Goal: Transaction & Acquisition: Purchase product/service

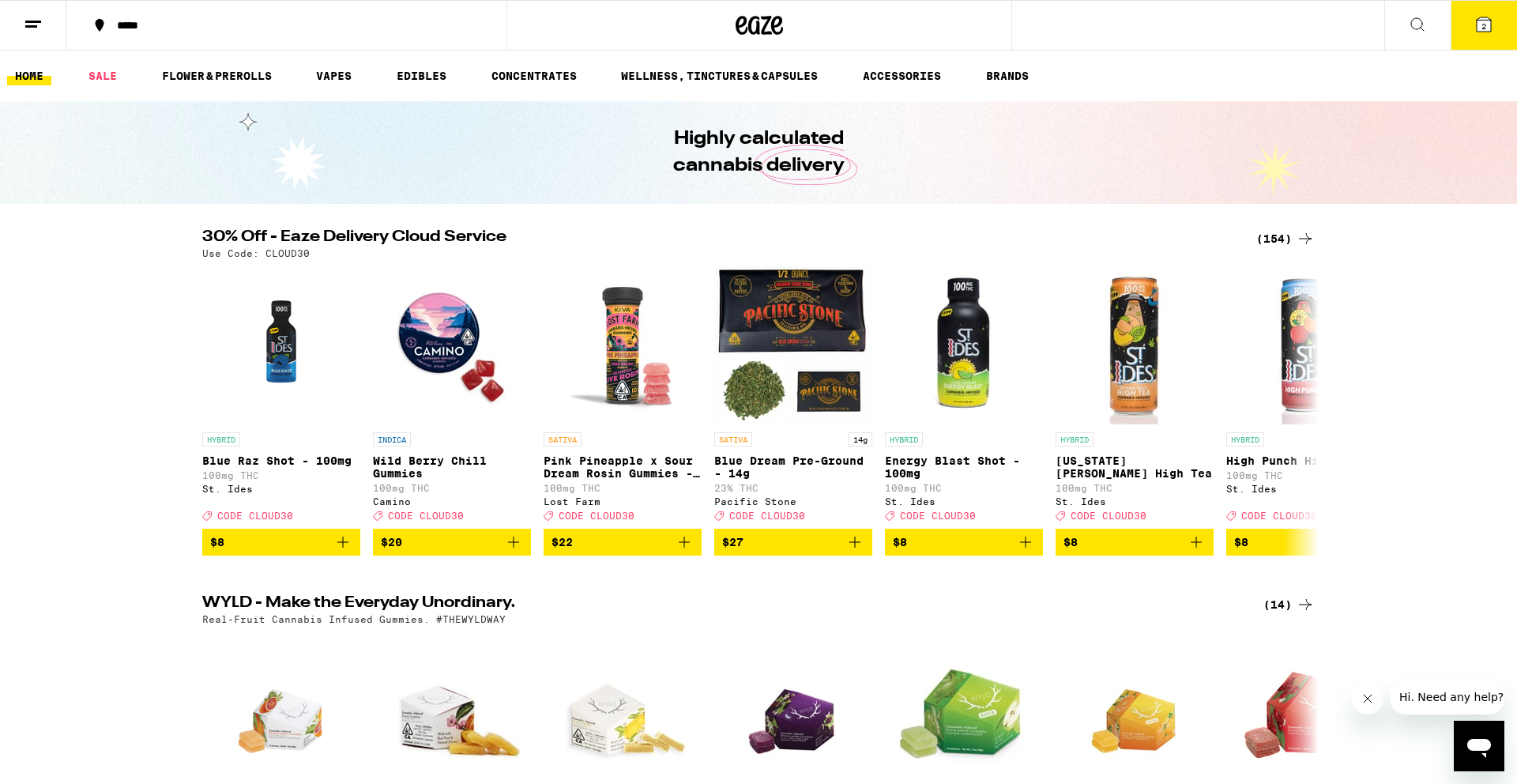
click at [34, 18] on icon at bounding box center [33, 25] width 19 height 19
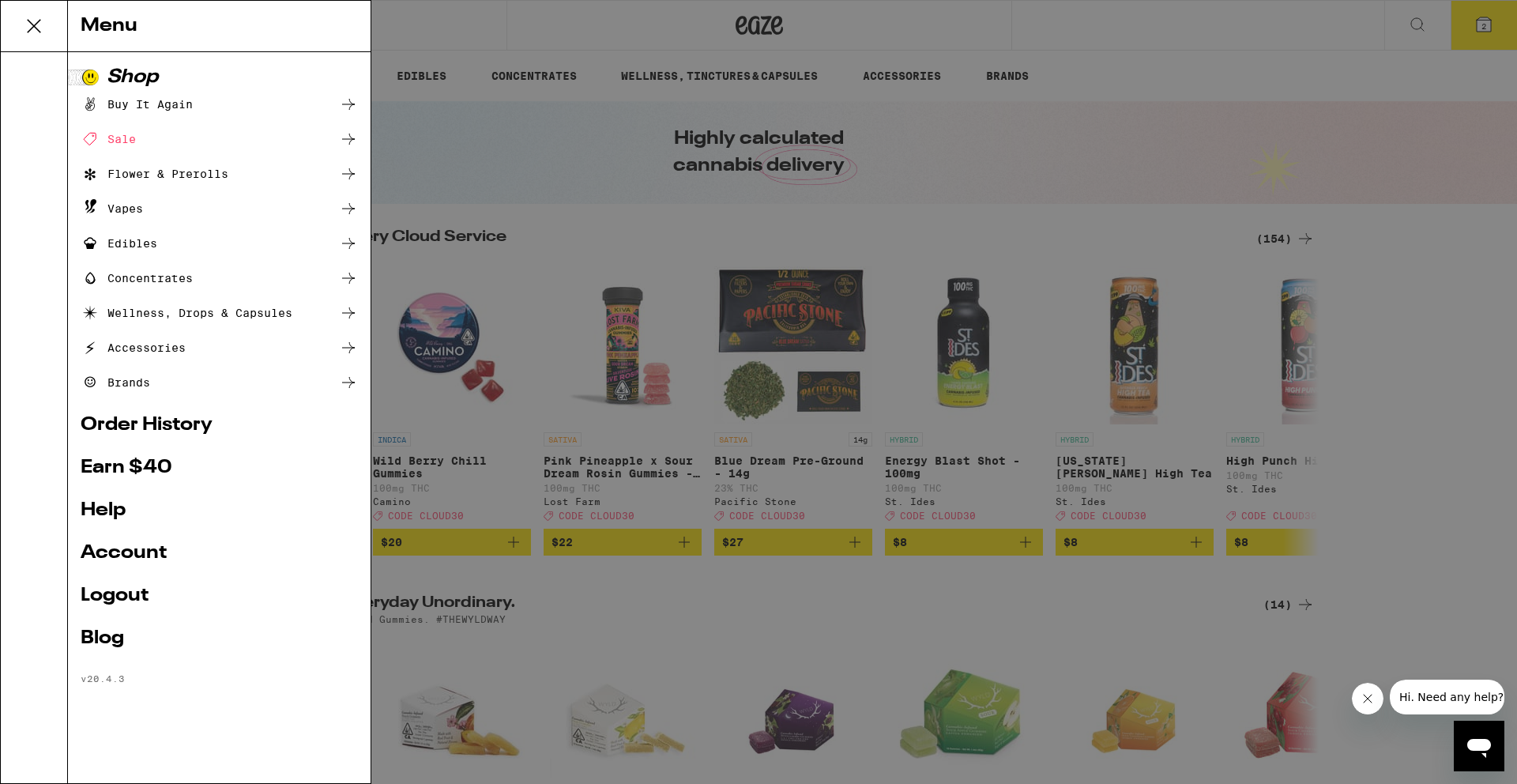
click at [125, 551] on link "Account" at bounding box center [219, 553] width 277 height 19
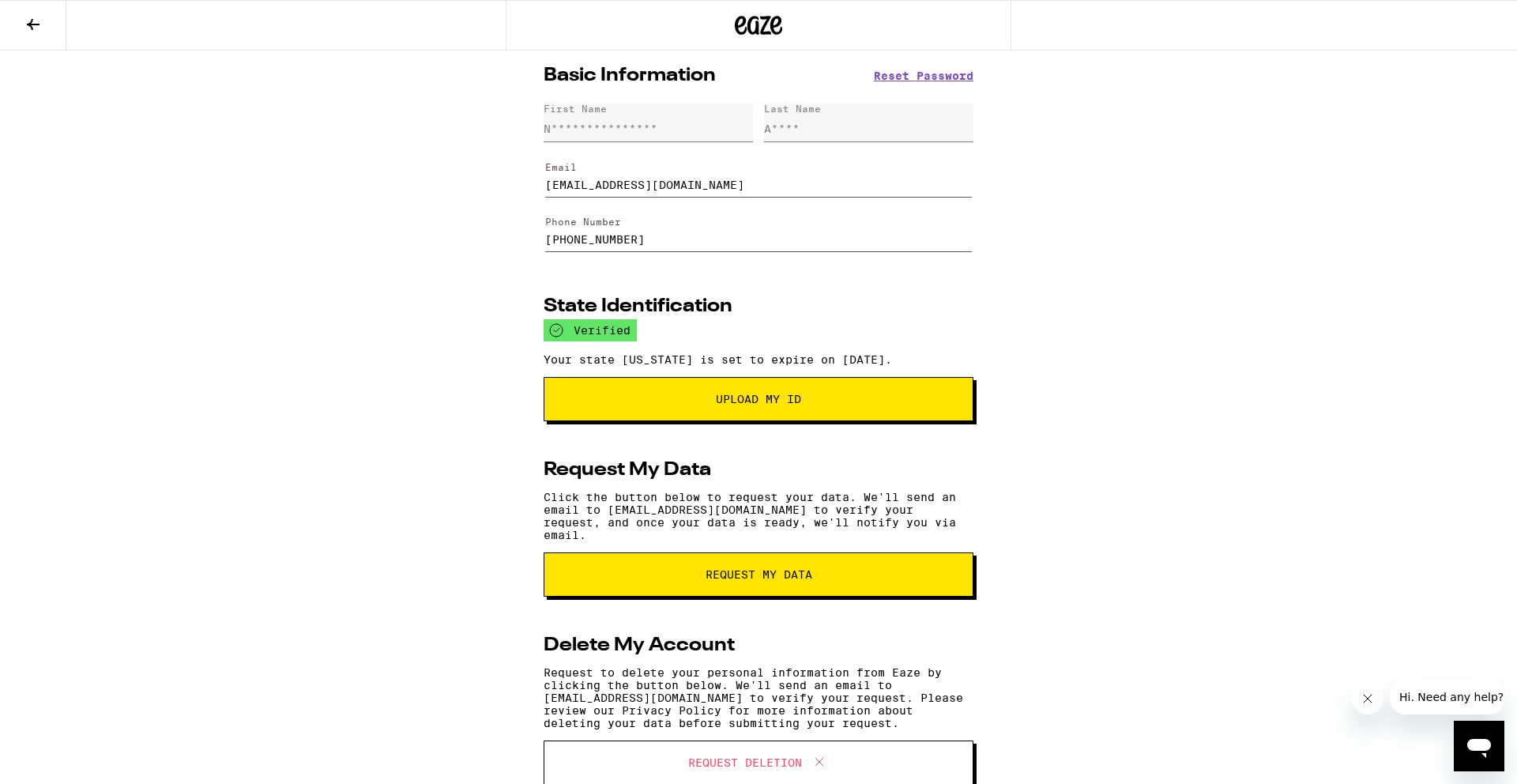
scroll to position [1, 0]
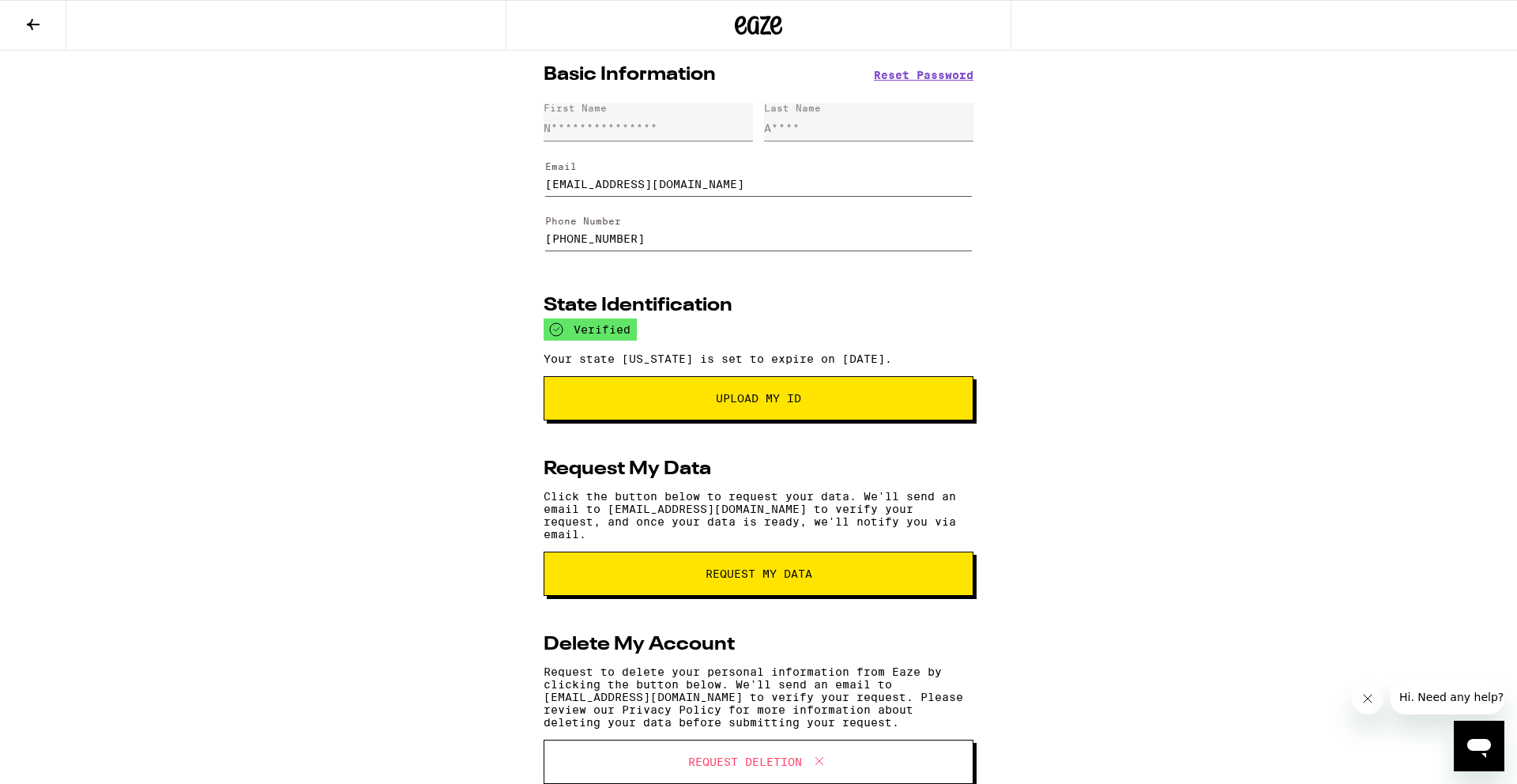
click at [30, 30] on icon at bounding box center [33, 25] width 19 height 19
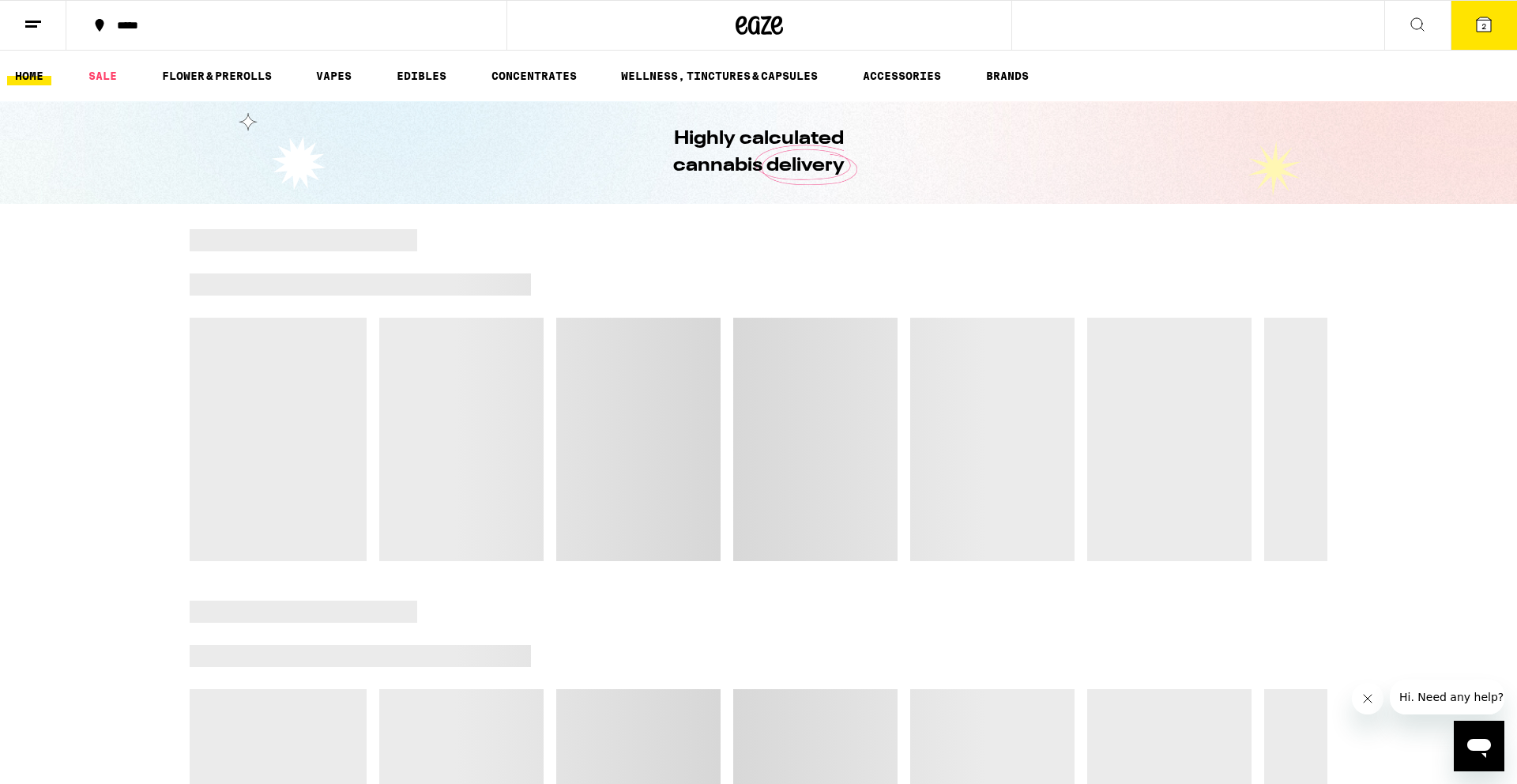
click at [45, 24] on button at bounding box center [33, 25] width 66 height 50
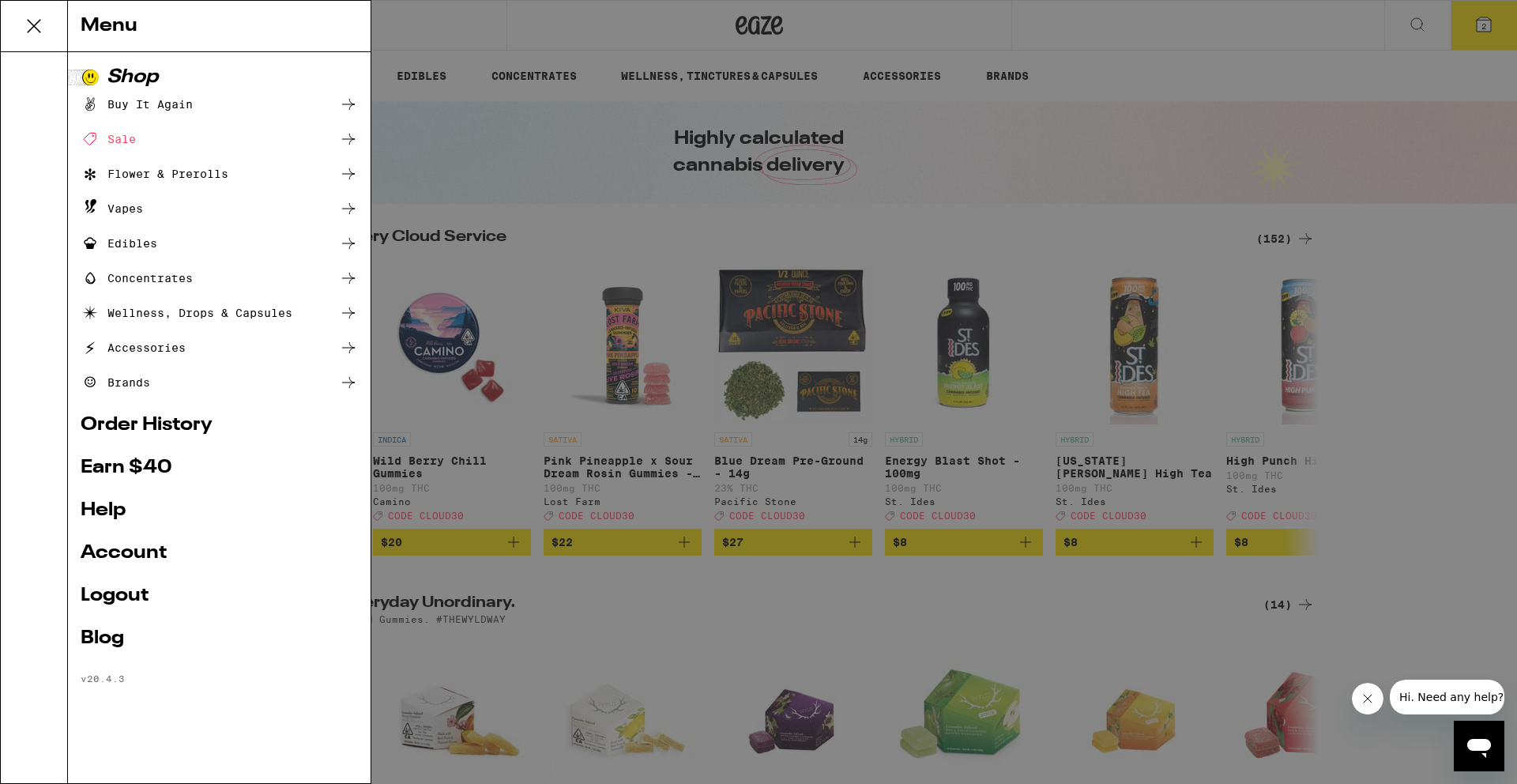
click at [178, 171] on div "Flower & Prerolls" at bounding box center [154, 174] width 147 height 19
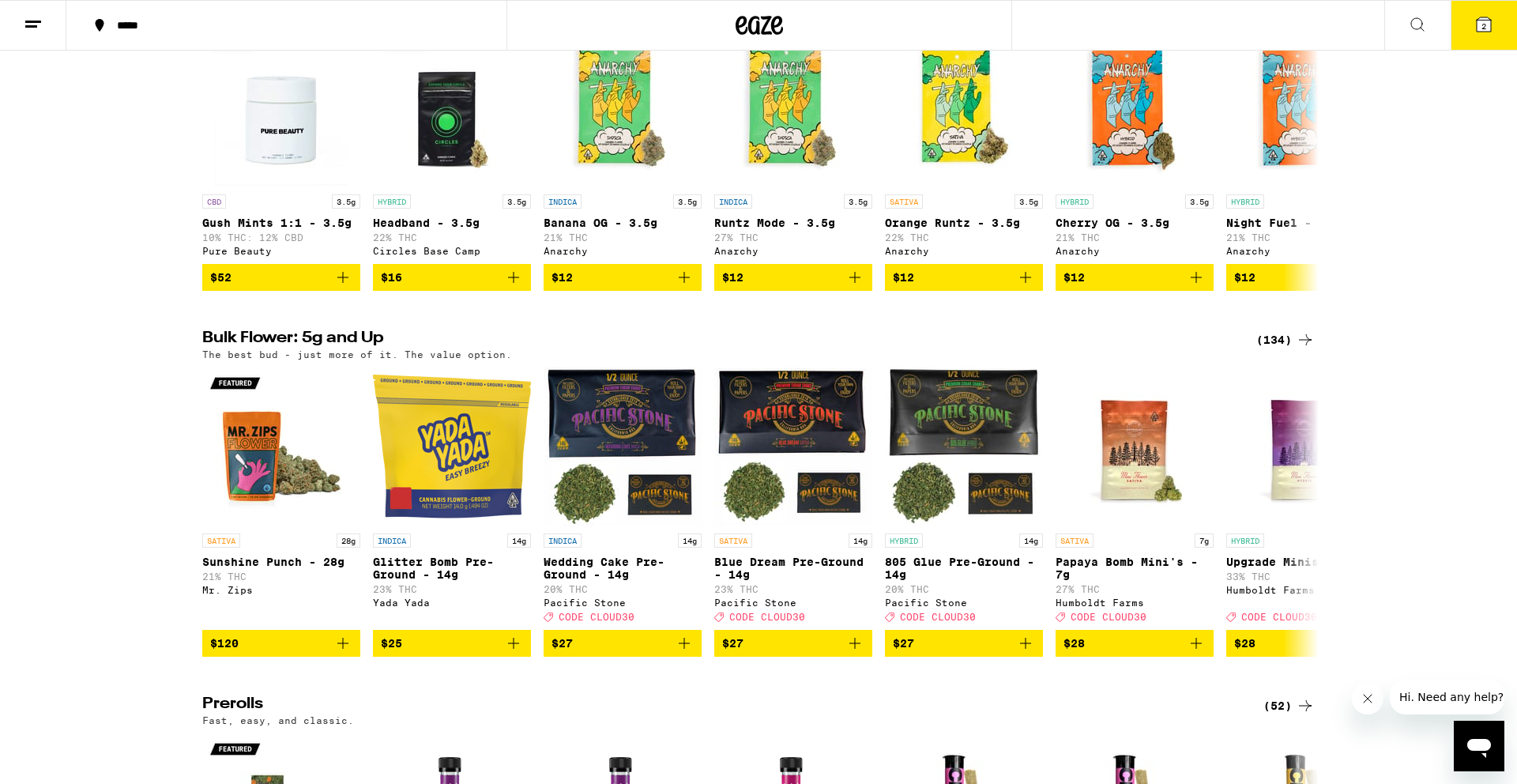
scroll to position [222, 0]
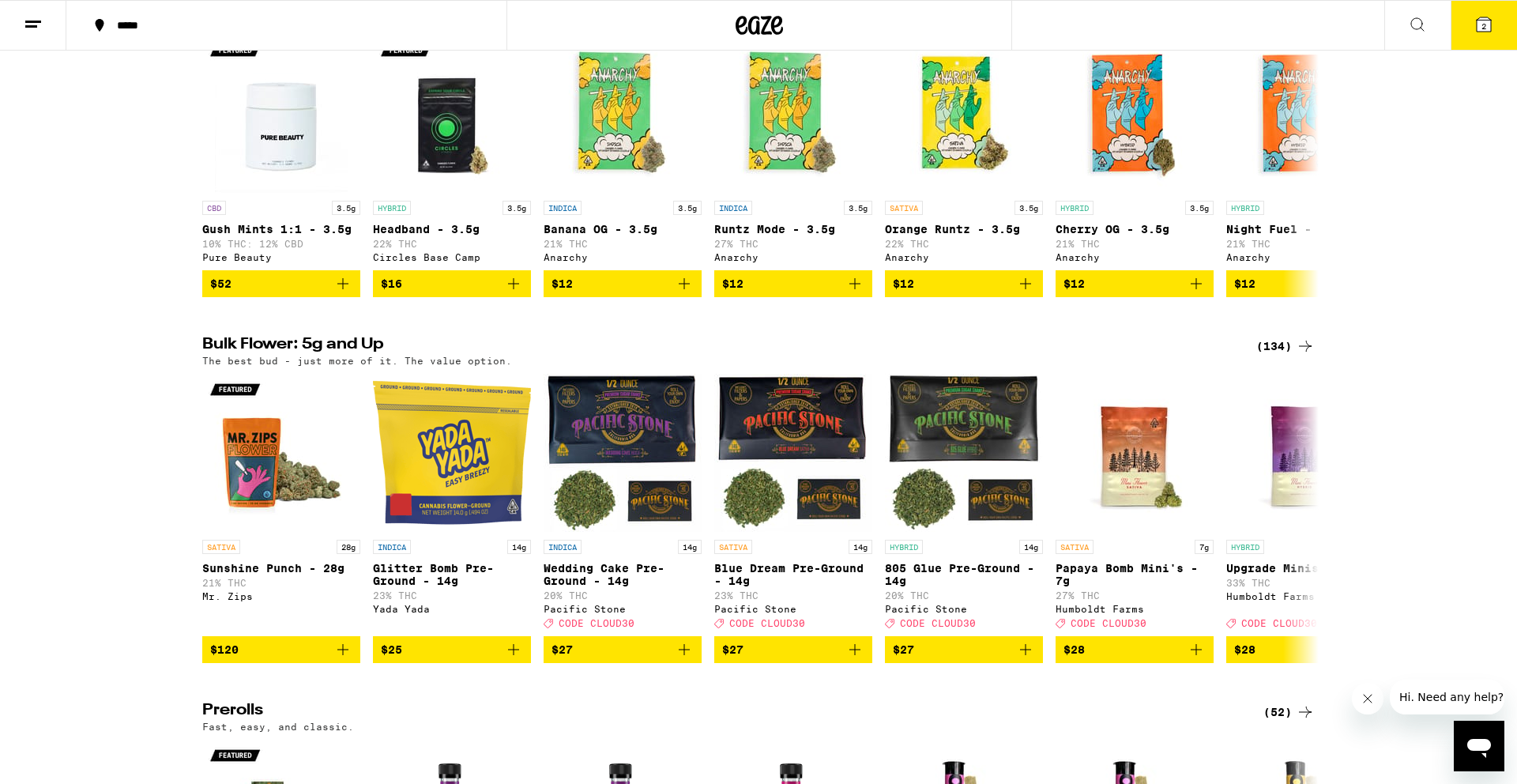
click at [1303, 351] on icon at bounding box center [1305, 345] width 13 height 11
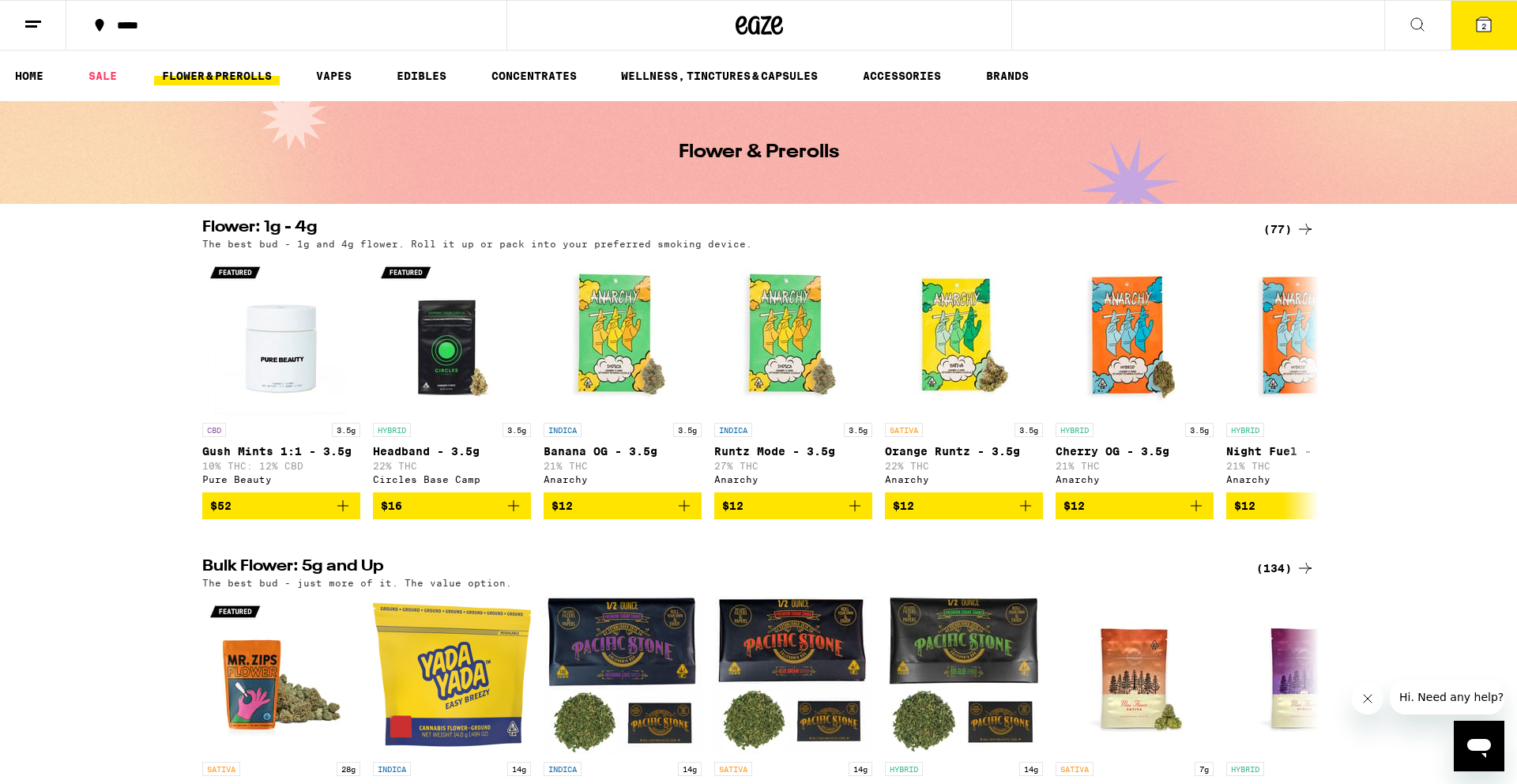
click at [254, 71] on link "FLOWER & PREROLLS" at bounding box center [217, 75] width 125 height 19
click at [102, 74] on link "SALE" at bounding box center [102, 75] width 44 height 19
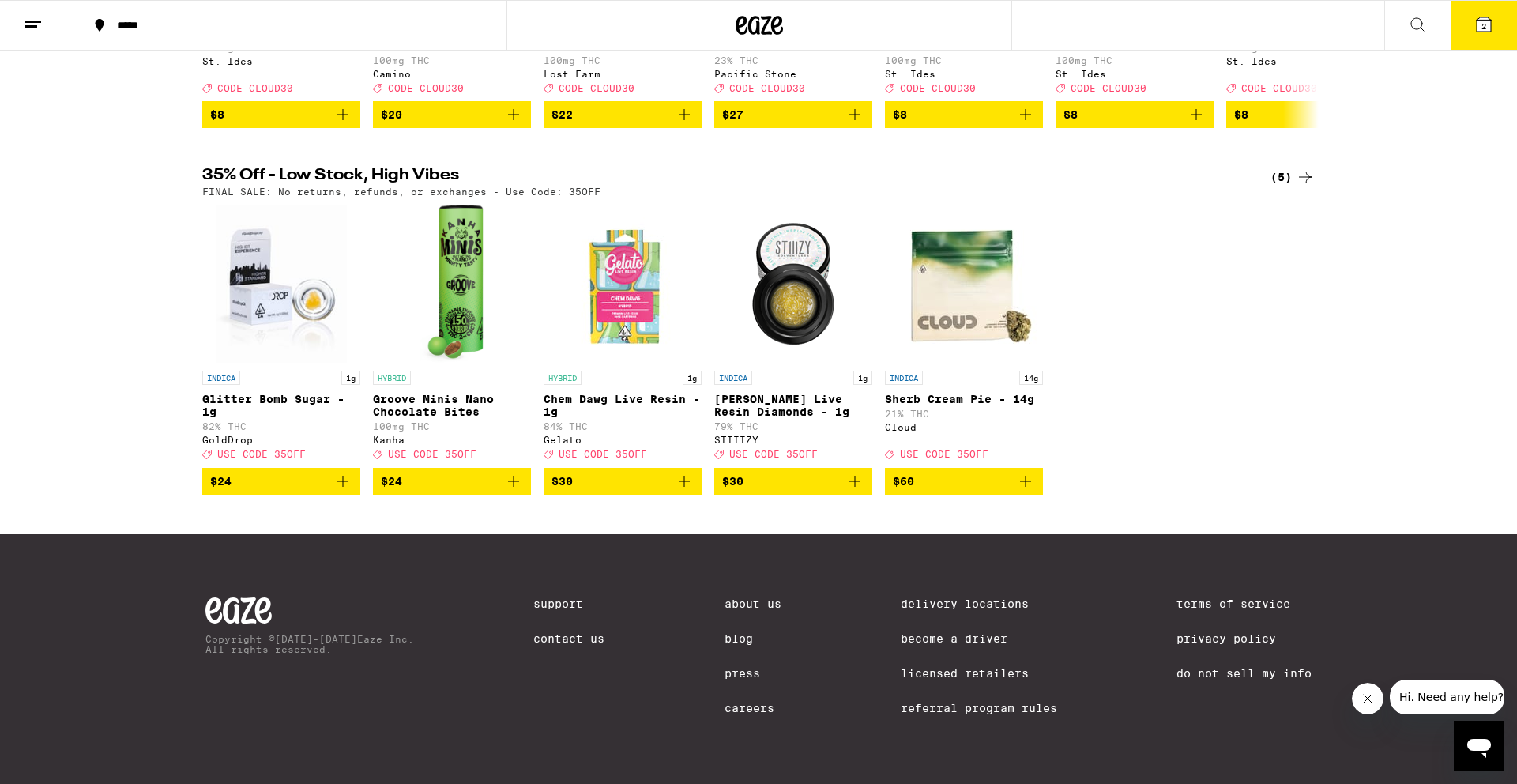
scroll to position [450, 0]
click at [1288, 168] on div "(5)" at bounding box center [1293, 177] width 44 height 19
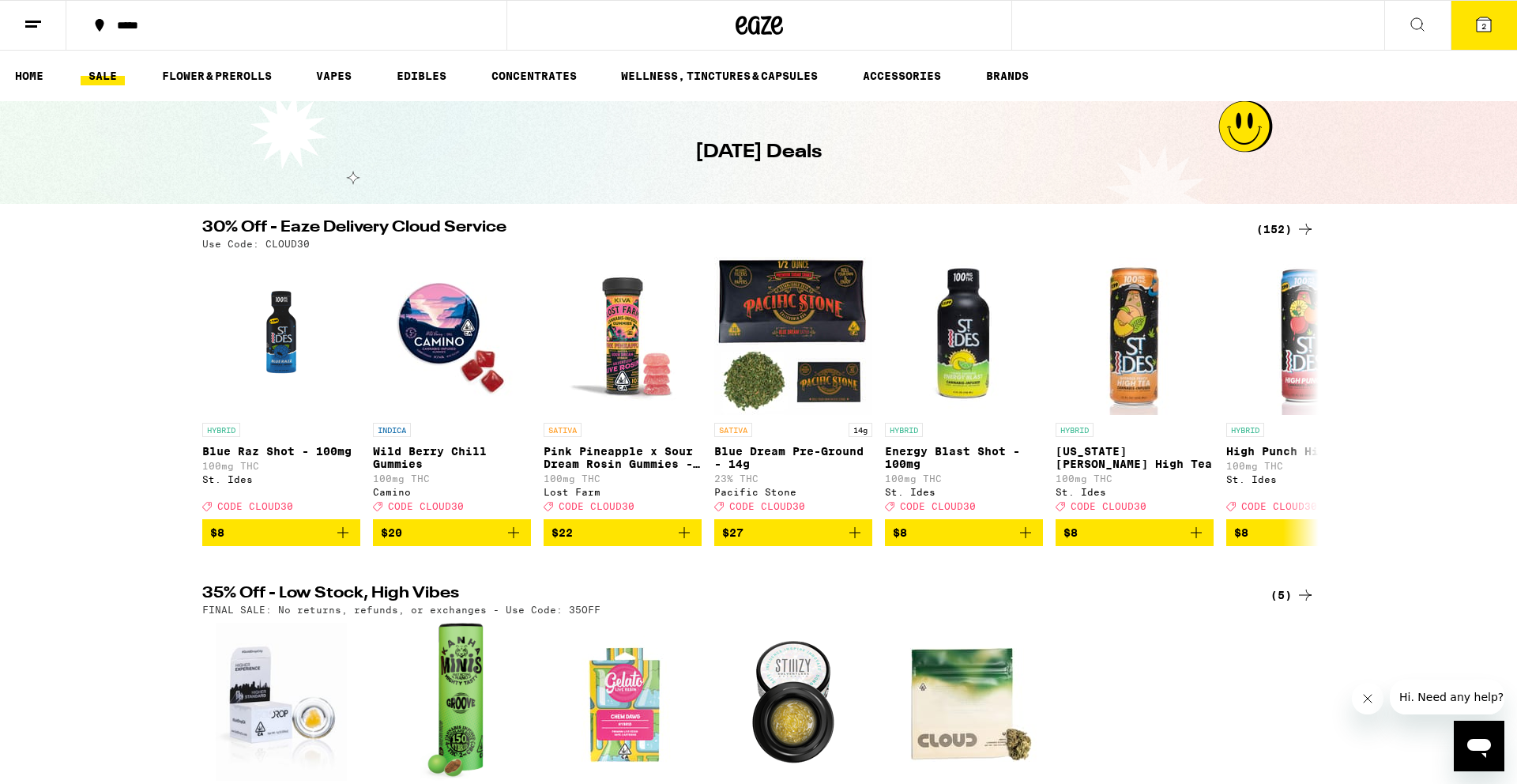
click at [1279, 231] on div "(152)" at bounding box center [1285, 229] width 58 height 19
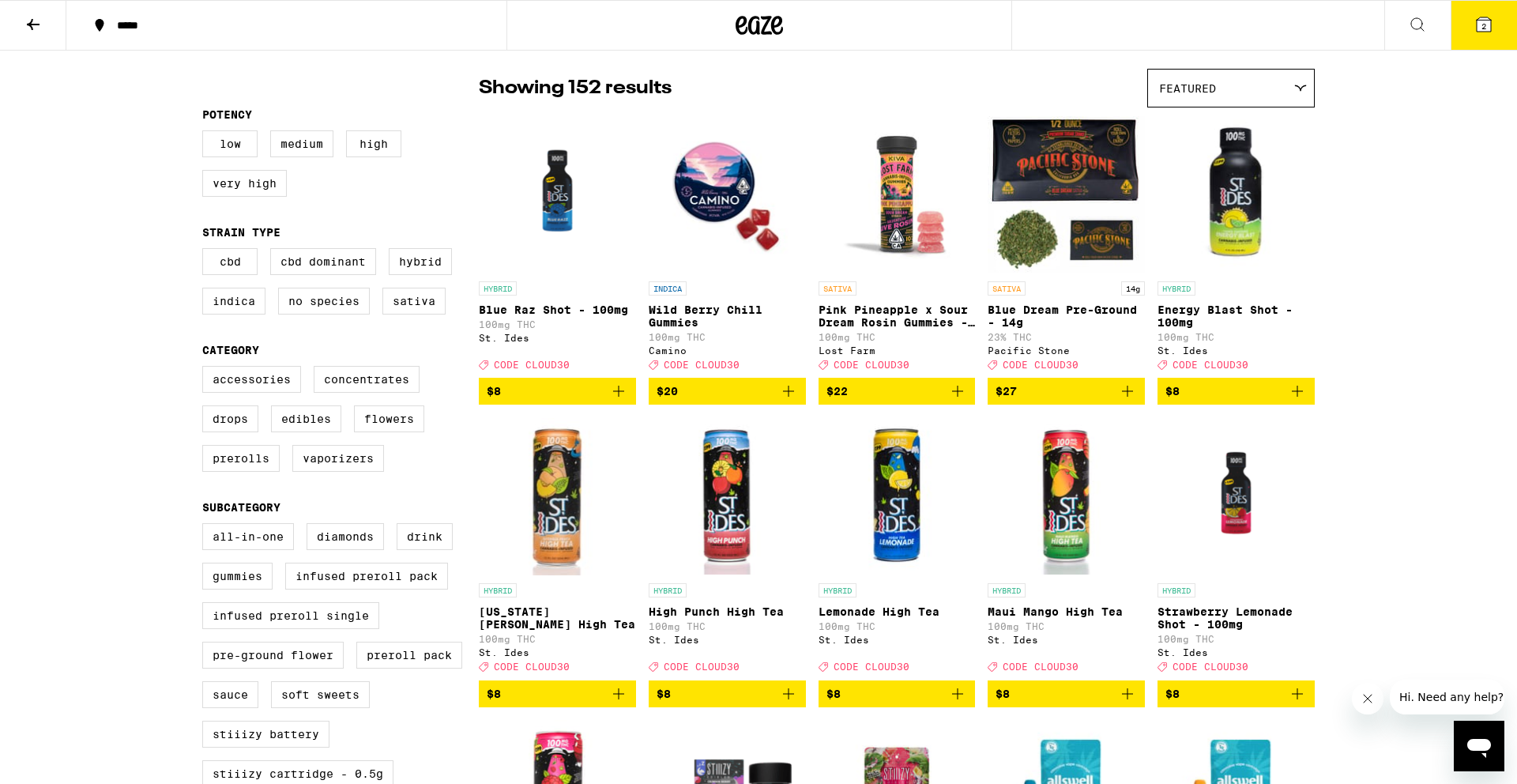
scroll to position [112, 0]
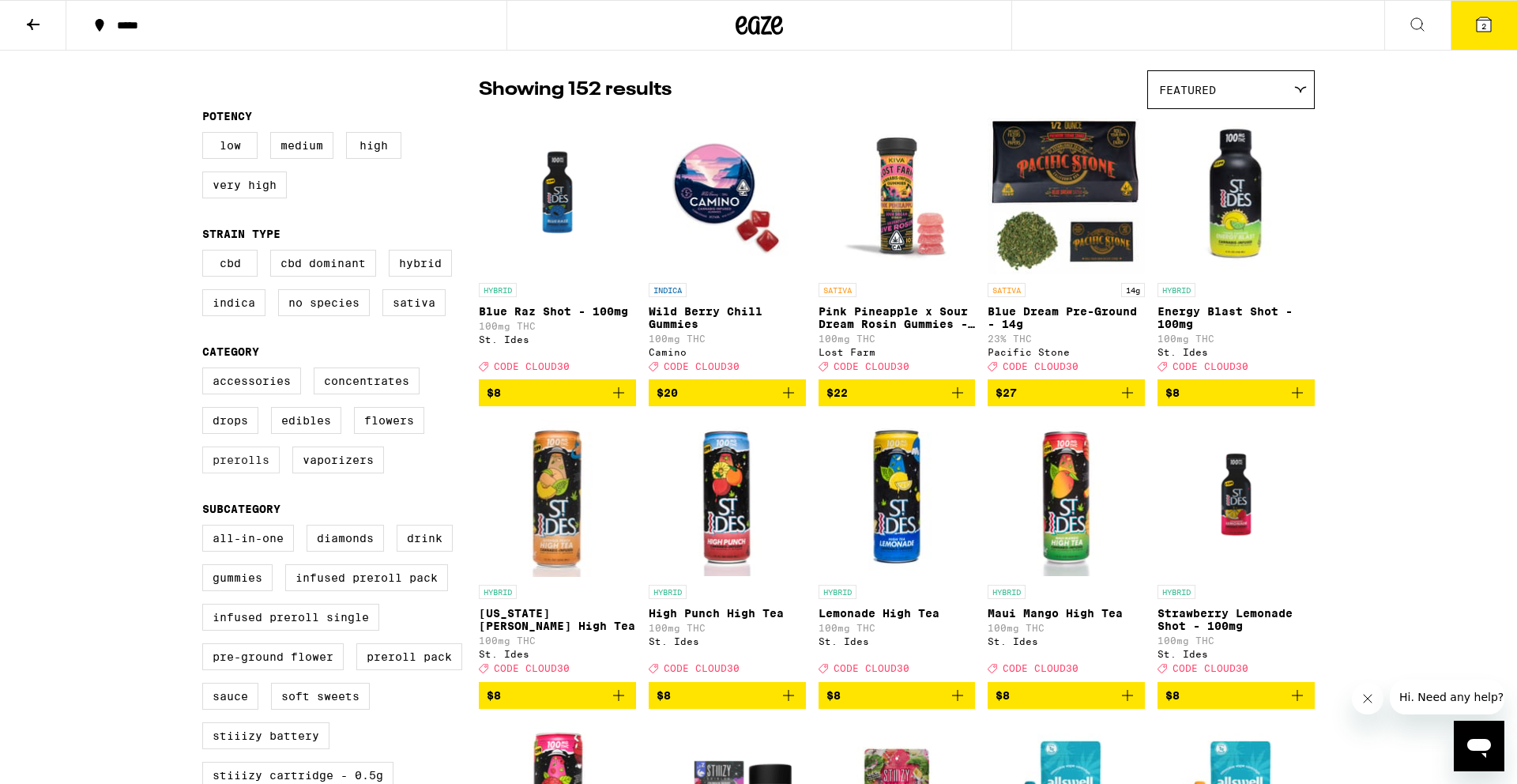
click at [219, 464] on label "Prerolls" at bounding box center [241, 460] width 77 height 27
click at [207, 371] on input "Prerolls" at bounding box center [206, 370] width 1 height 1
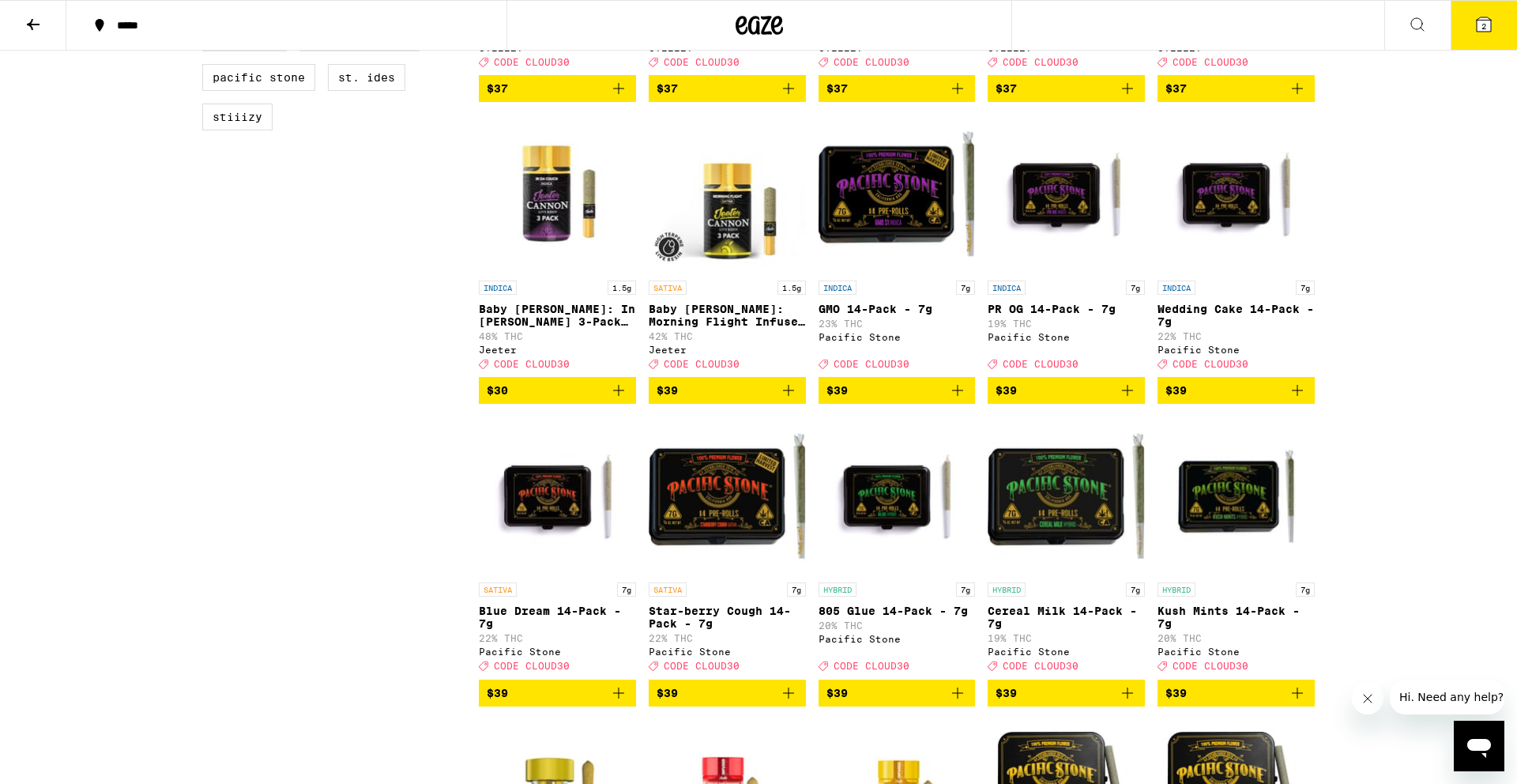
scroll to position [1326, 0]
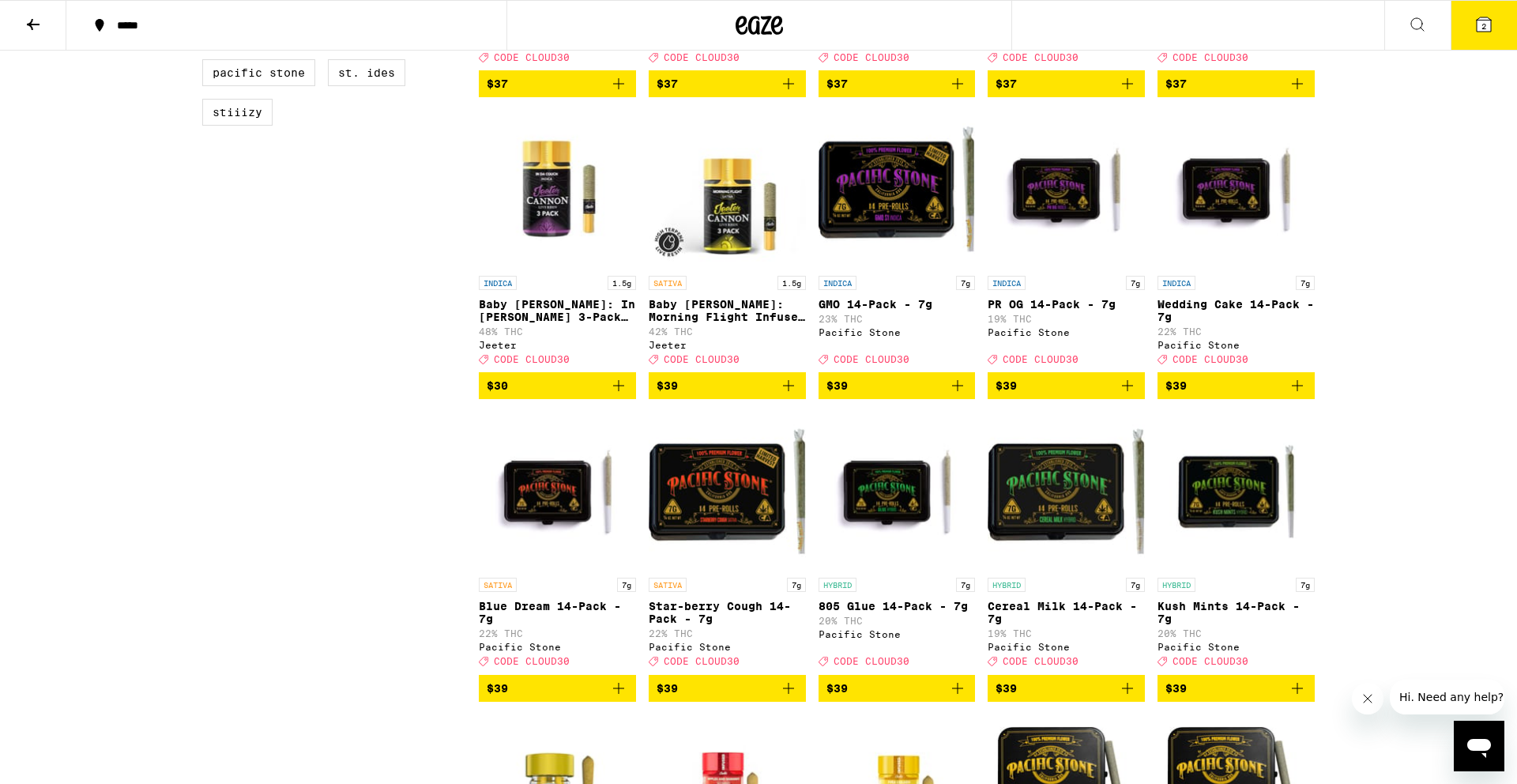
click at [54, 433] on div "***** ***** 2 30% Off - Eaze Delivery Cloud Service Use Code: CLOUD30 1 FILTER …" at bounding box center [758, 132] width 1517 height 2917
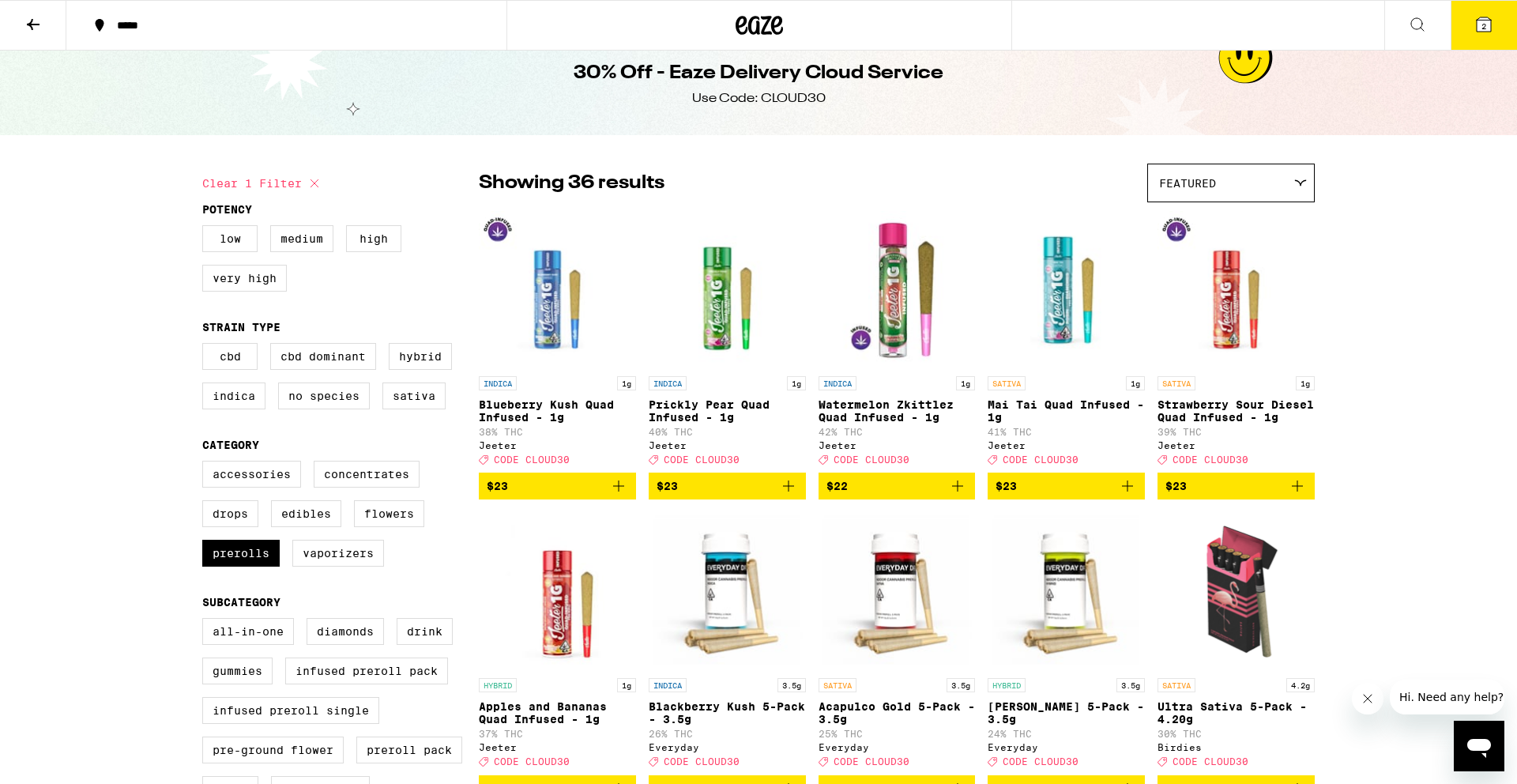
scroll to position [0, 0]
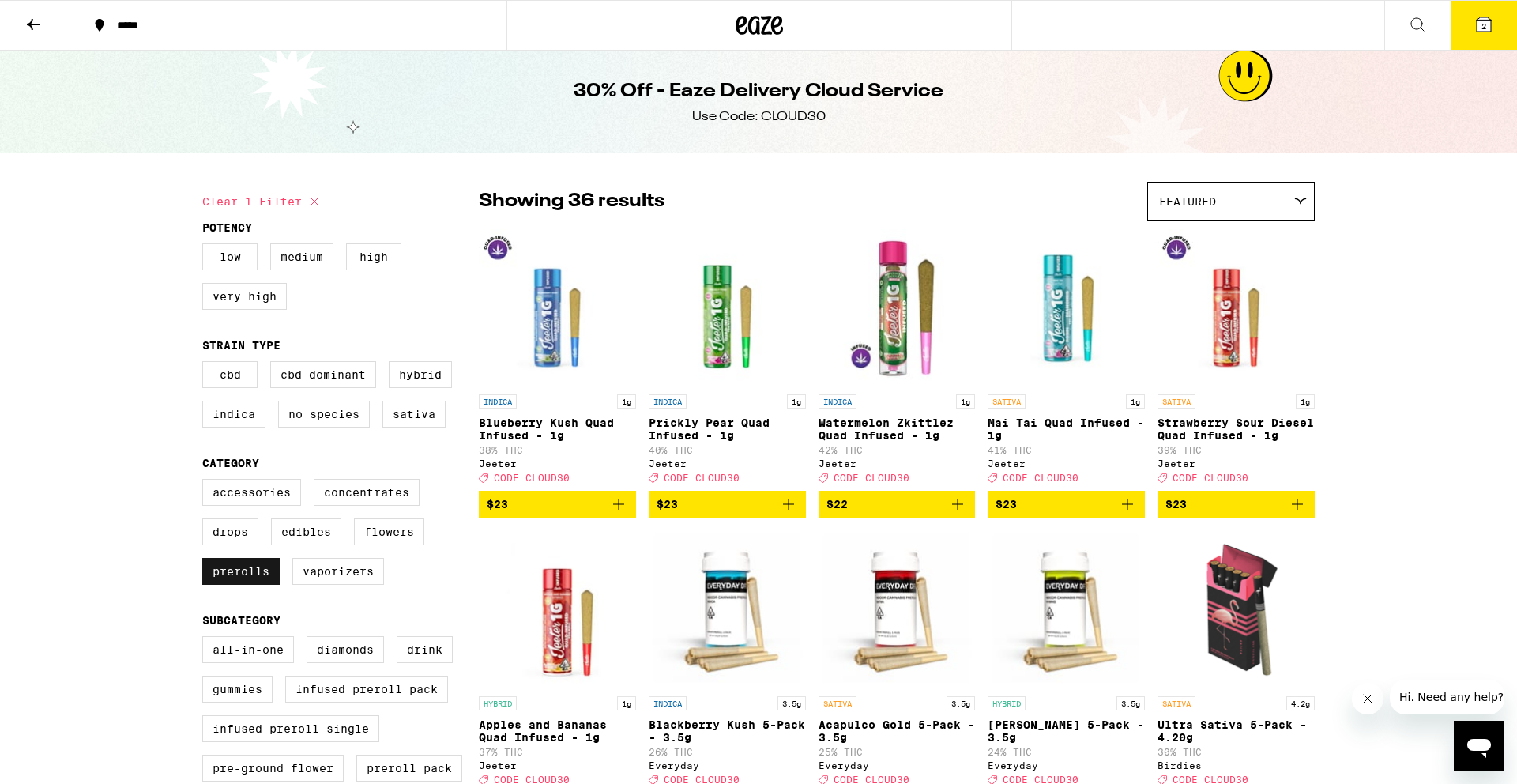
click at [238, 579] on label "Prerolls" at bounding box center [241, 571] width 77 height 27
click at [207, 482] on input "Prerolls" at bounding box center [206, 481] width 1 height 1
checkbox input "false"
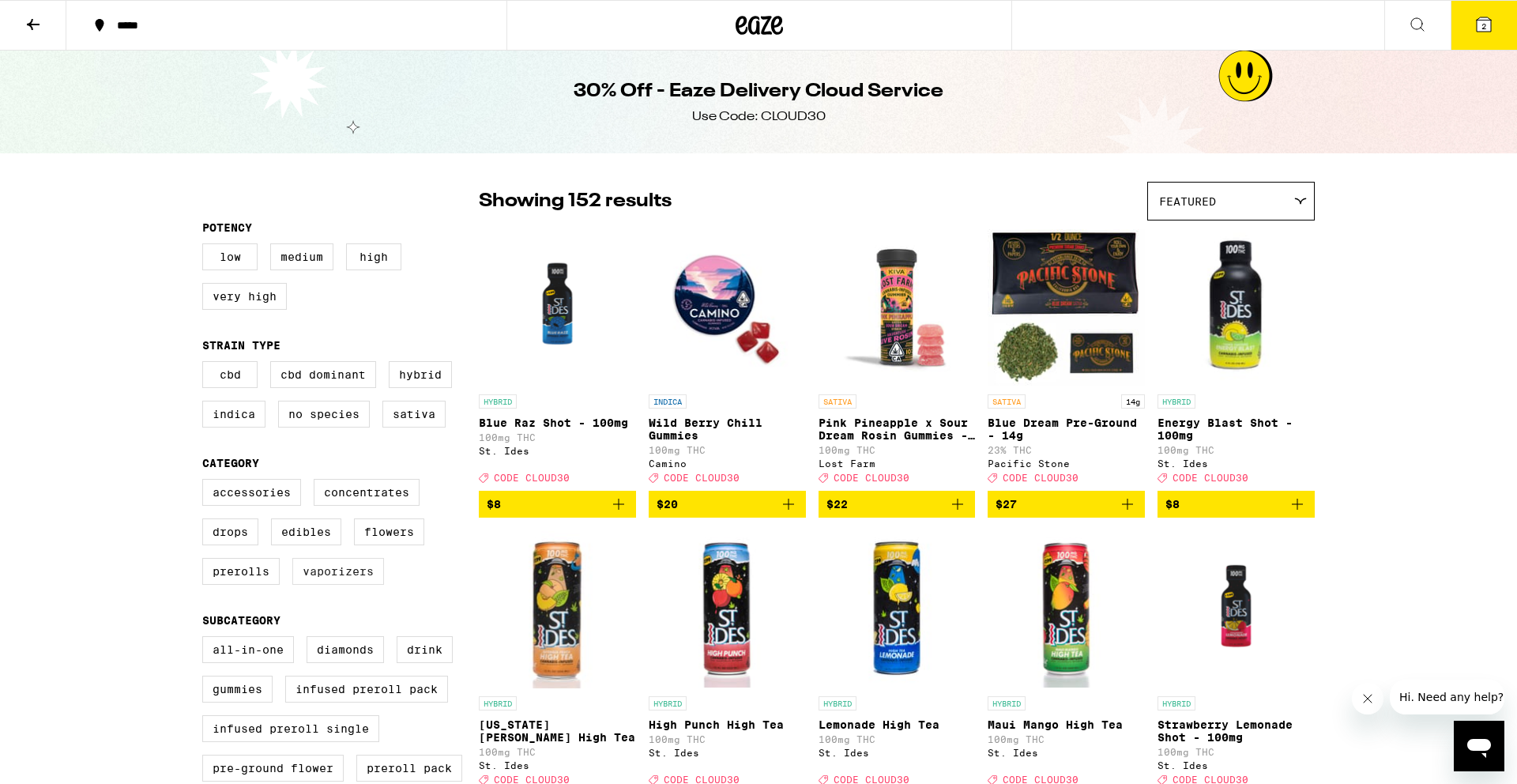
click at [368, 580] on label "Vaporizers" at bounding box center [338, 571] width 91 height 27
click at [207, 482] on input "Vaporizers" at bounding box center [206, 481] width 1 height 1
checkbox input "true"
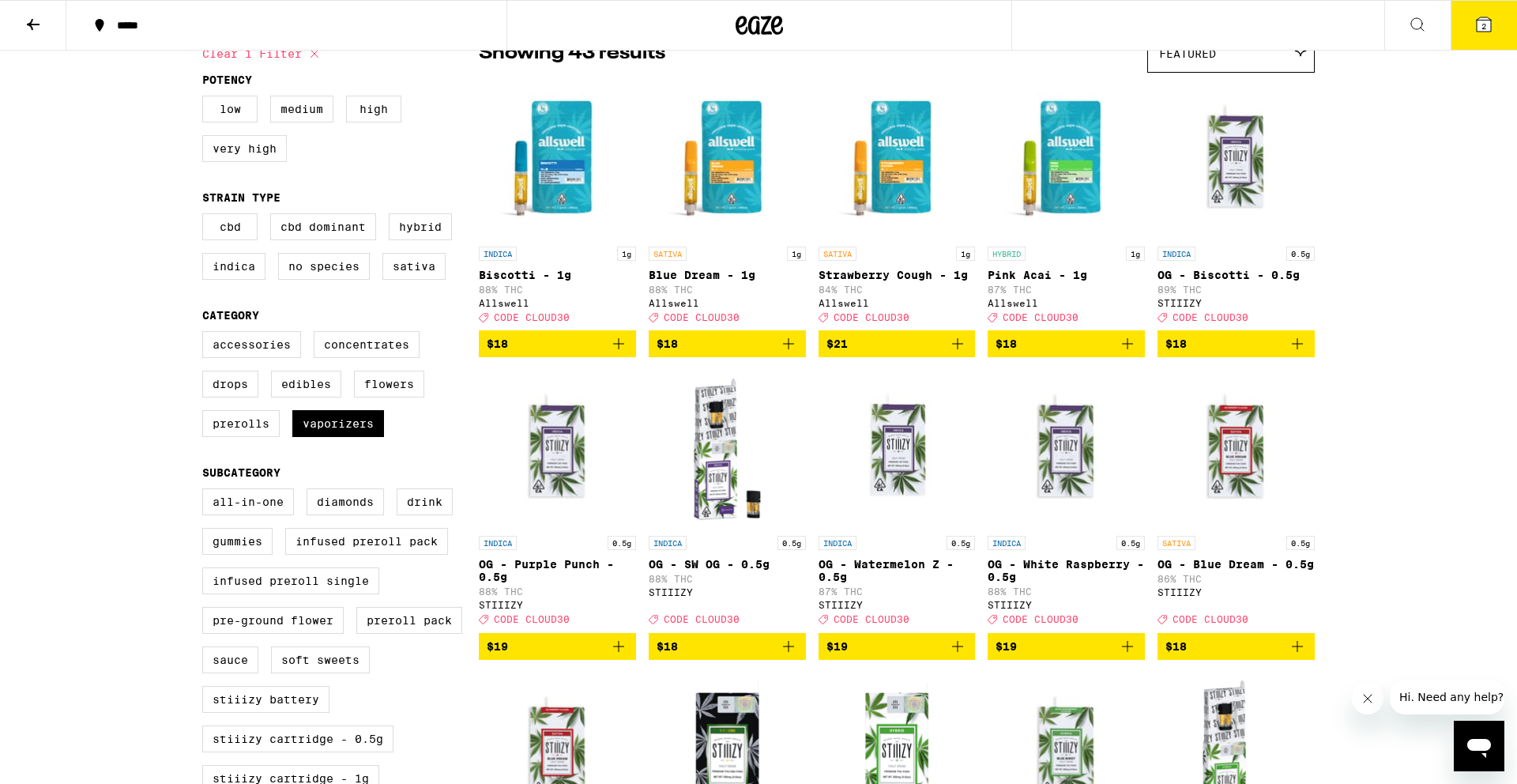
scroll to position [173, 0]
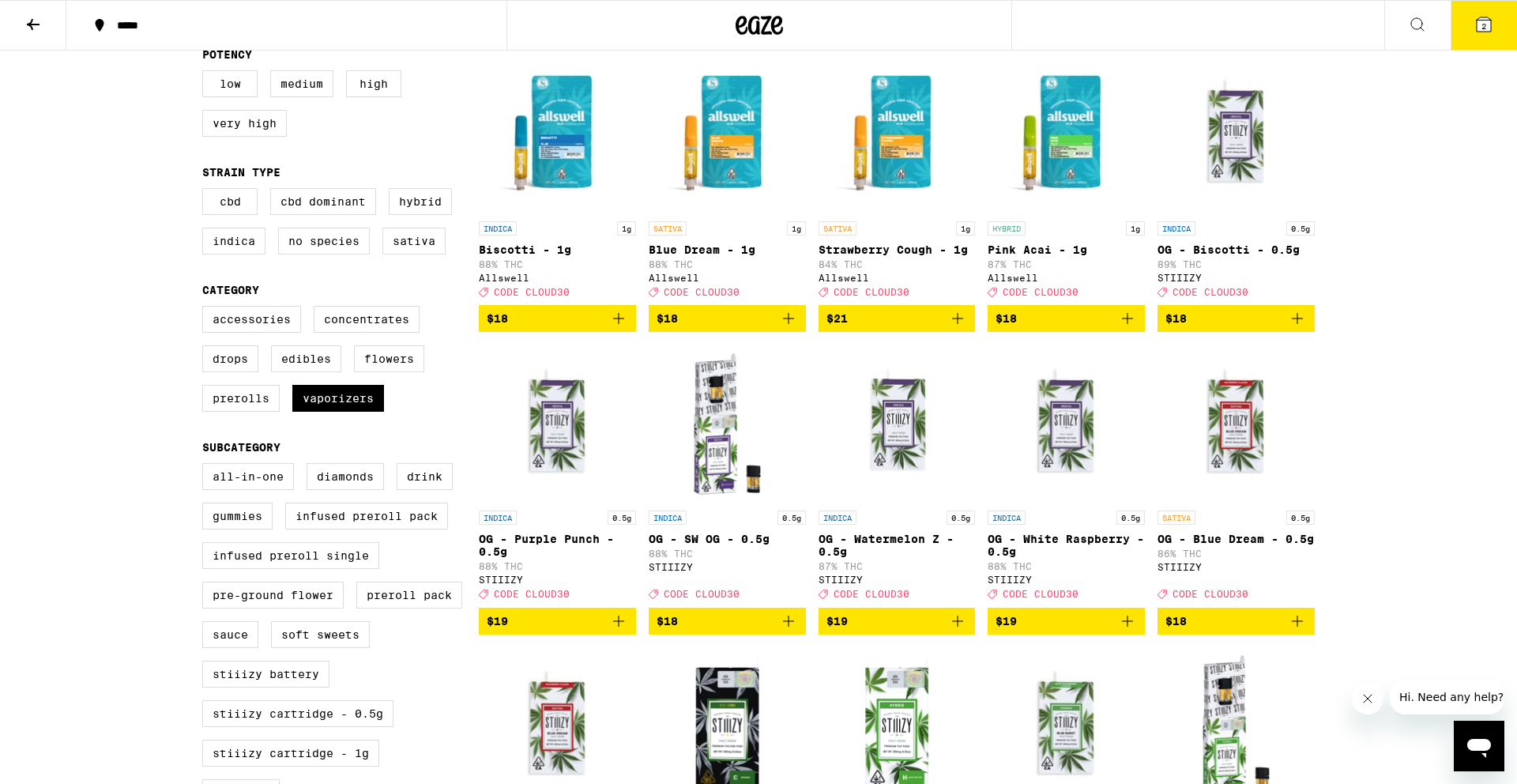
click at [617, 328] on icon "Add to bag" at bounding box center [618, 318] width 19 height 19
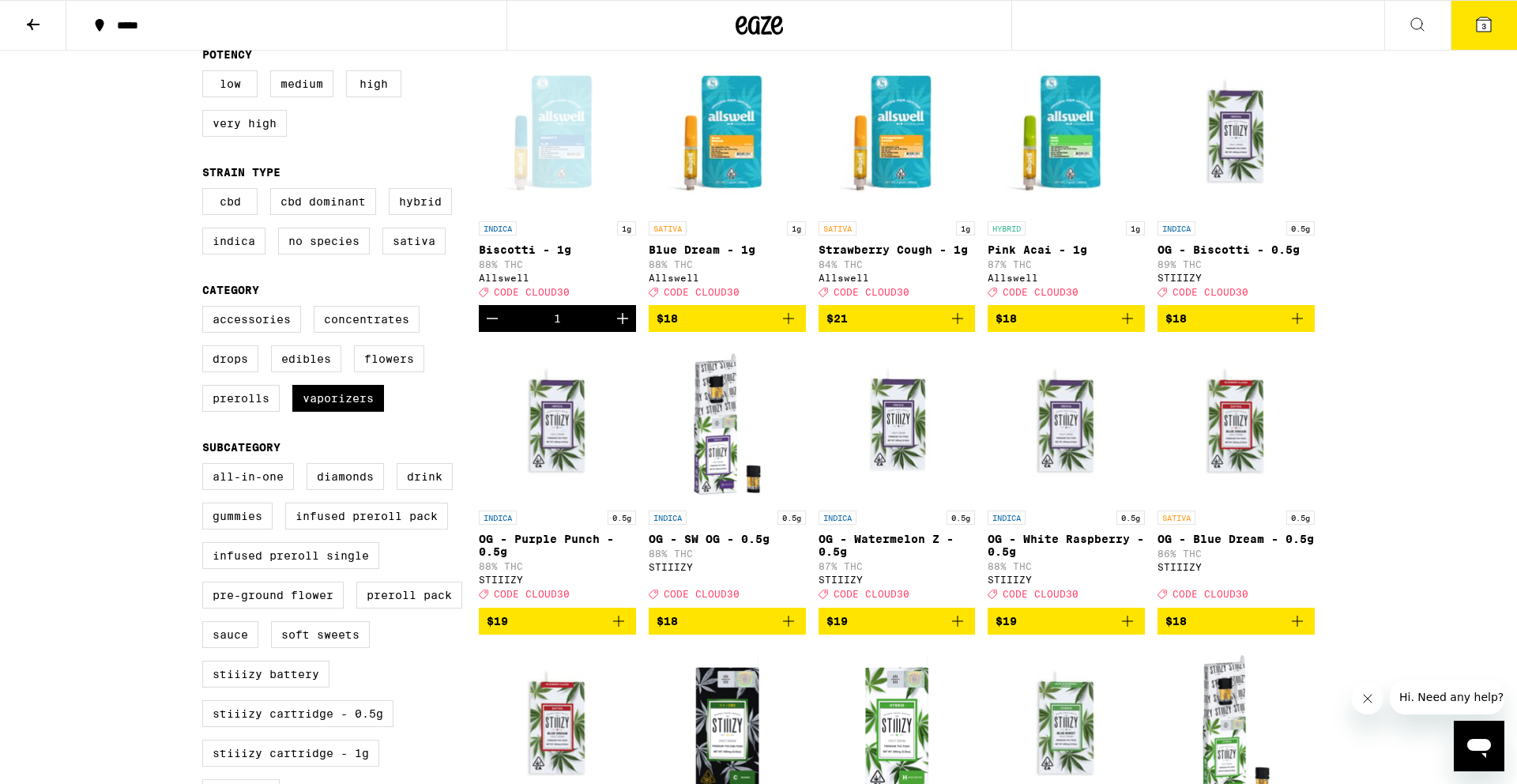
click at [1131, 327] on icon "Add to bag" at bounding box center [1127, 318] width 19 height 19
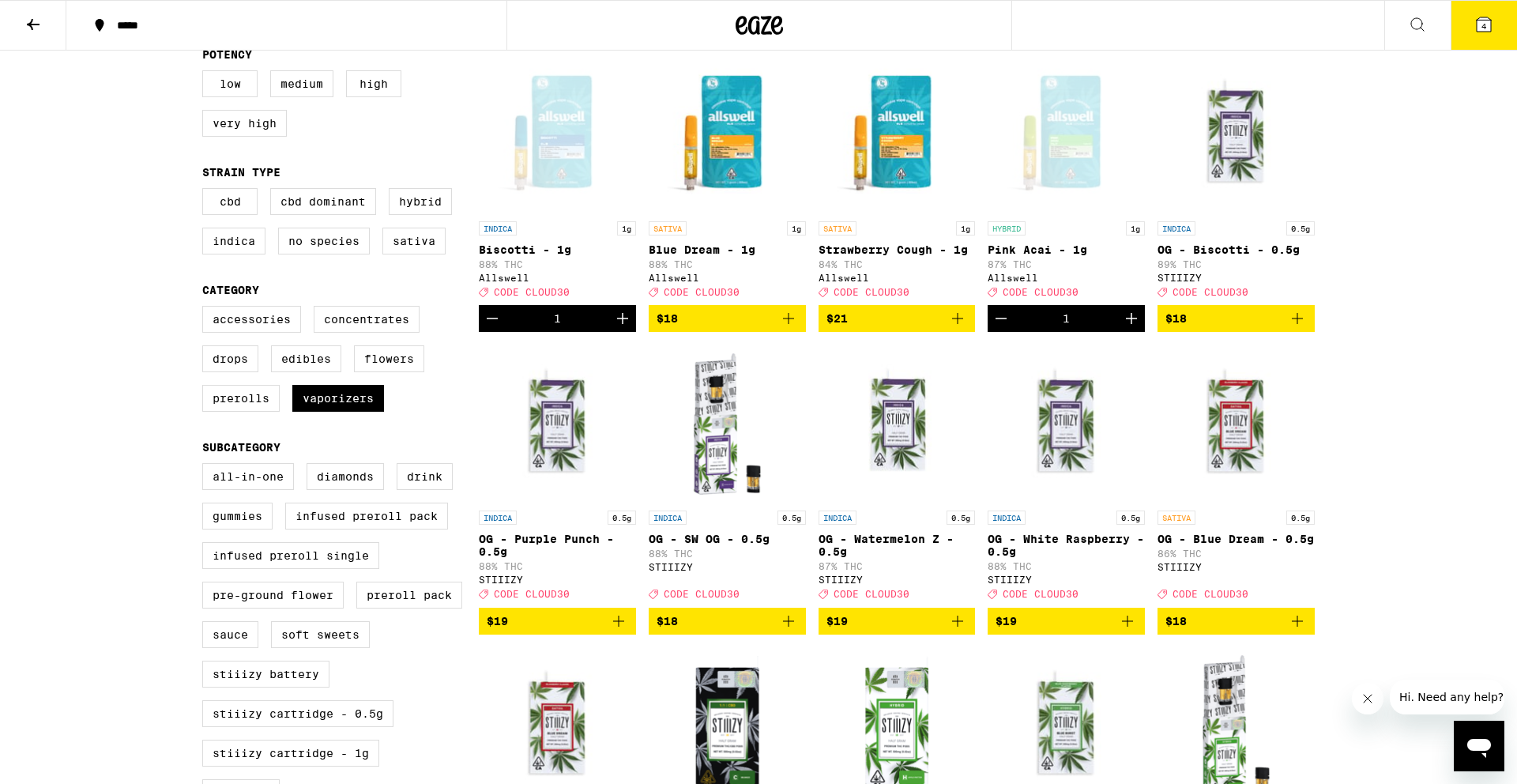
click at [1473, 34] on button "4" at bounding box center [1484, 25] width 66 height 49
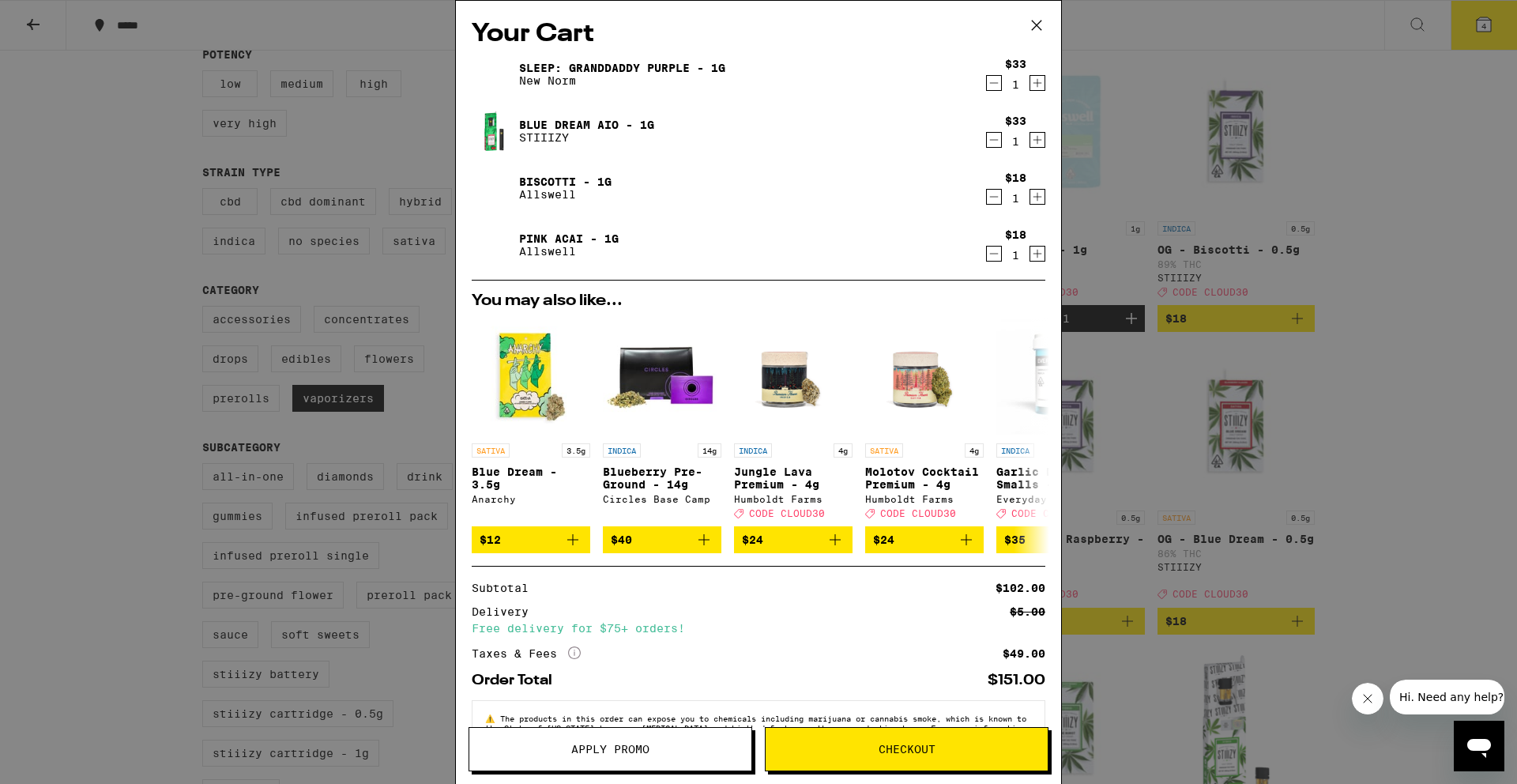
click at [997, 142] on icon "Decrement" at bounding box center [994, 140] width 14 height 19
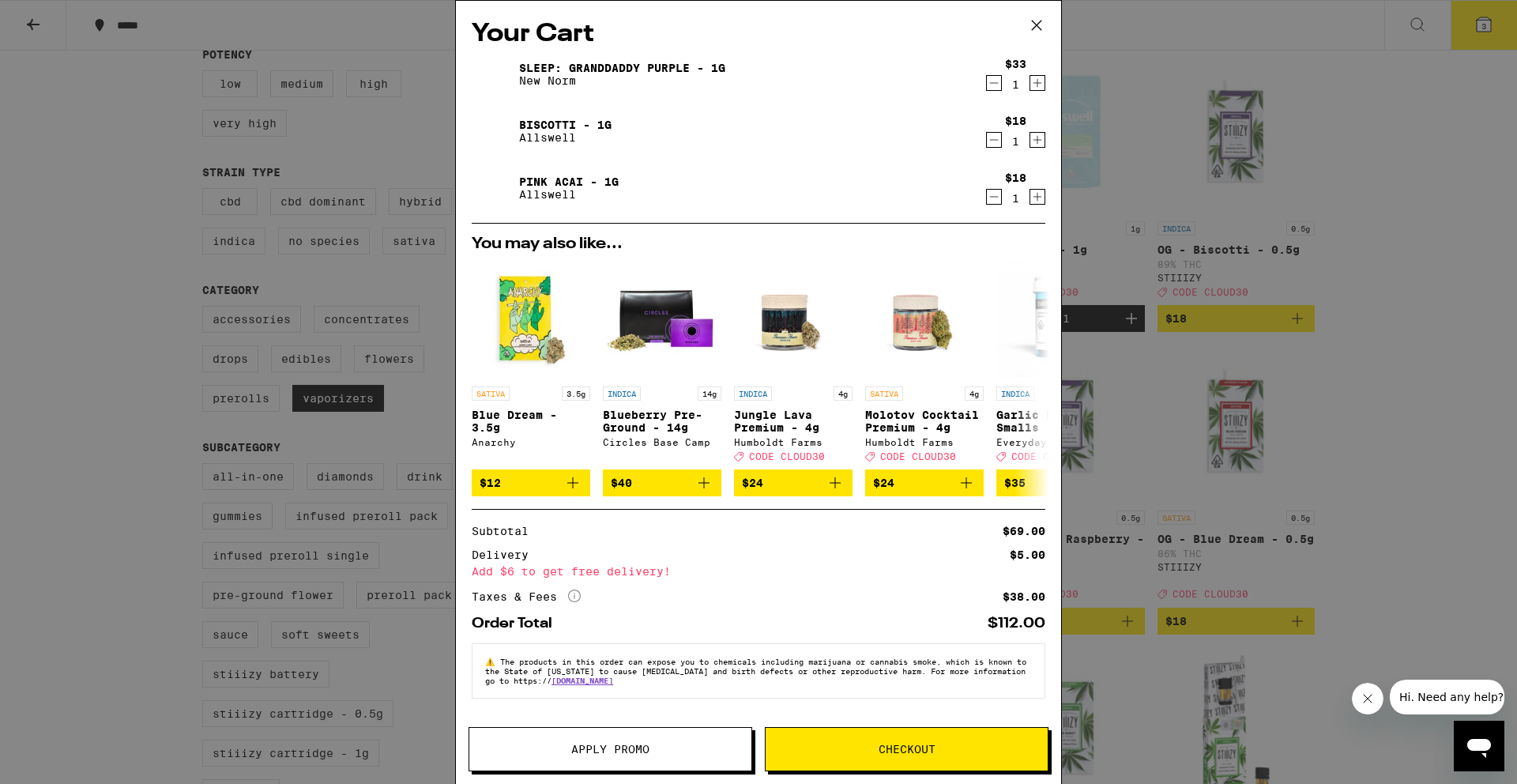
click at [991, 83] on icon "Decrement" at bounding box center [994, 83] width 14 height 19
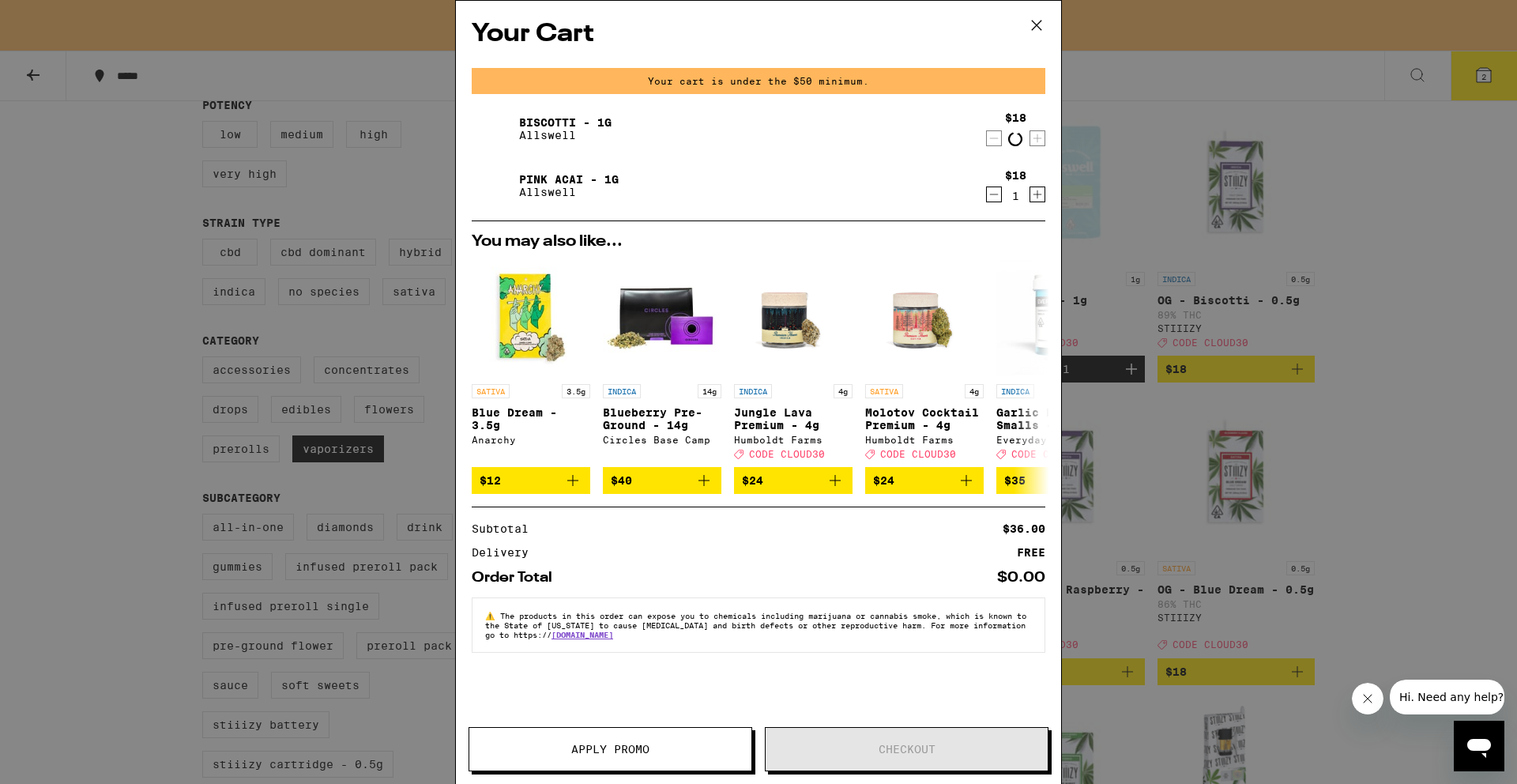
scroll to position [224, 0]
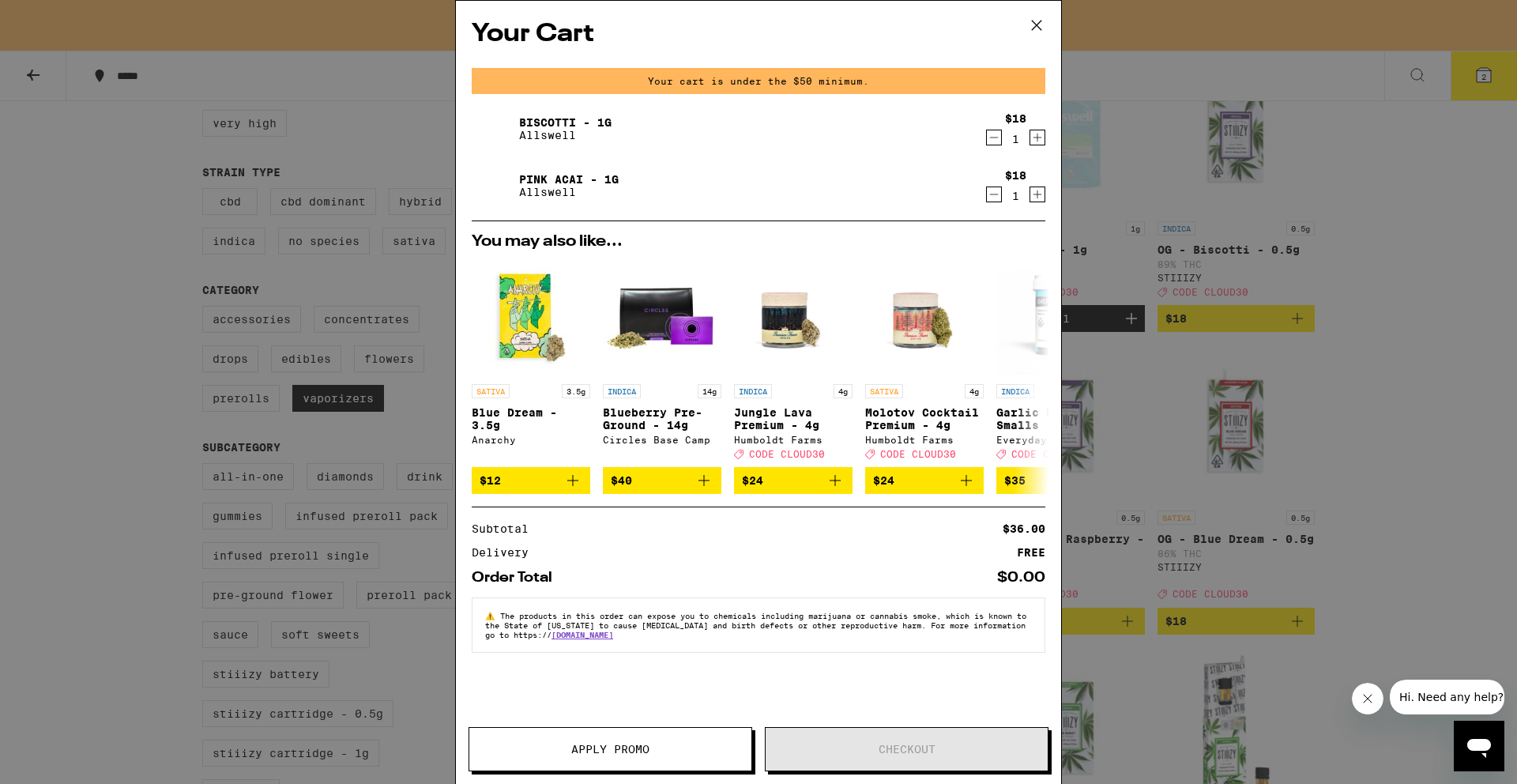
click at [169, 279] on div "Your Cart Your cart is under the $50 minimum. Biscotti - 1g Allswell $18 1 Pink…" at bounding box center [758, 392] width 1517 height 784
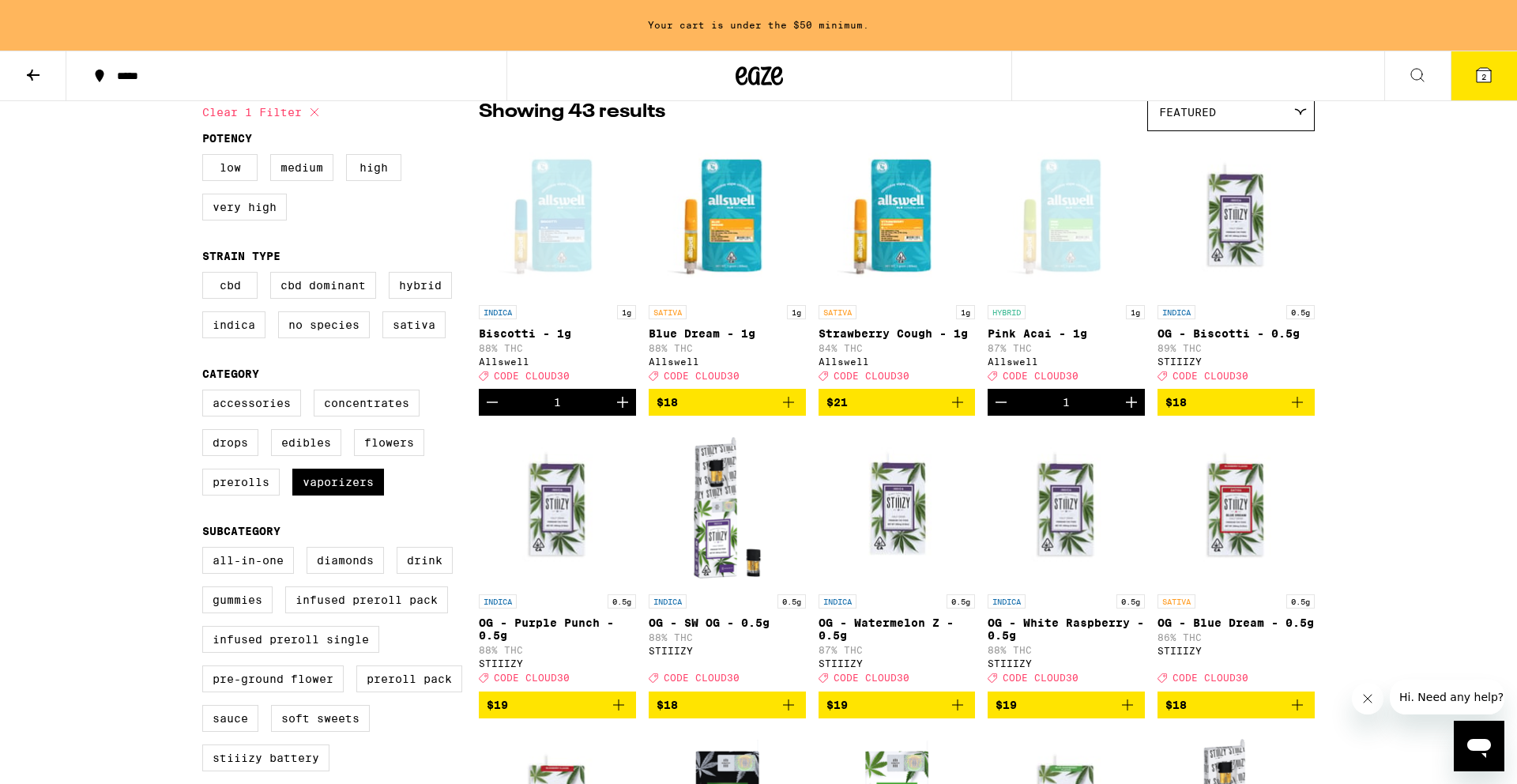
scroll to position [135, 0]
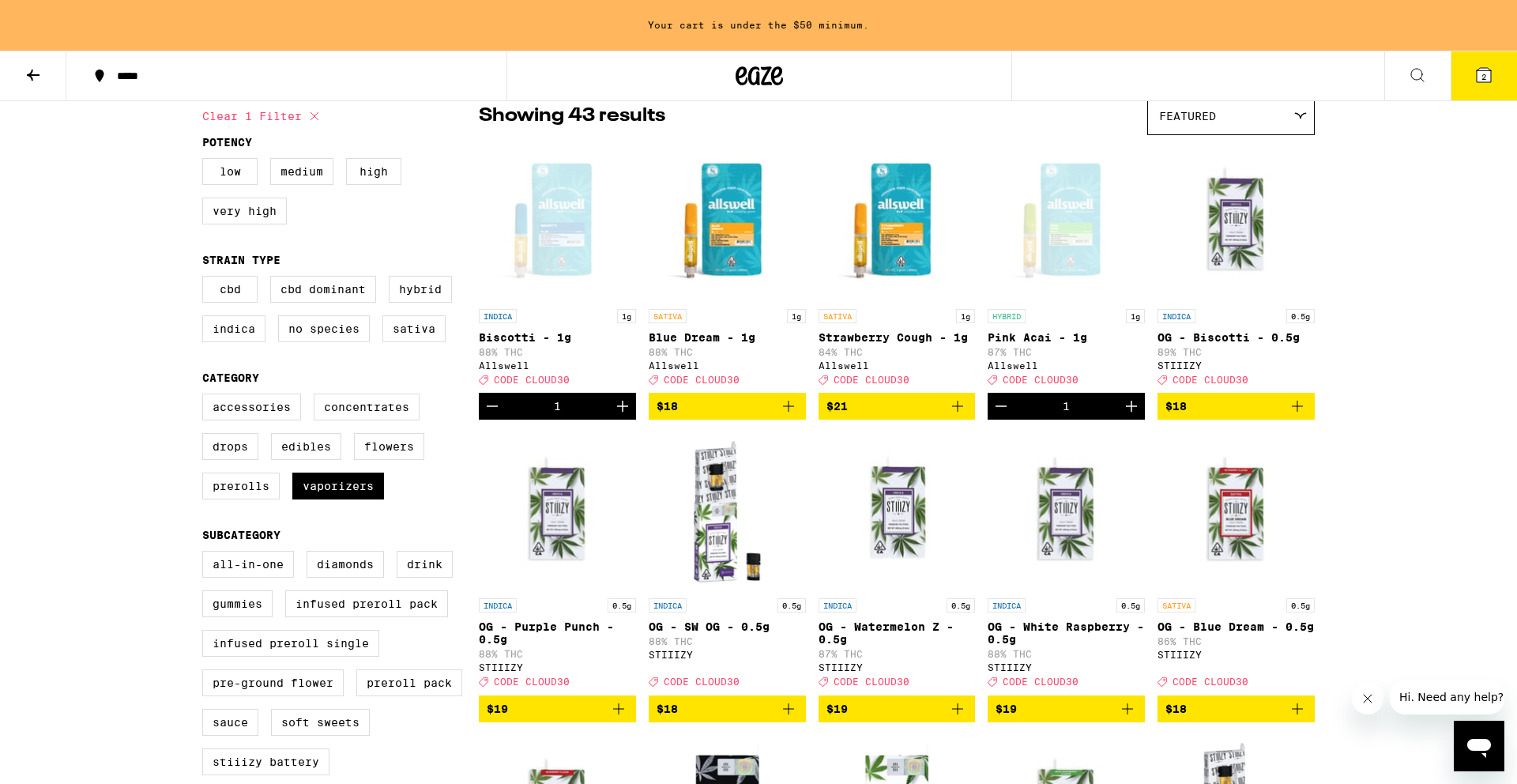
click at [790, 411] on icon "Add to bag" at bounding box center [789, 406] width 11 height 11
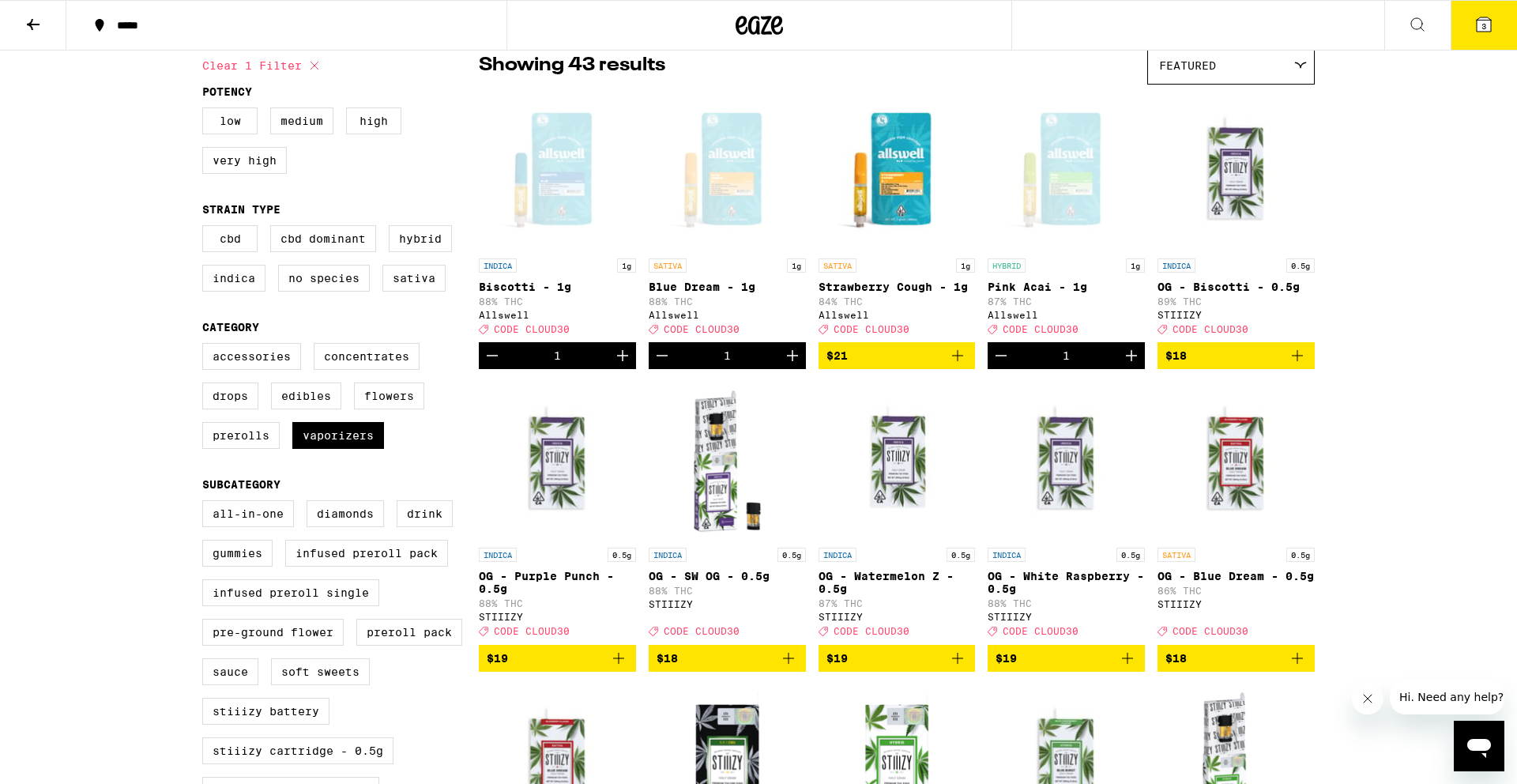
scroll to position [86, 0]
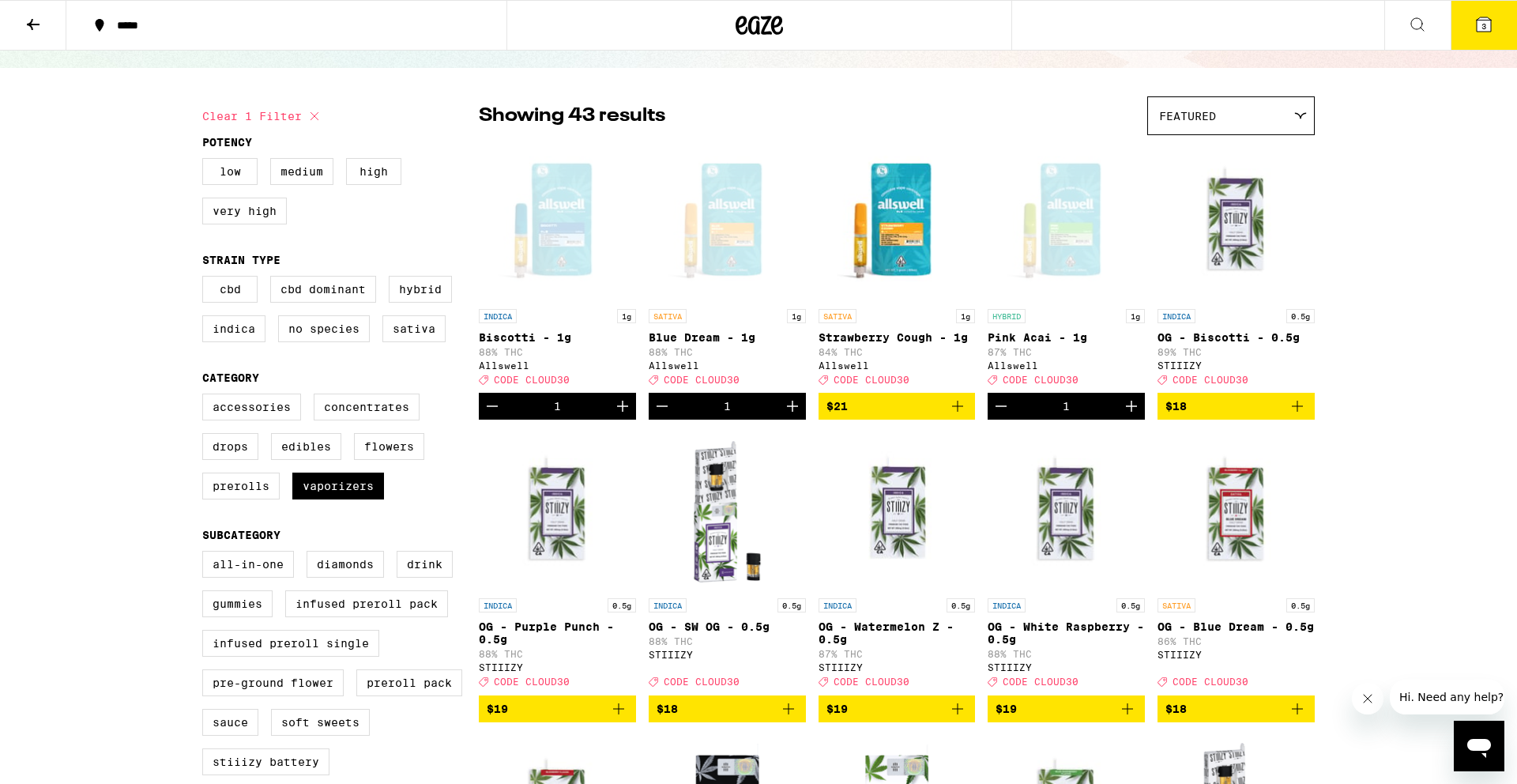
click at [1487, 27] on icon at bounding box center [1484, 25] width 14 height 14
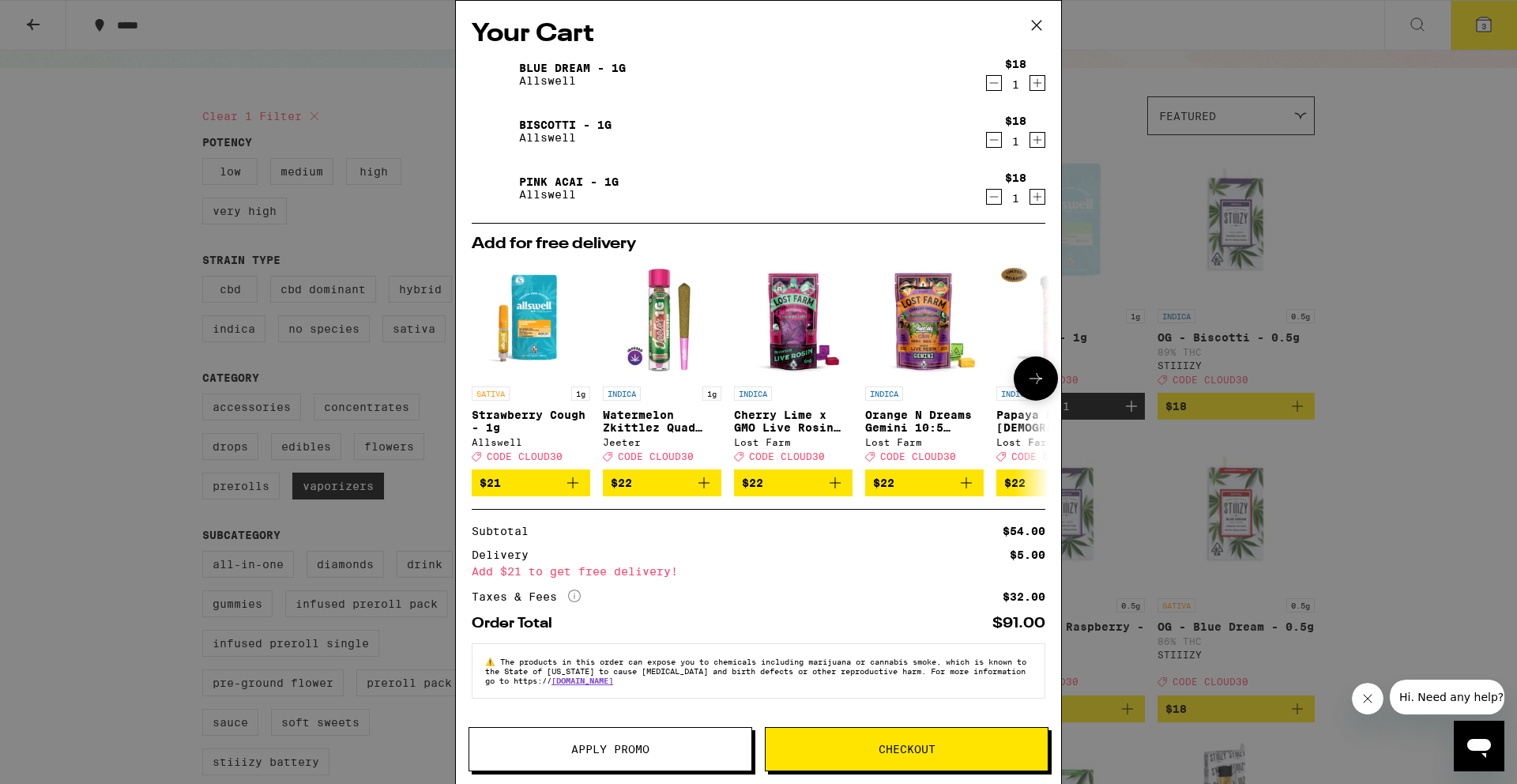
click at [526, 461] on span "CODE CLOUD30" at bounding box center [525, 456] width 76 height 10
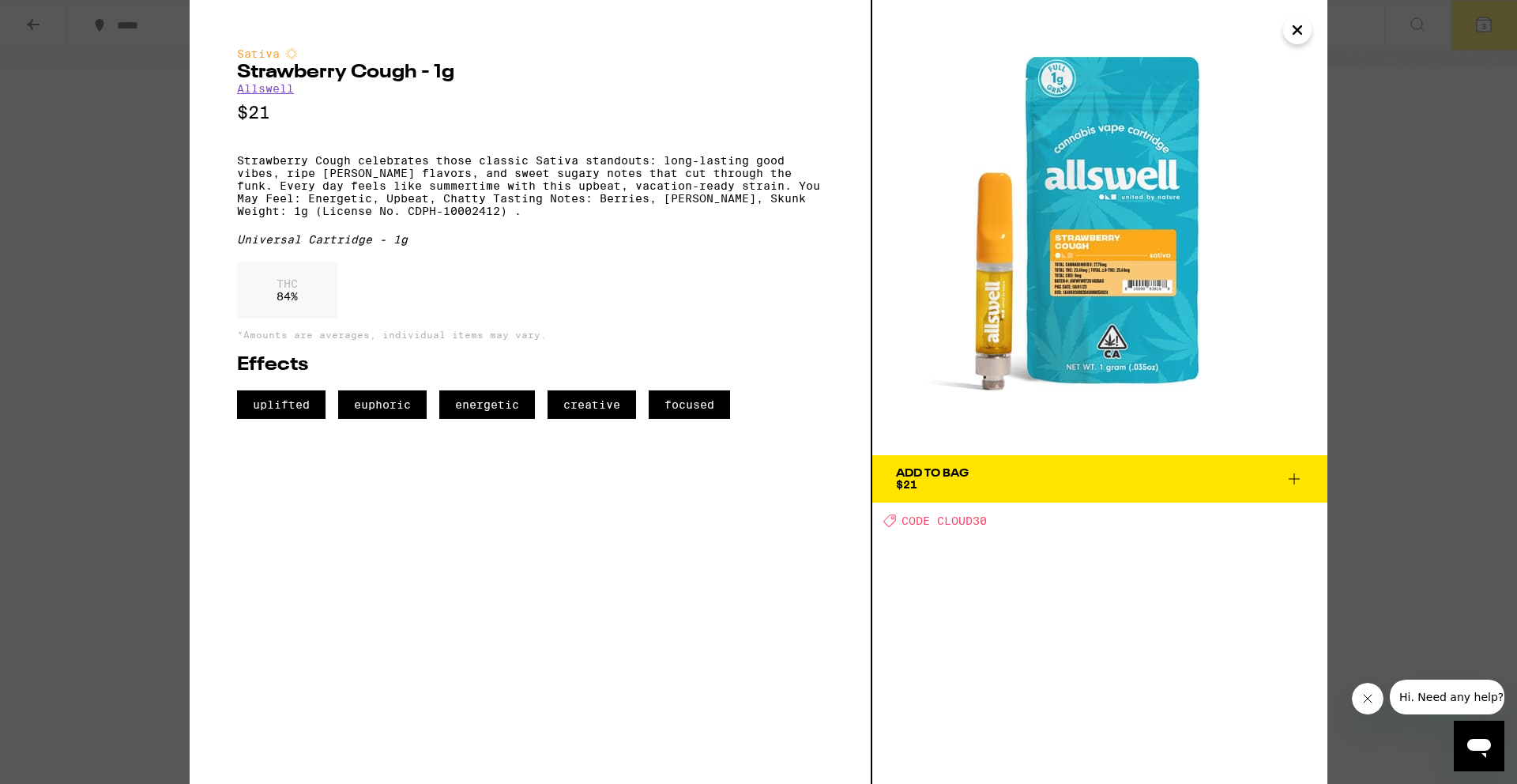
click at [1297, 32] on icon "Close" at bounding box center [1298, 30] width 19 height 24
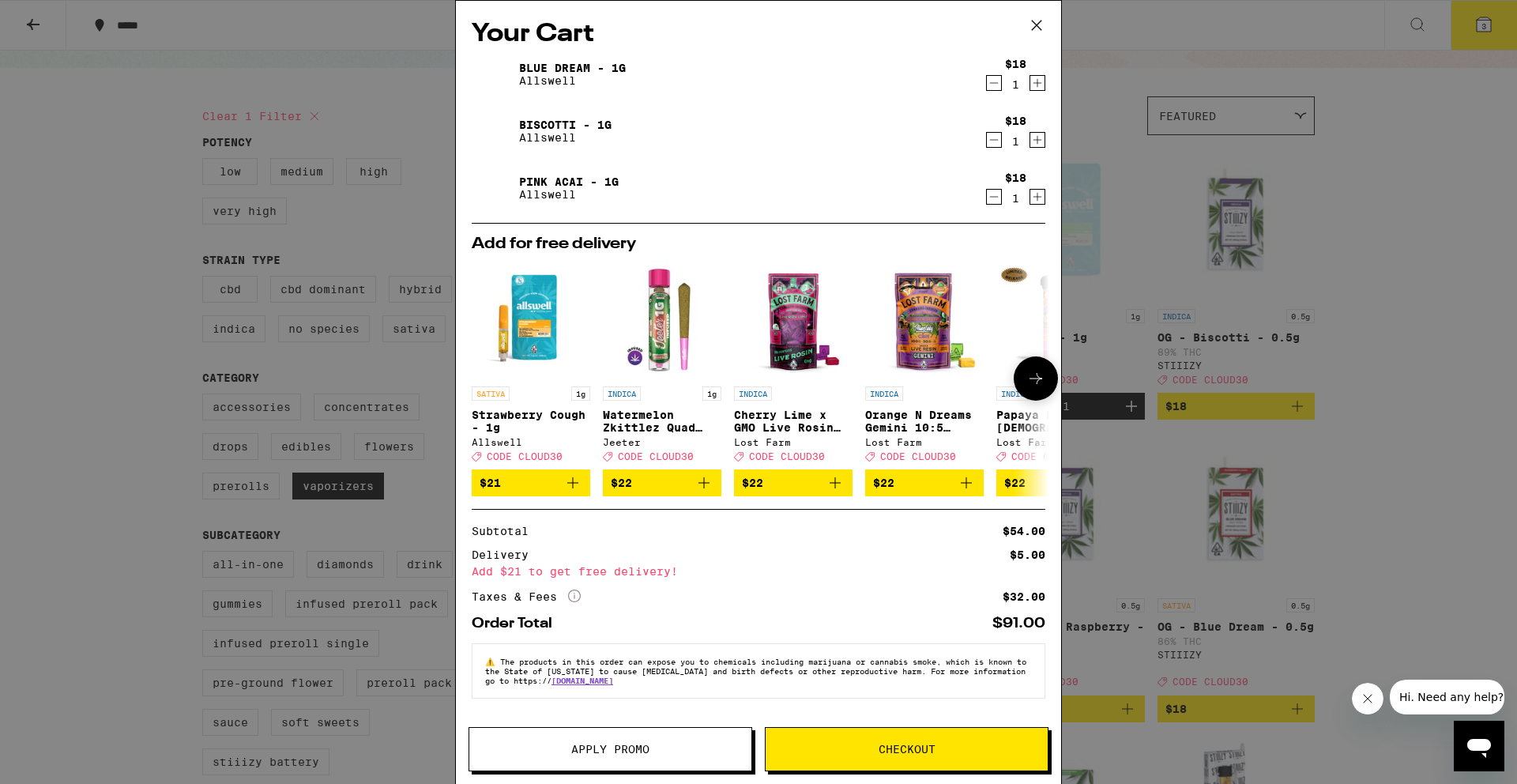
scroll to position [5, 0]
click at [605, 744] on span "Apply Promo" at bounding box center [611, 748] width 78 height 11
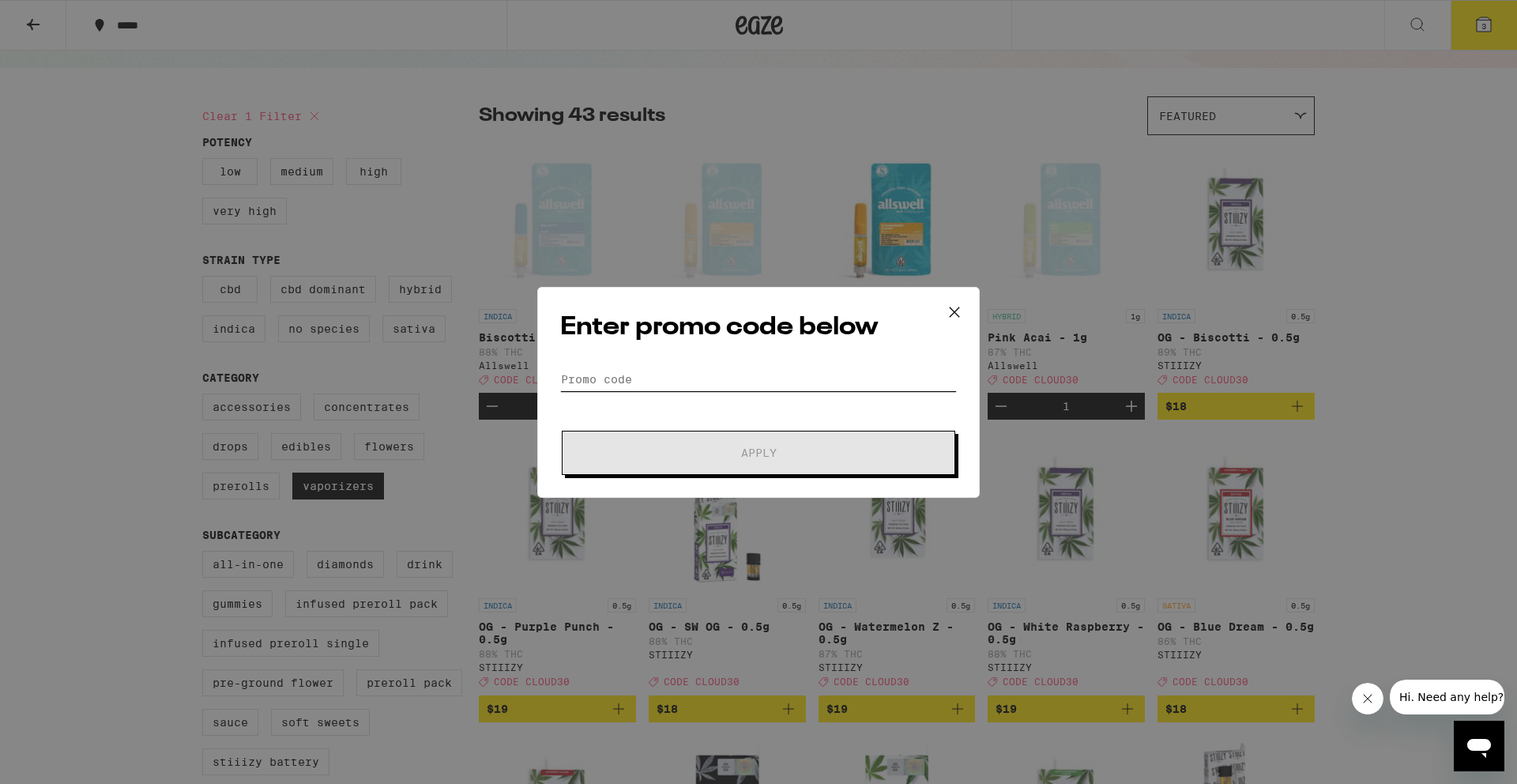
click at [772, 372] on input "Promo Code" at bounding box center [758, 379] width 396 height 24
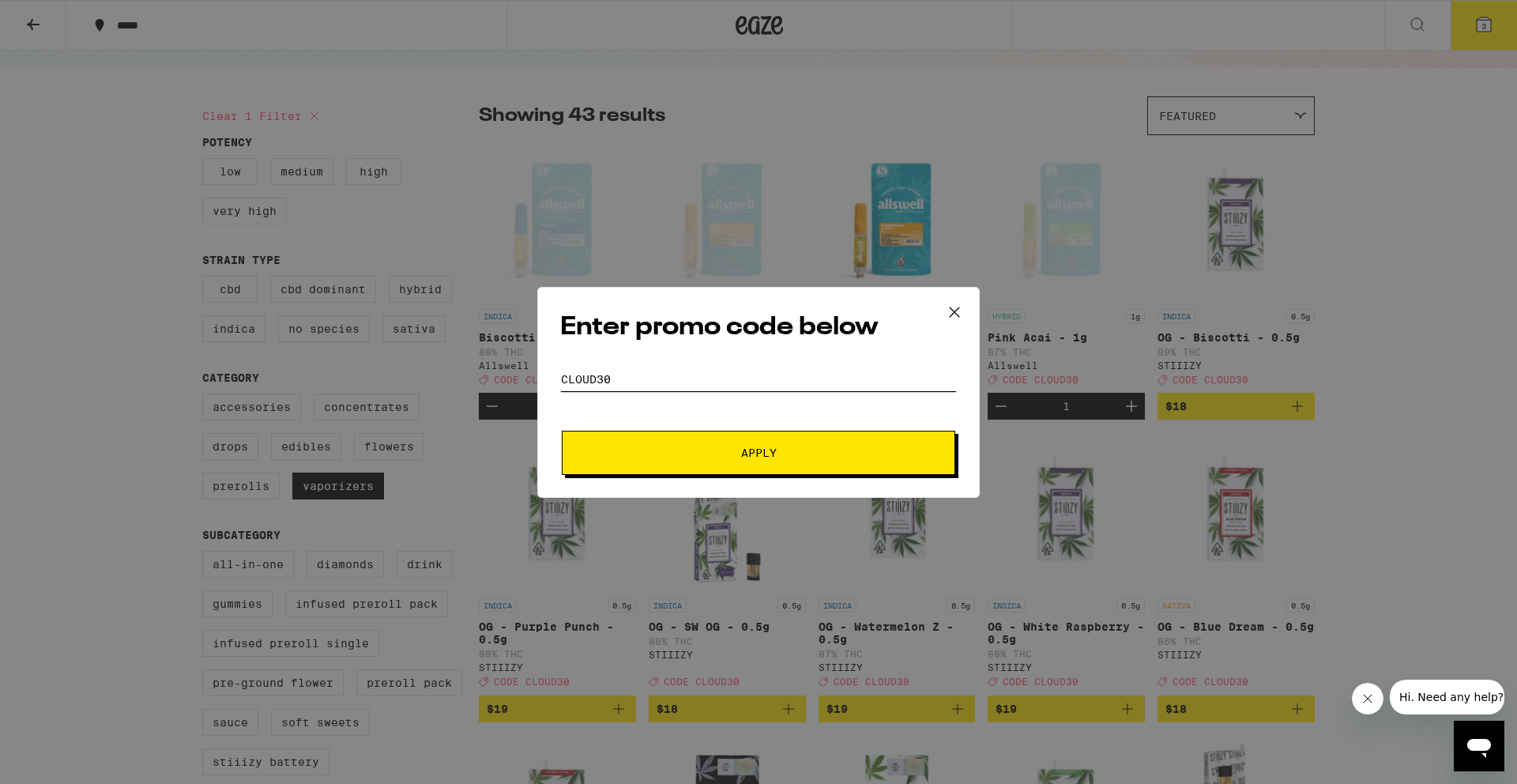
type input "CLOUD30"
click at [791, 467] on button "Apply" at bounding box center [758, 452] width 394 height 44
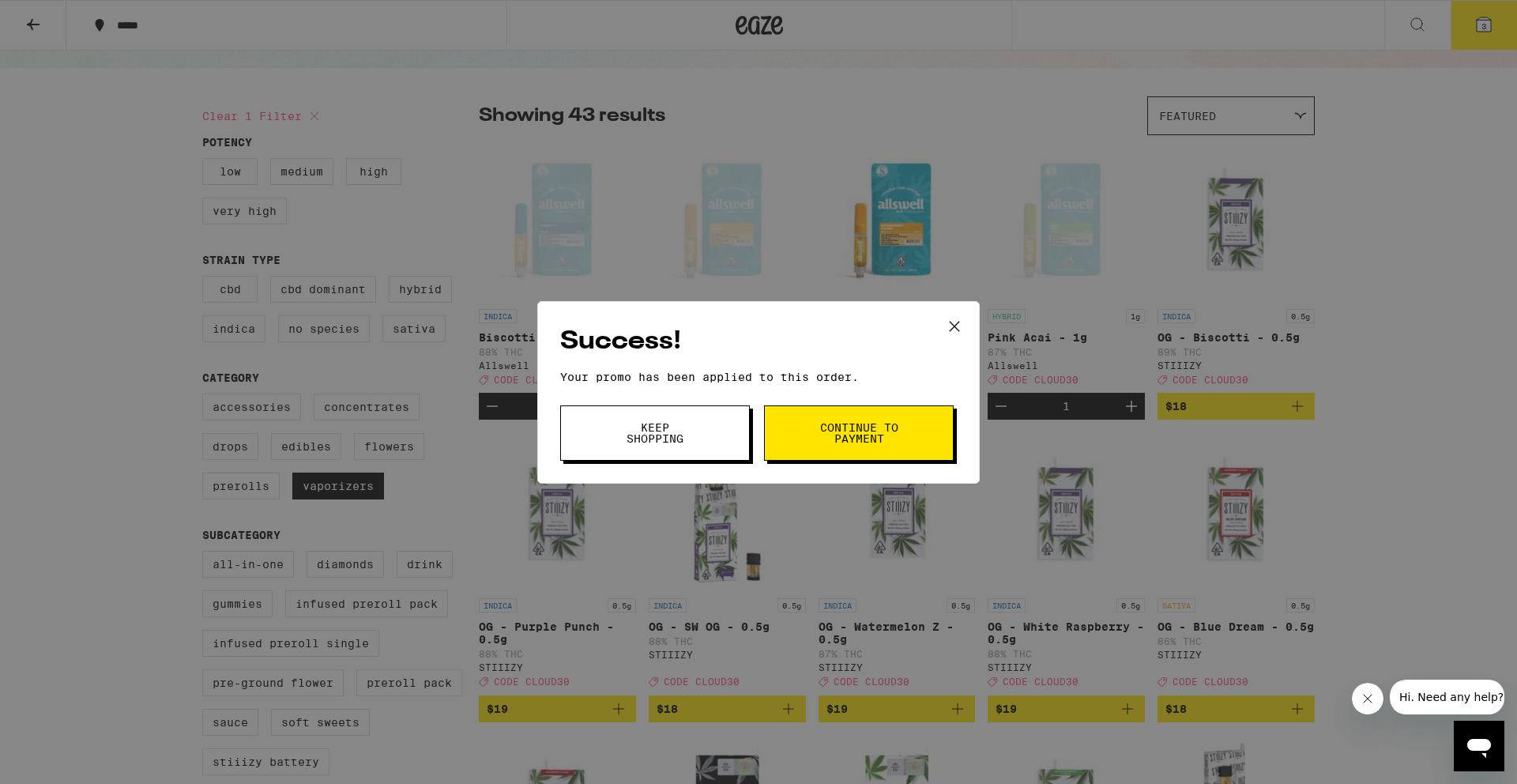
click at [685, 422] on span "Keep Shopping" at bounding box center [655, 433] width 80 height 22
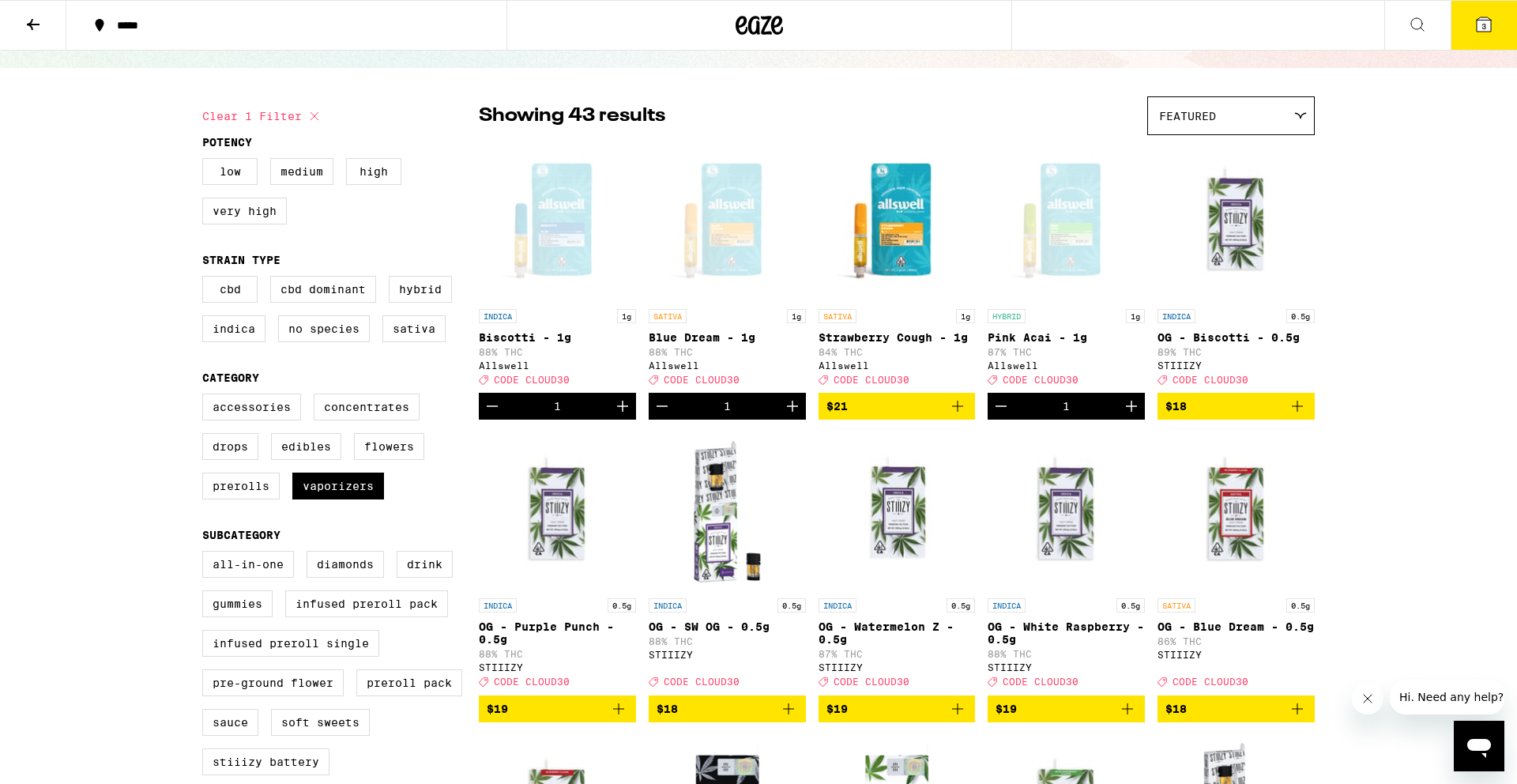
click at [1495, 27] on button "3" at bounding box center [1484, 25] width 66 height 49
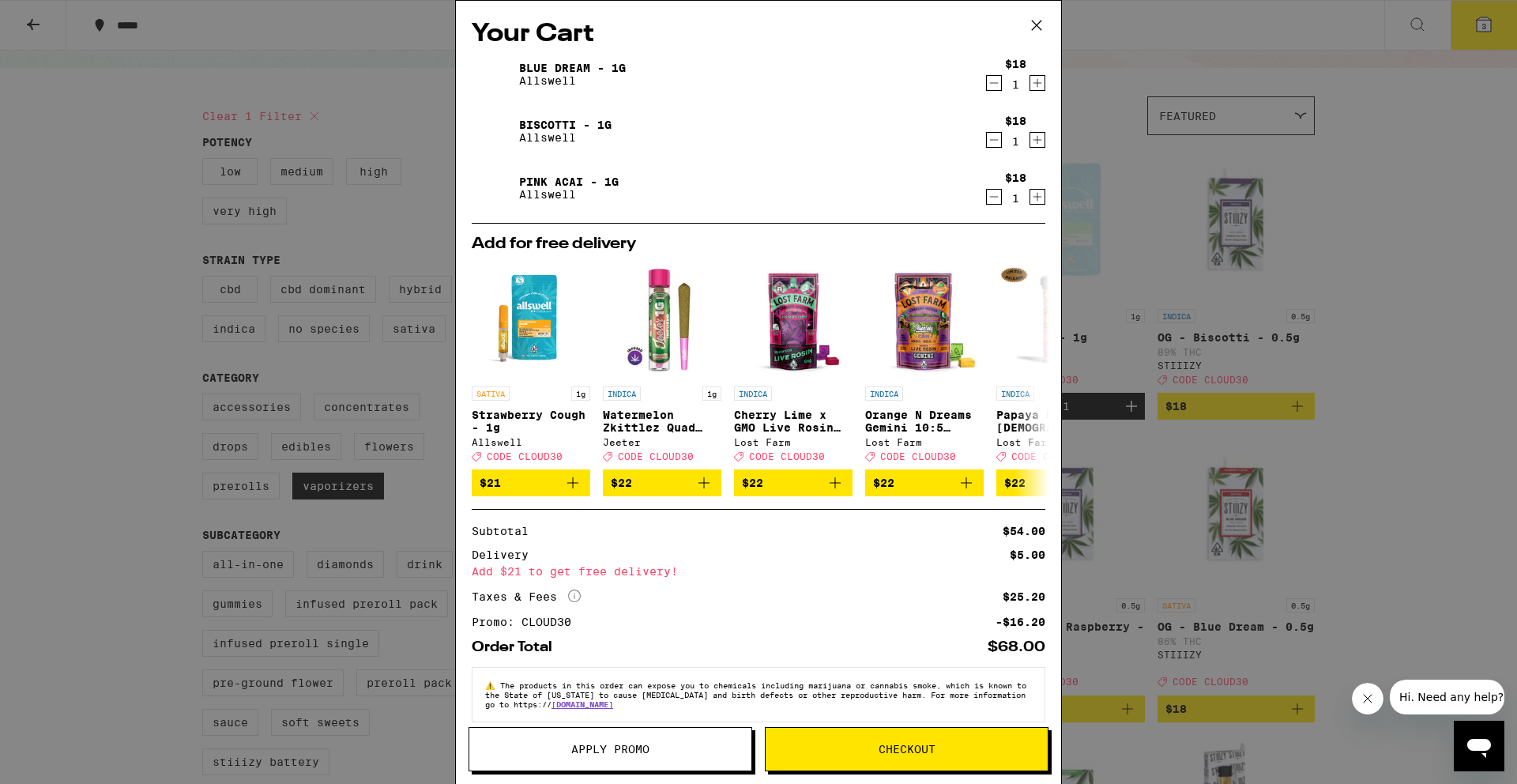
click at [1038, 25] on icon at bounding box center [1037, 25] width 24 height 24
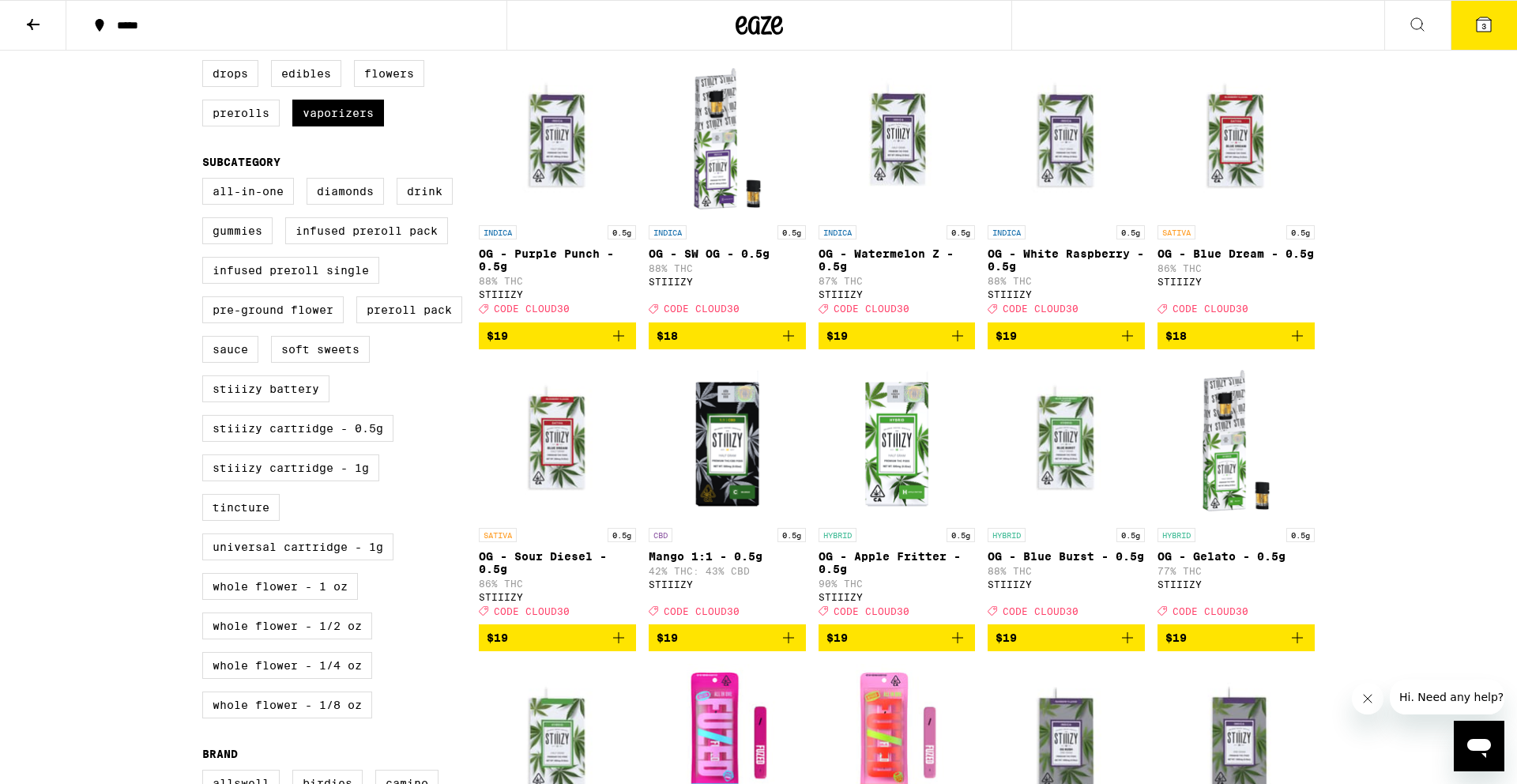
scroll to position [459, 0]
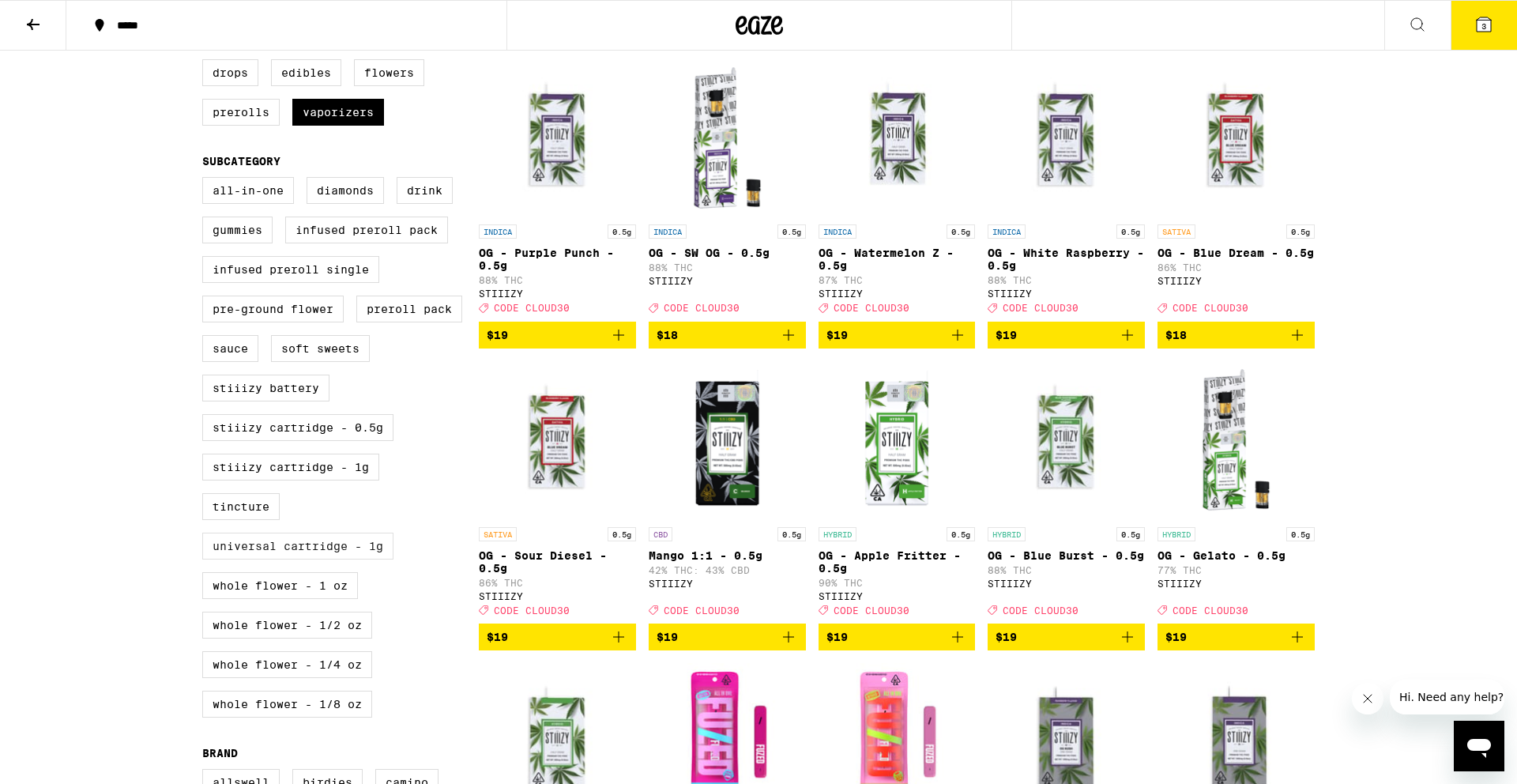
click at [295, 560] on label "Universal Cartridge - 1g" at bounding box center [298, 546] width 191 height 27
click at [207, 180] on input "Universal Cartridge - 1g" at bounding box center [206, 179] width 1 height 1
checkbox input "true"
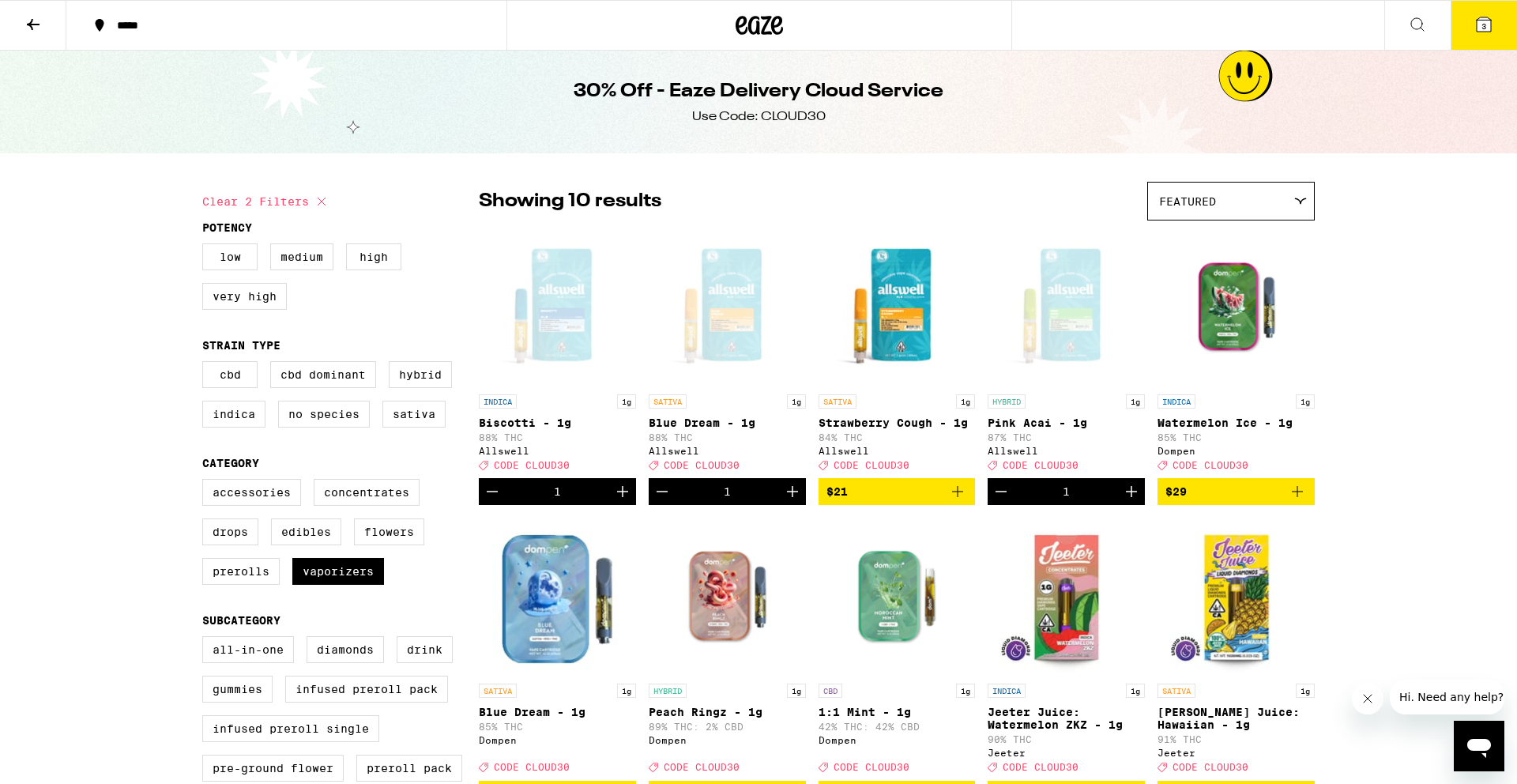
click at [1418, 25] on icon at bounding box center [1418, 25] width 19 height 19
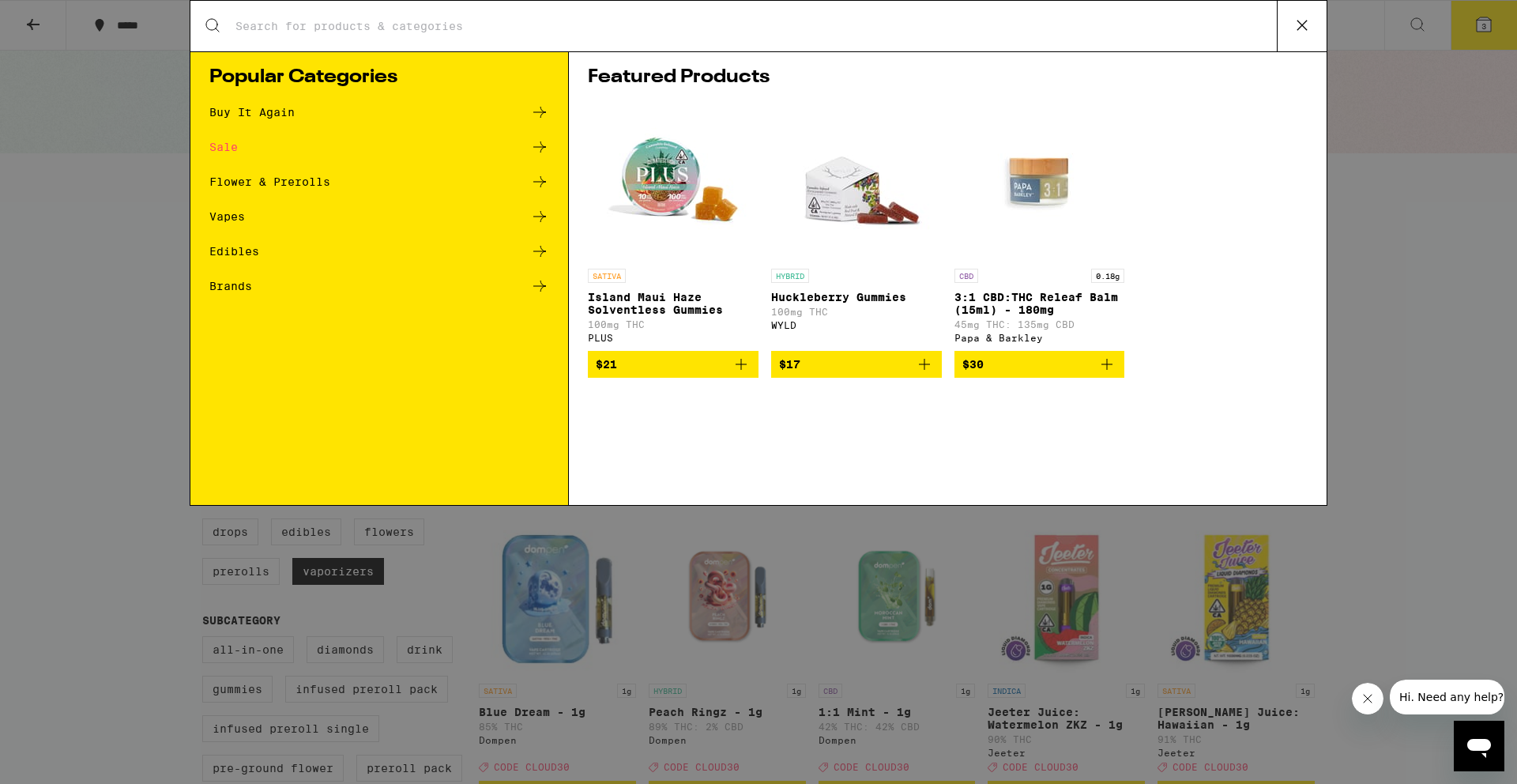
click at [1418, 24] on div "Search for Products Popular Categories Buy It Again Sale Flower & Prerolls Vape…" at bounding box center [758, 392] width 1517 height 784
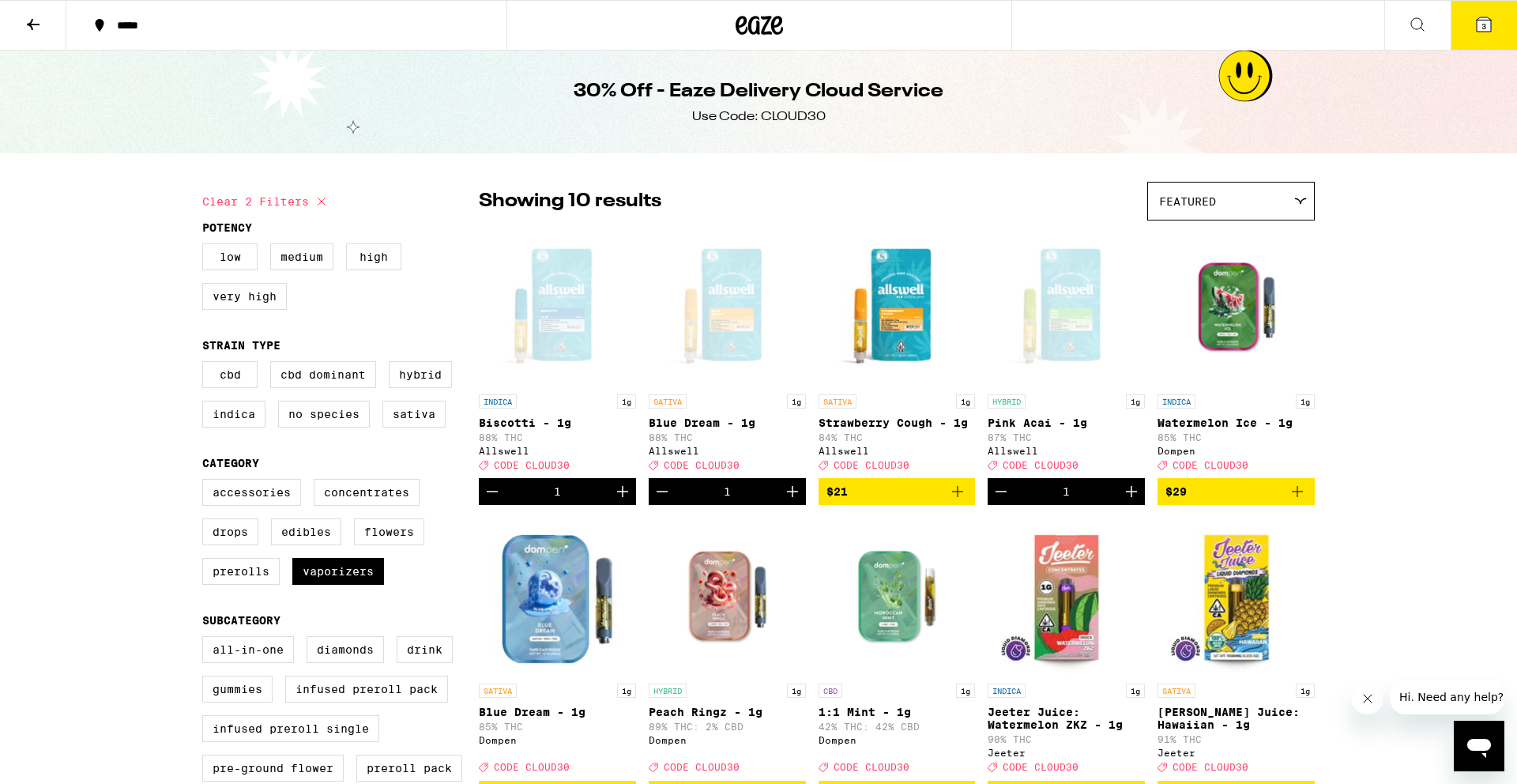
click at [1418, 24] on icon at bounding box center [1418, 25] width 19 height 19
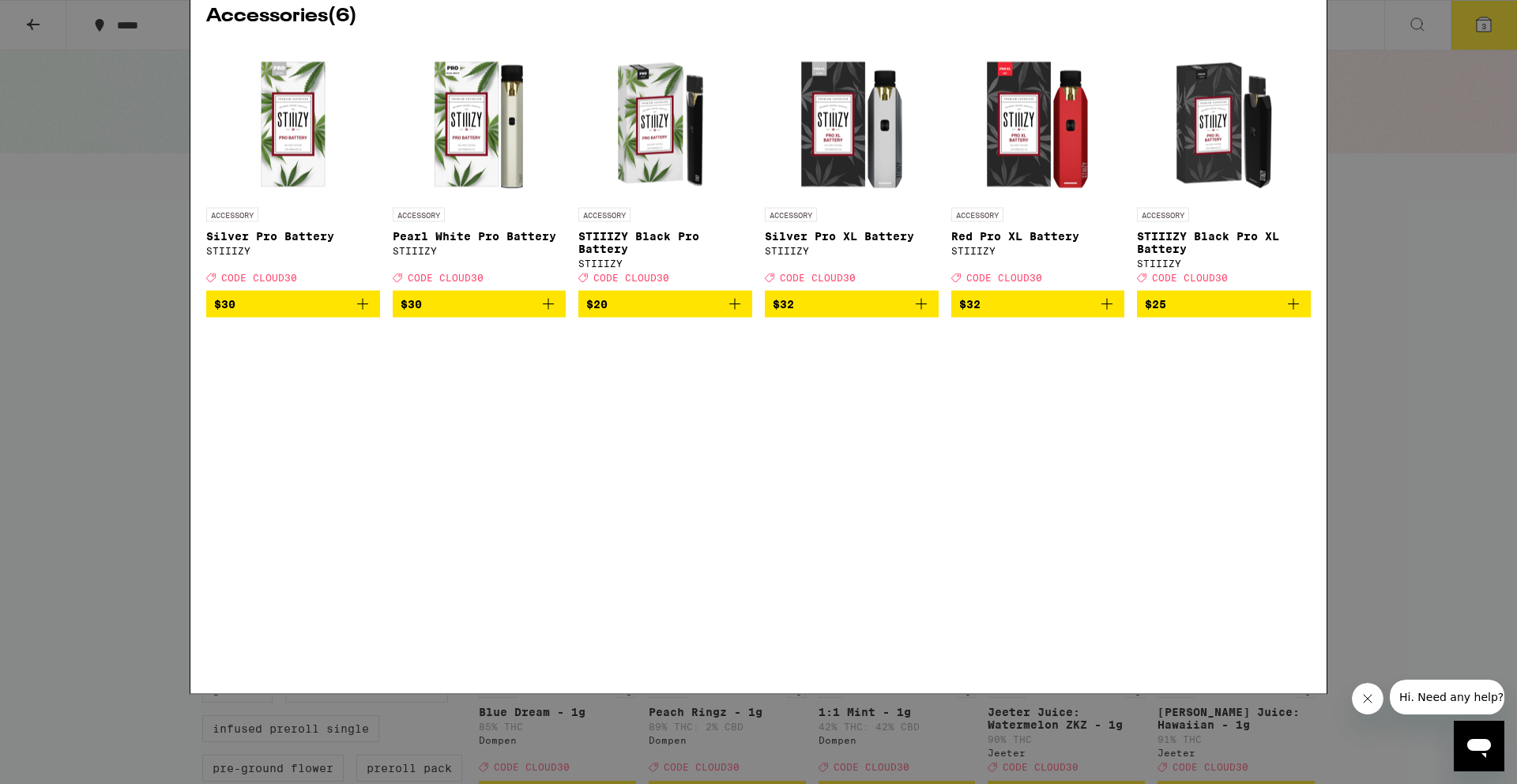
type input "battery"
click at [655, 239] on img "Open page for STIIIZY Black Pro Battery from STIIIZY" at bounding box center [665, 210] width 158 height 158
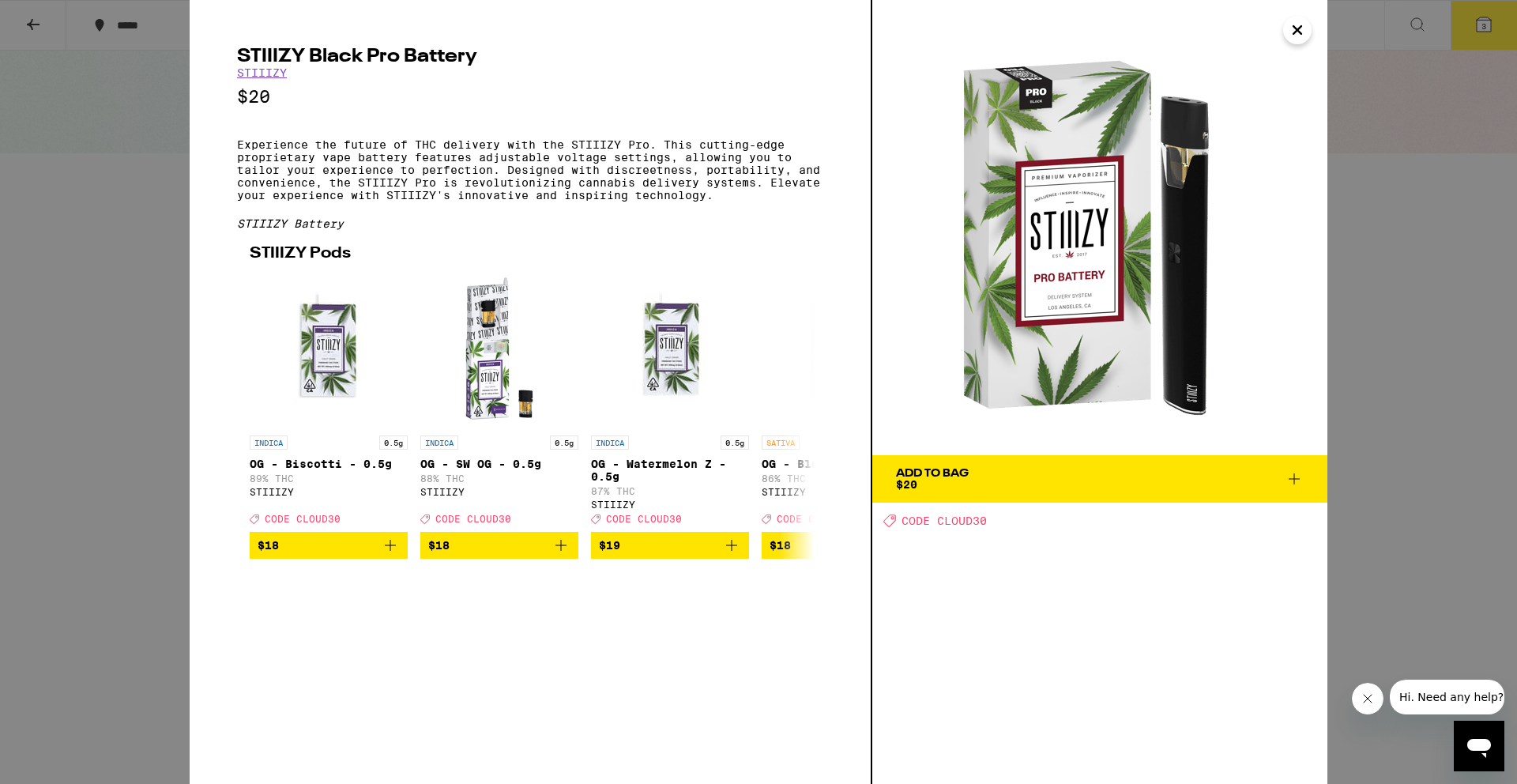
click at [1304, 35] on icon "Close" at bounding box center [1298, 30] width 19 height 24
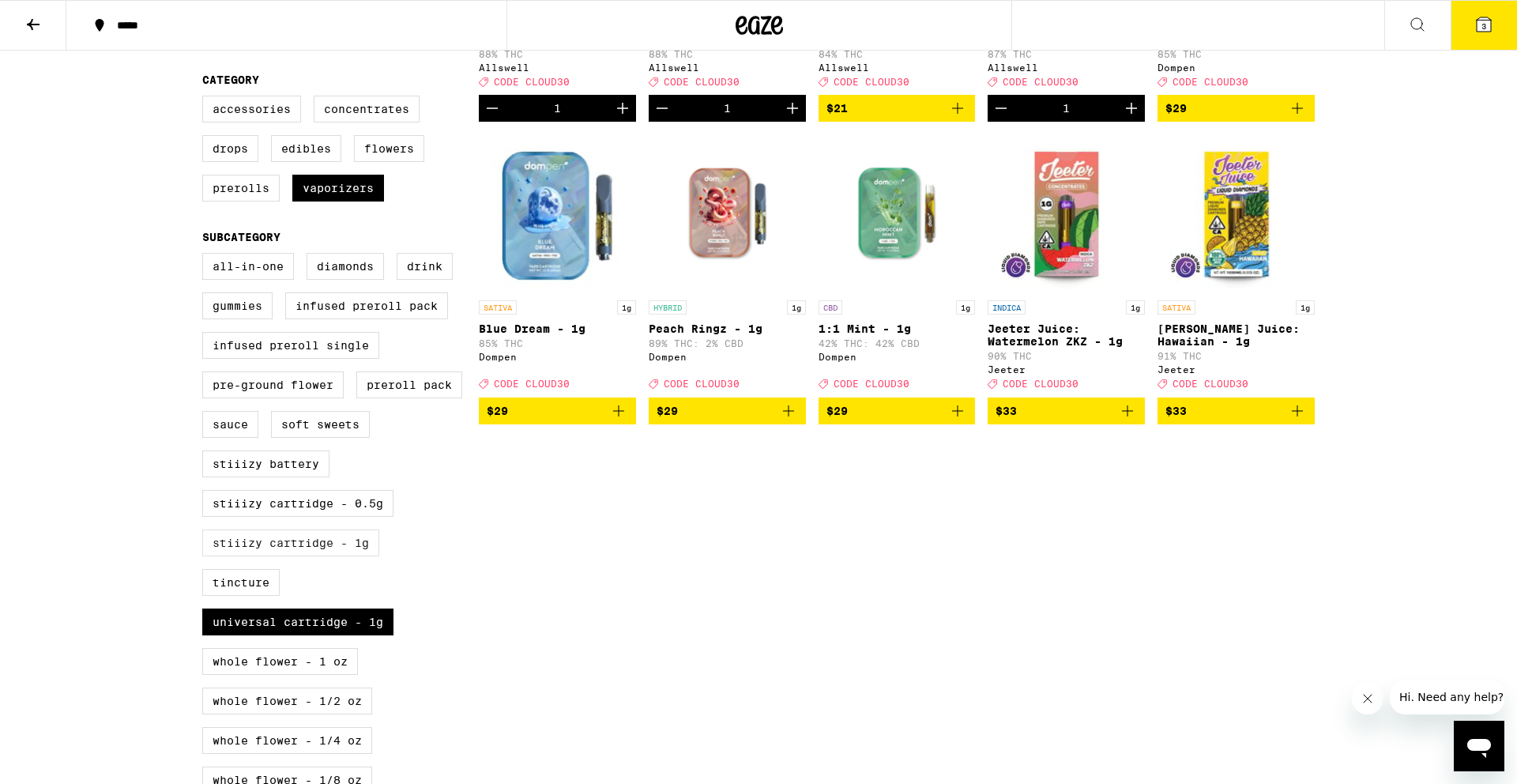
scroll to position [380, 0]
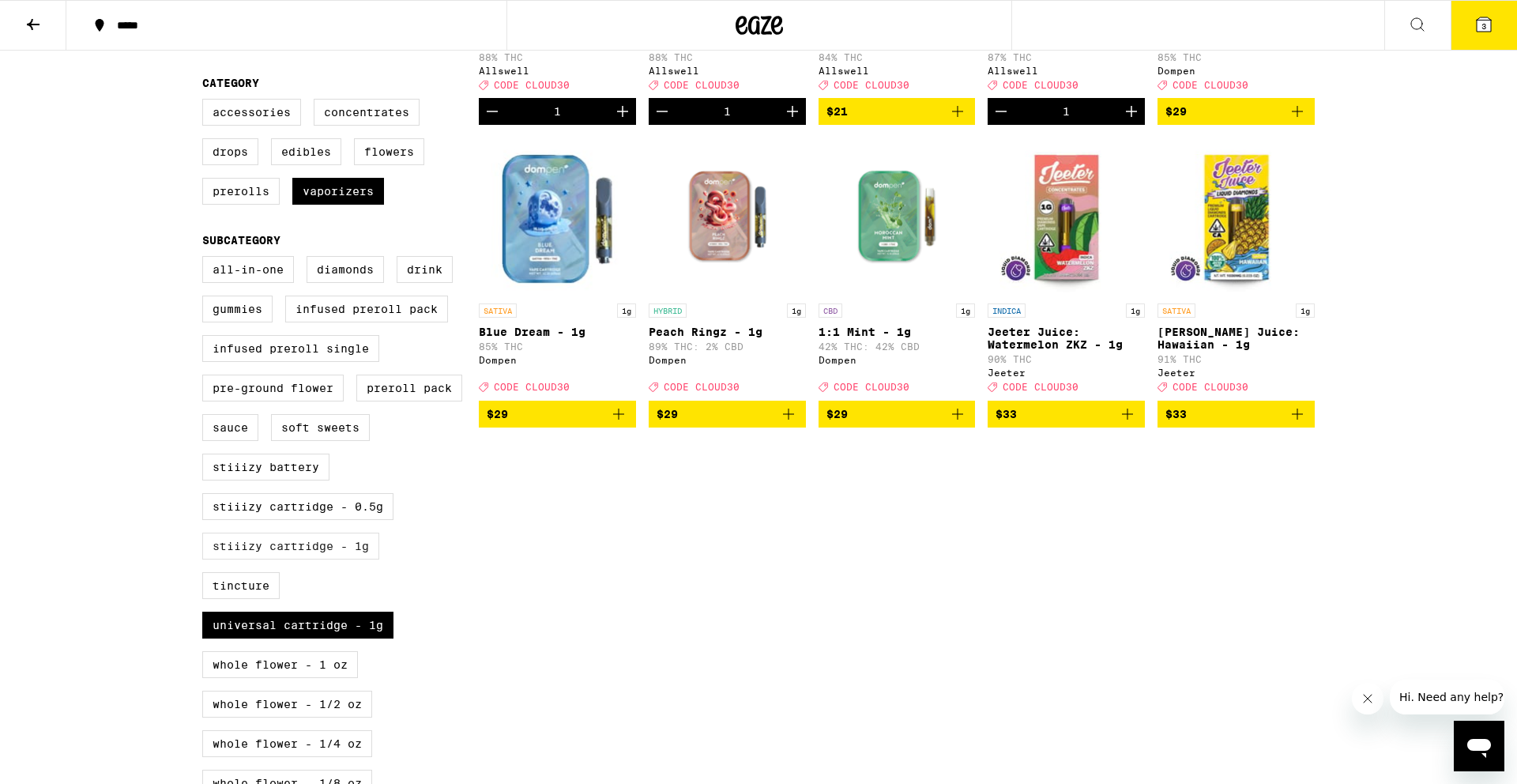
click at [309, 560] on label "STIIIZY Cartridge - 1g" at bounding box center [291, 546] width 177 height 27
click at [207, 259] on input "STIIIZY Cartridge - 1g" at bounding box center [206, 258] width 1 height 1
checkbox input "true"
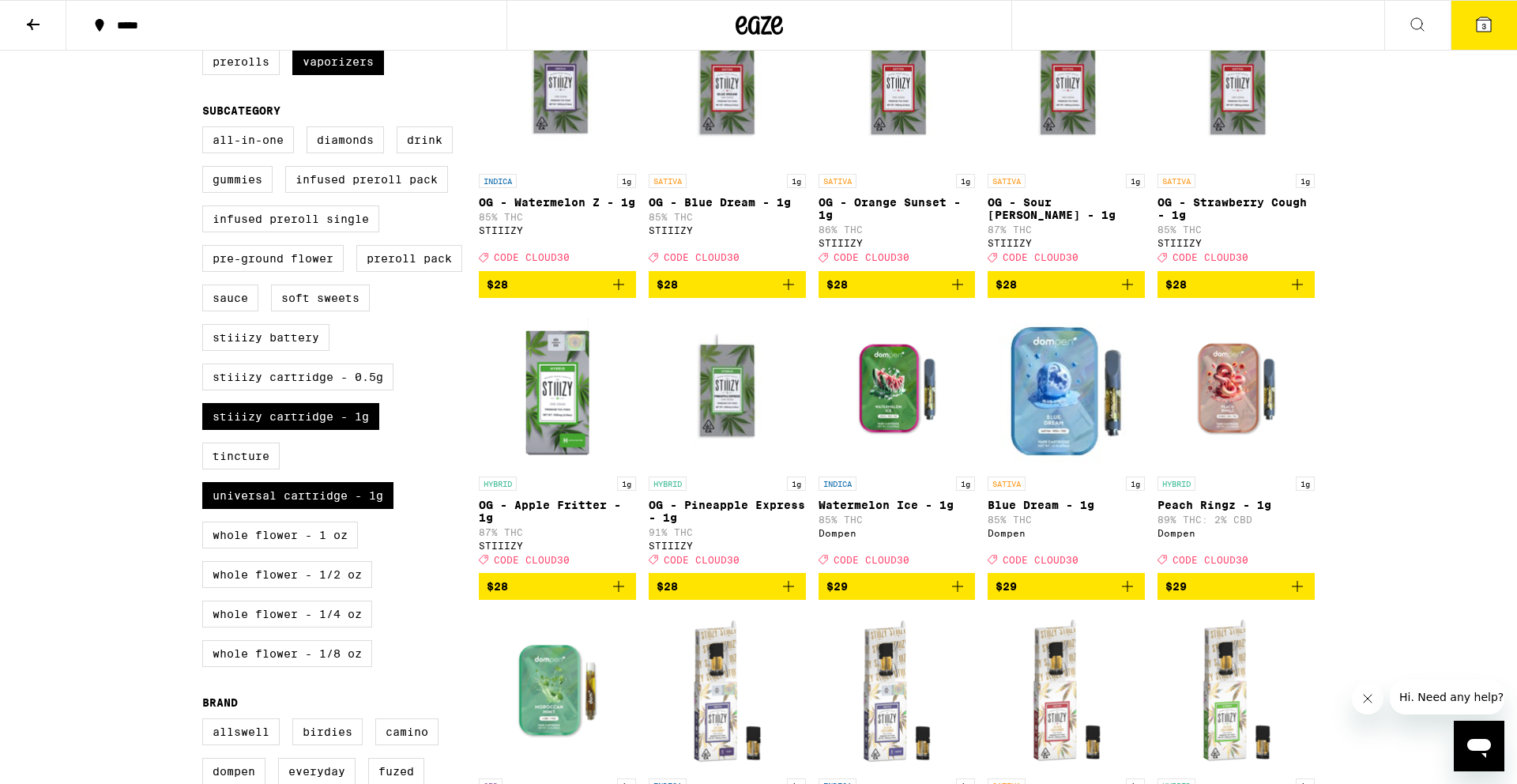
scroll to position [505, 0]
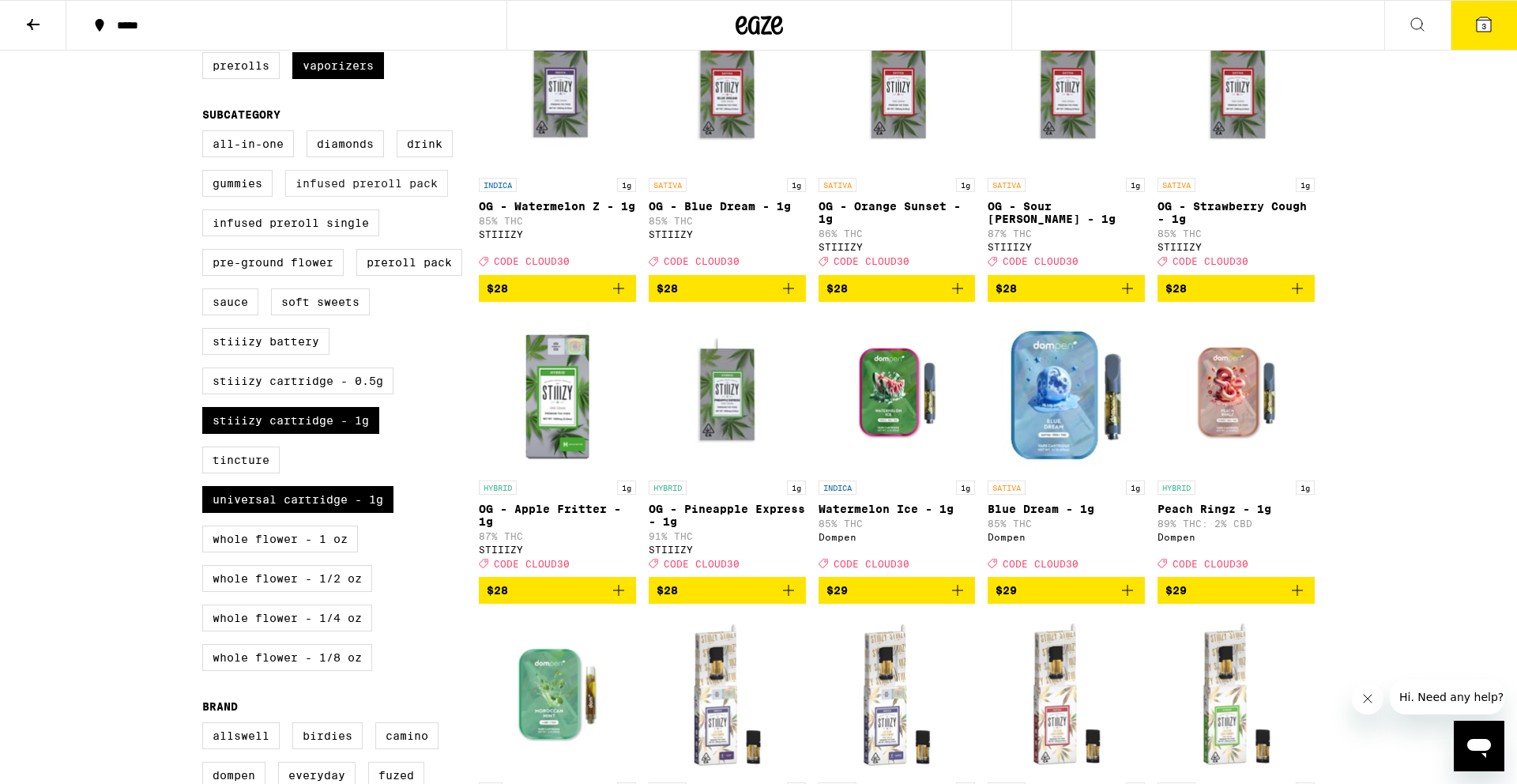
click at [391, 196] on label "Infused Preroll Pack" at bounding box center [367, 184] width 163 height 27
click at [207, 134] on input "Infused Preroll Pack" at bounding box center [206, 133] width 1 height 1
checkbox input "true"
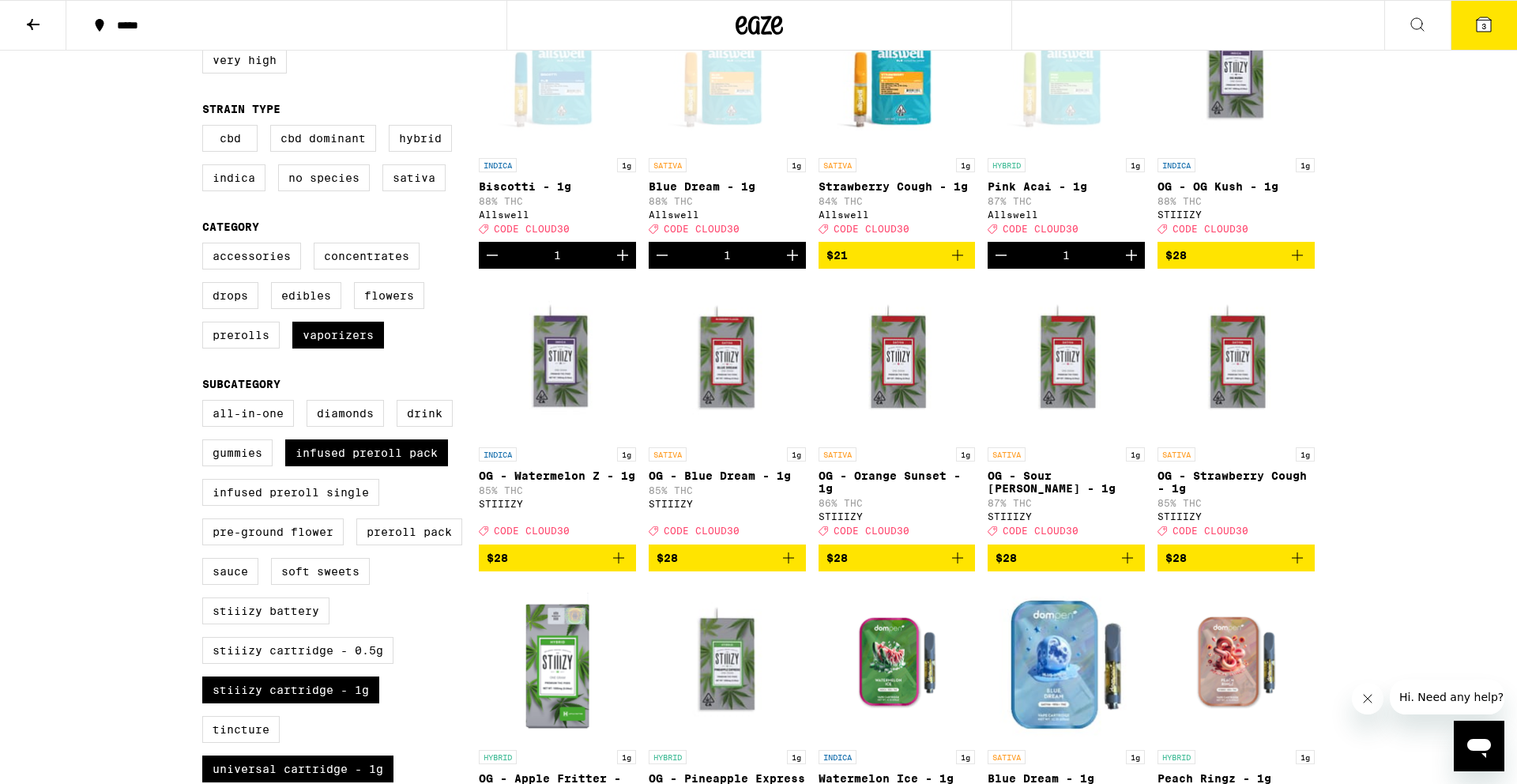
scroll to position [233, 0]
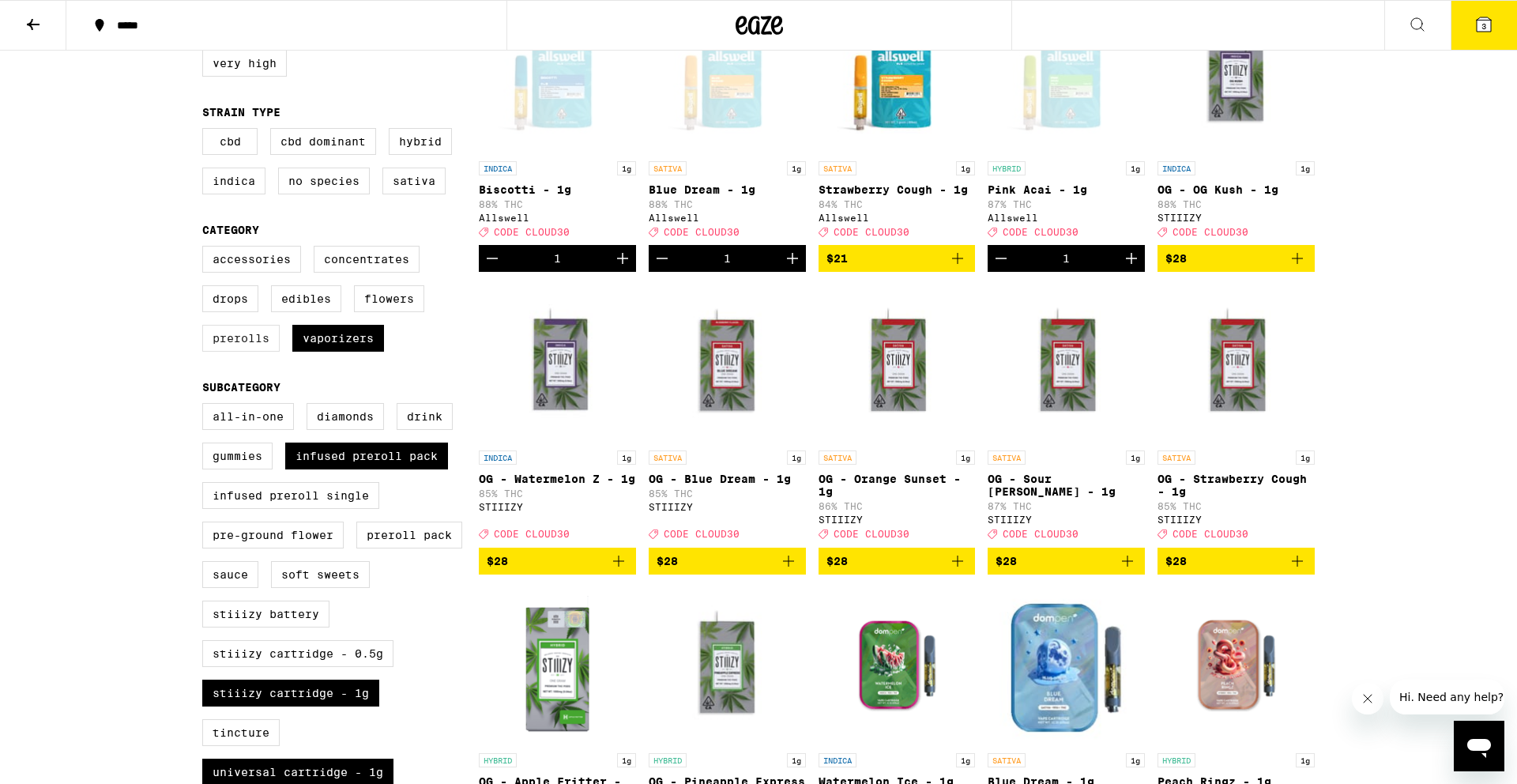
click at [252, 351] on label "Prerolls" at bounding box center [241, 338] width 77 height 27
click at [207, 249] on input "Prerolls" at bounding box center [206, 248] width 1 height 1
checkbox input "true"
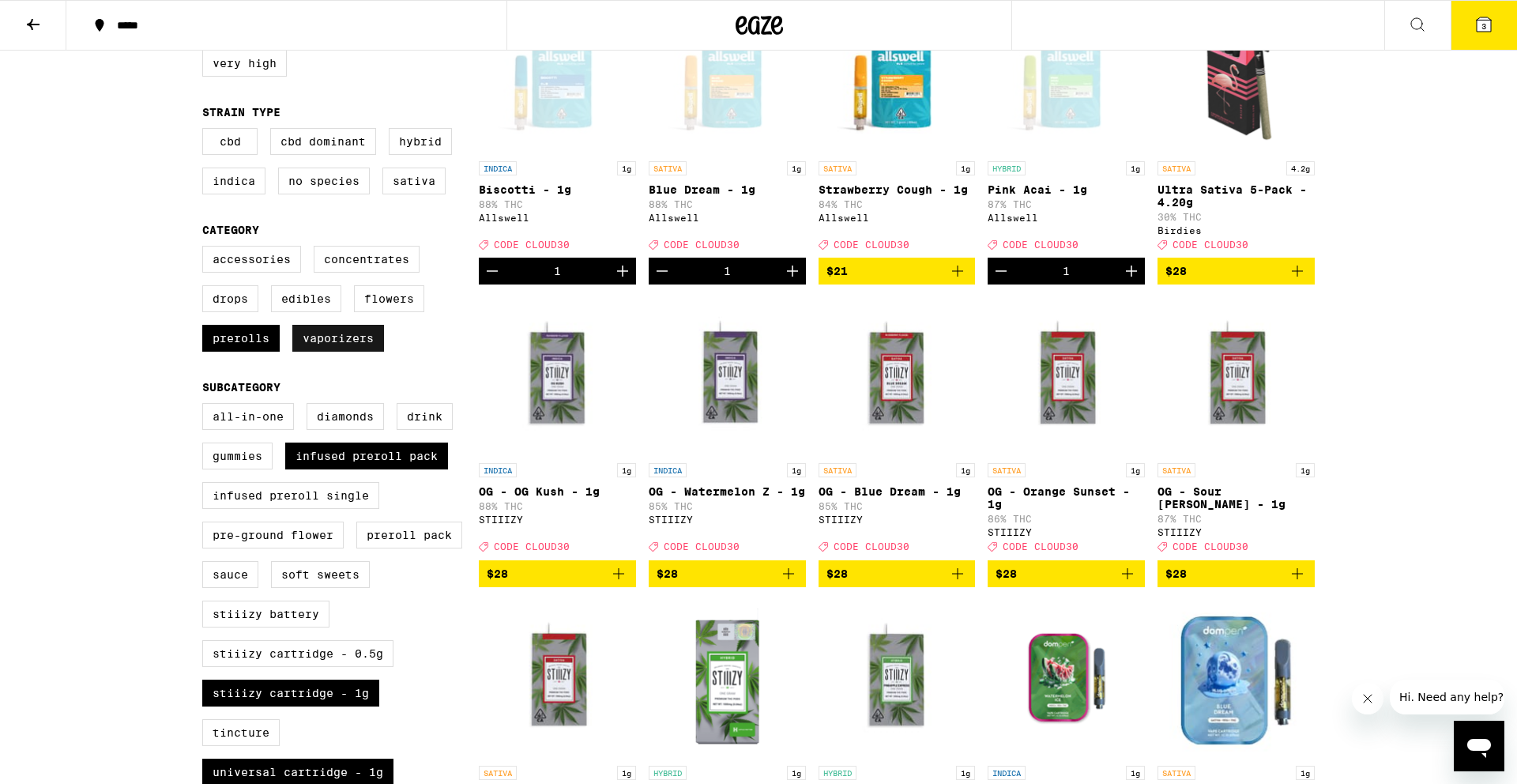
click at [343, 351] on label "Vaporizers" at bounding box center [338, 338] width 91 height 27
click at [207, 249] on input "Vaporizers" at bounding box center [206, 248] width 1 height 1
checkbox input "false"
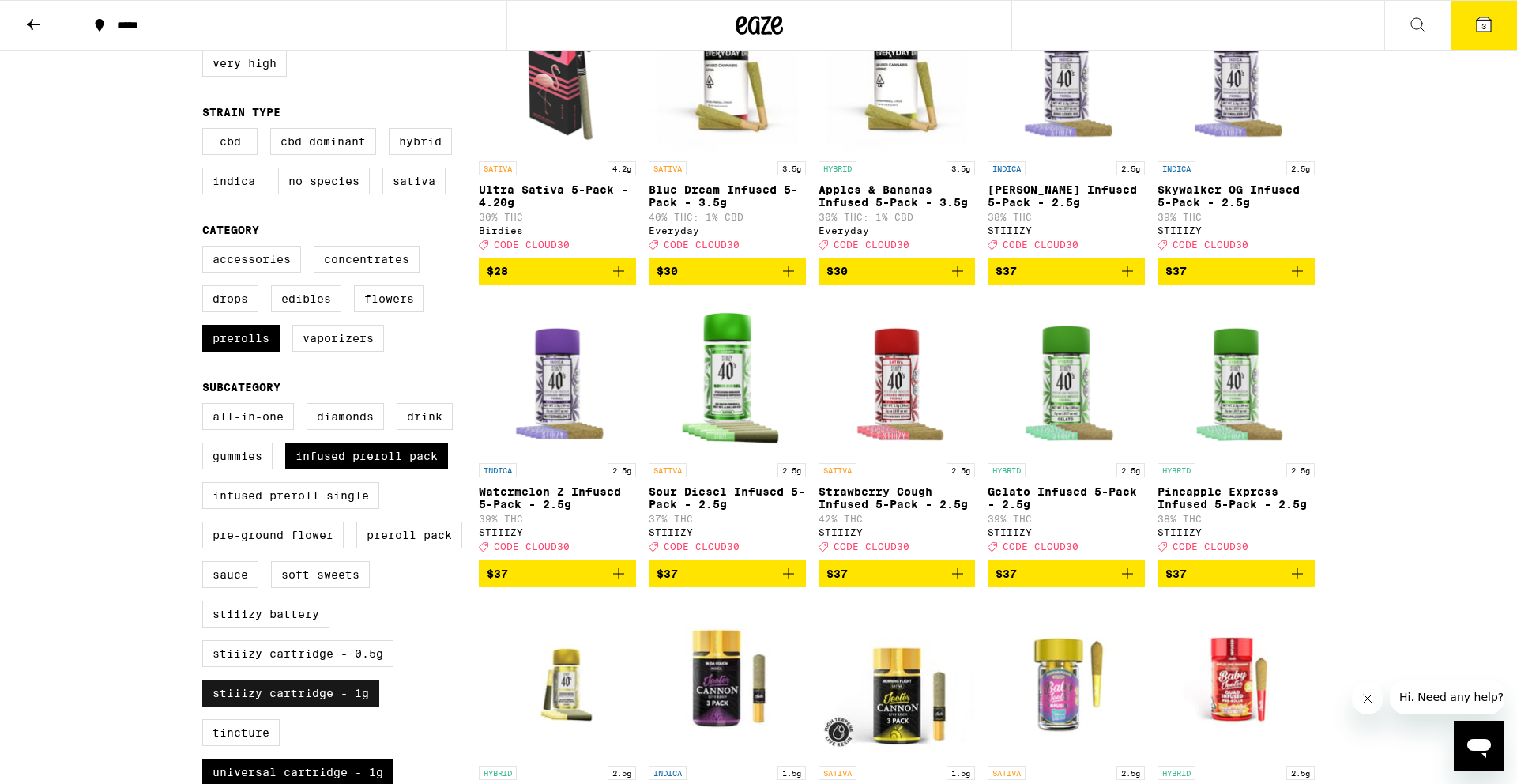
click at [291, 706] on label "STIIIZY Cartridge - 1g" at bounding box center [291, 693] width 177 height 27
click at [207, 406] on input "STIIIZY Cartridge - 1g" at bounding box center [206, 406] width 1 height 1
checkbox input "false"
click at [430, 151] on label "Hybrid" at bounding box center [420, 141] width 64 height 27
click at [207, 131] on input "Hybrid" at bounding box center [206, 130] width 1 height 1
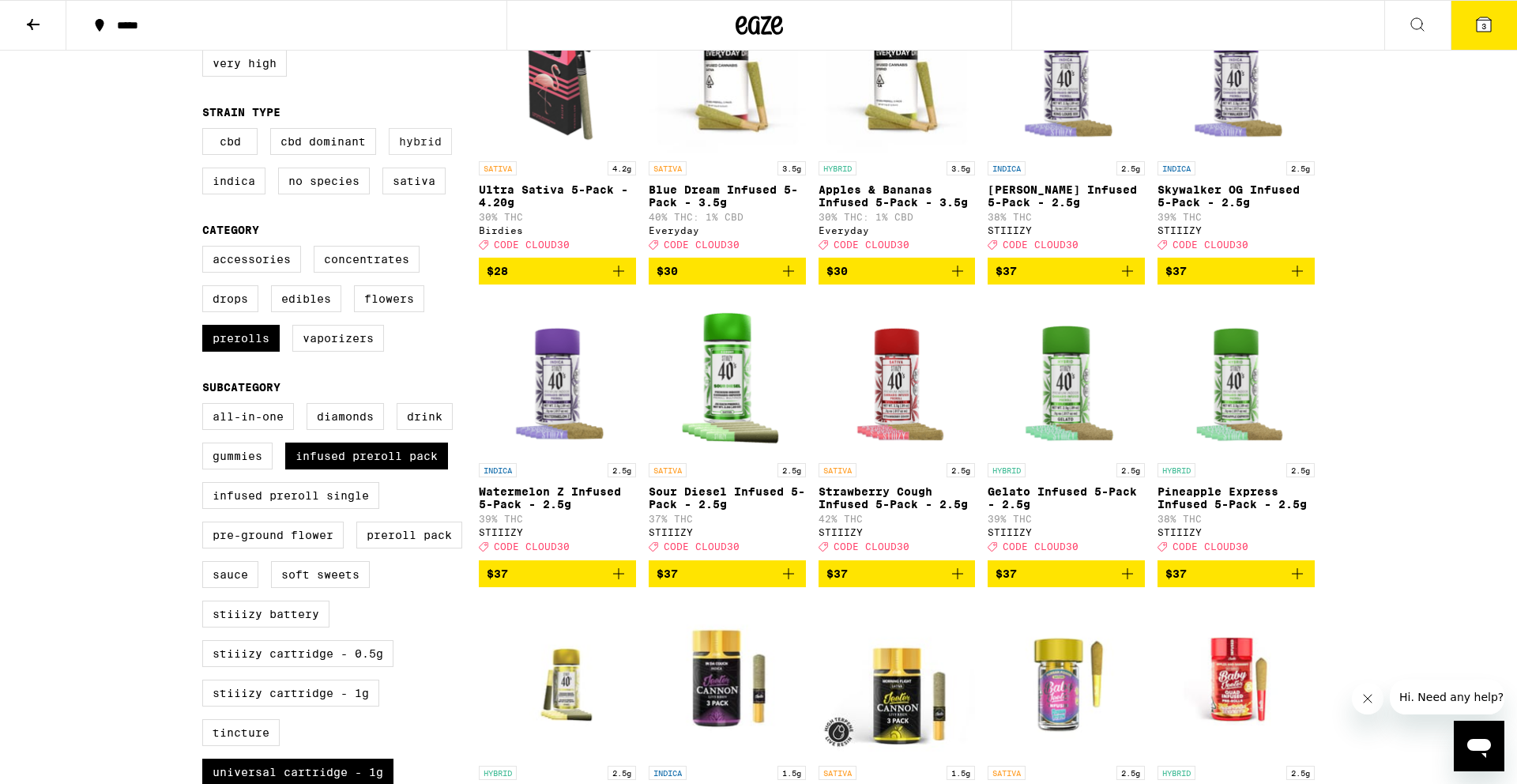
checkbox input "true"
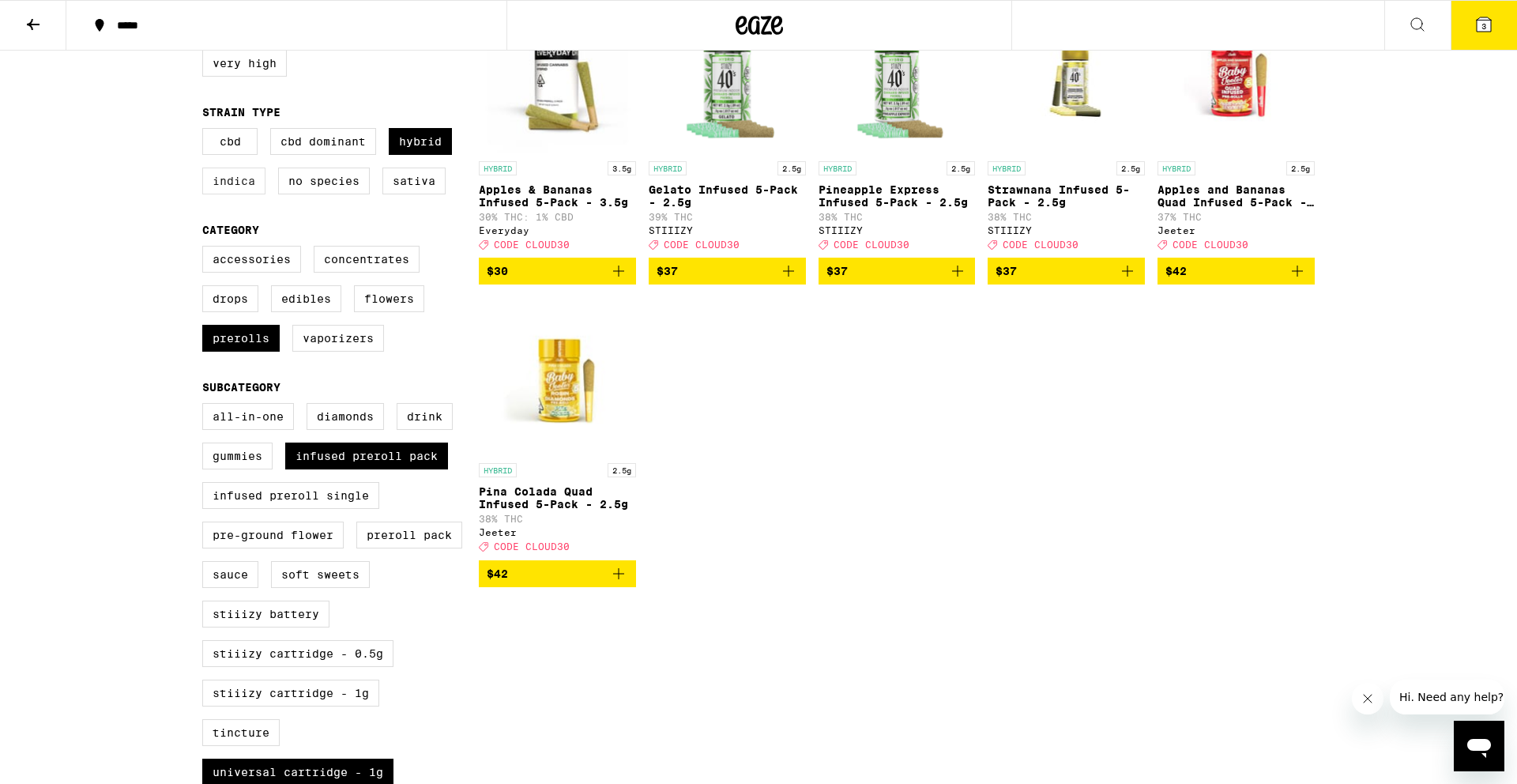
click at [229, 195] on label "Indica" at bounding box center [234, 181] width 64 height 27
click at [207, 131] on input "Indica" at bounding box center [206, 130] width 1 height 1
checkbox input "true"
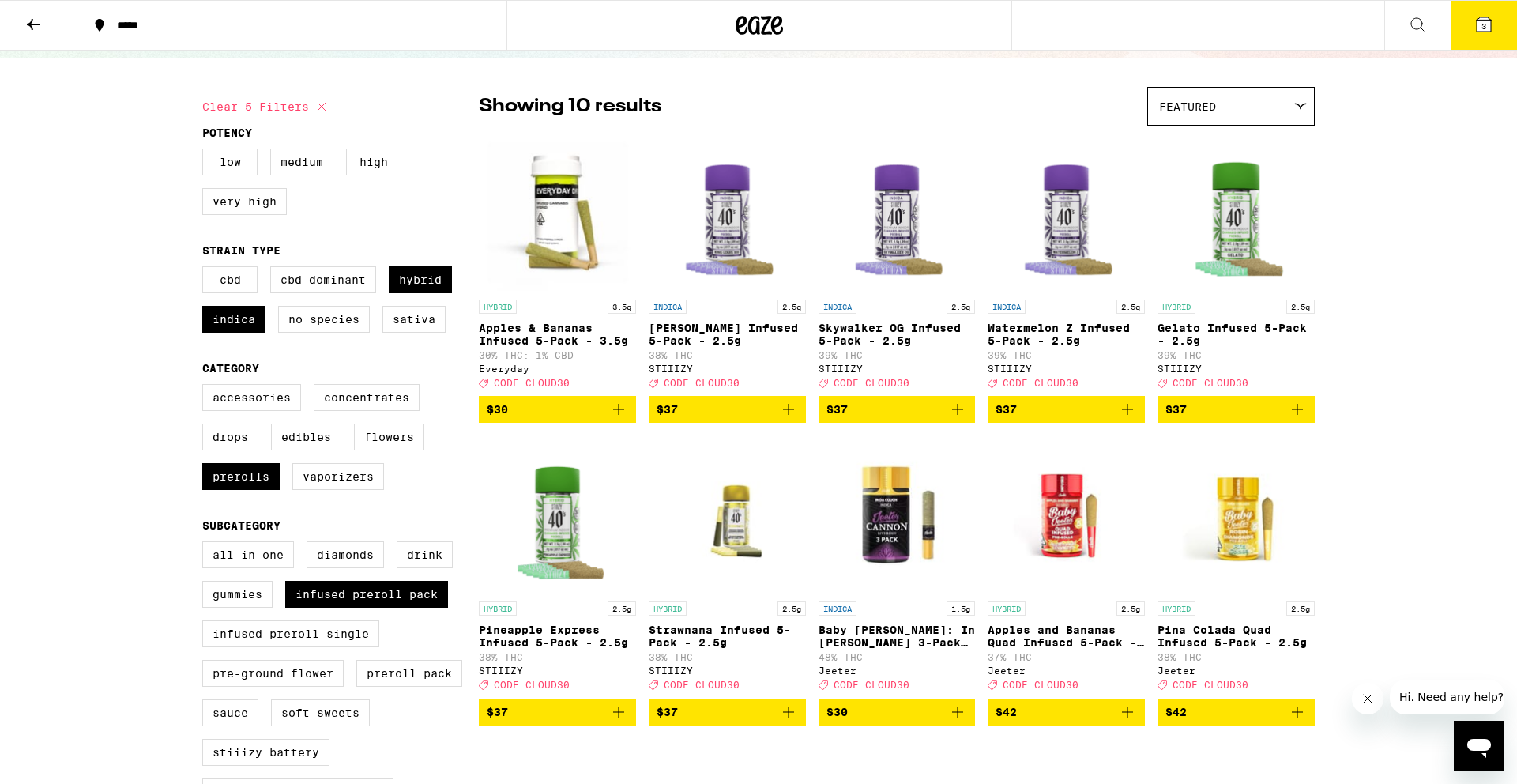
scroll to position [94, 0]
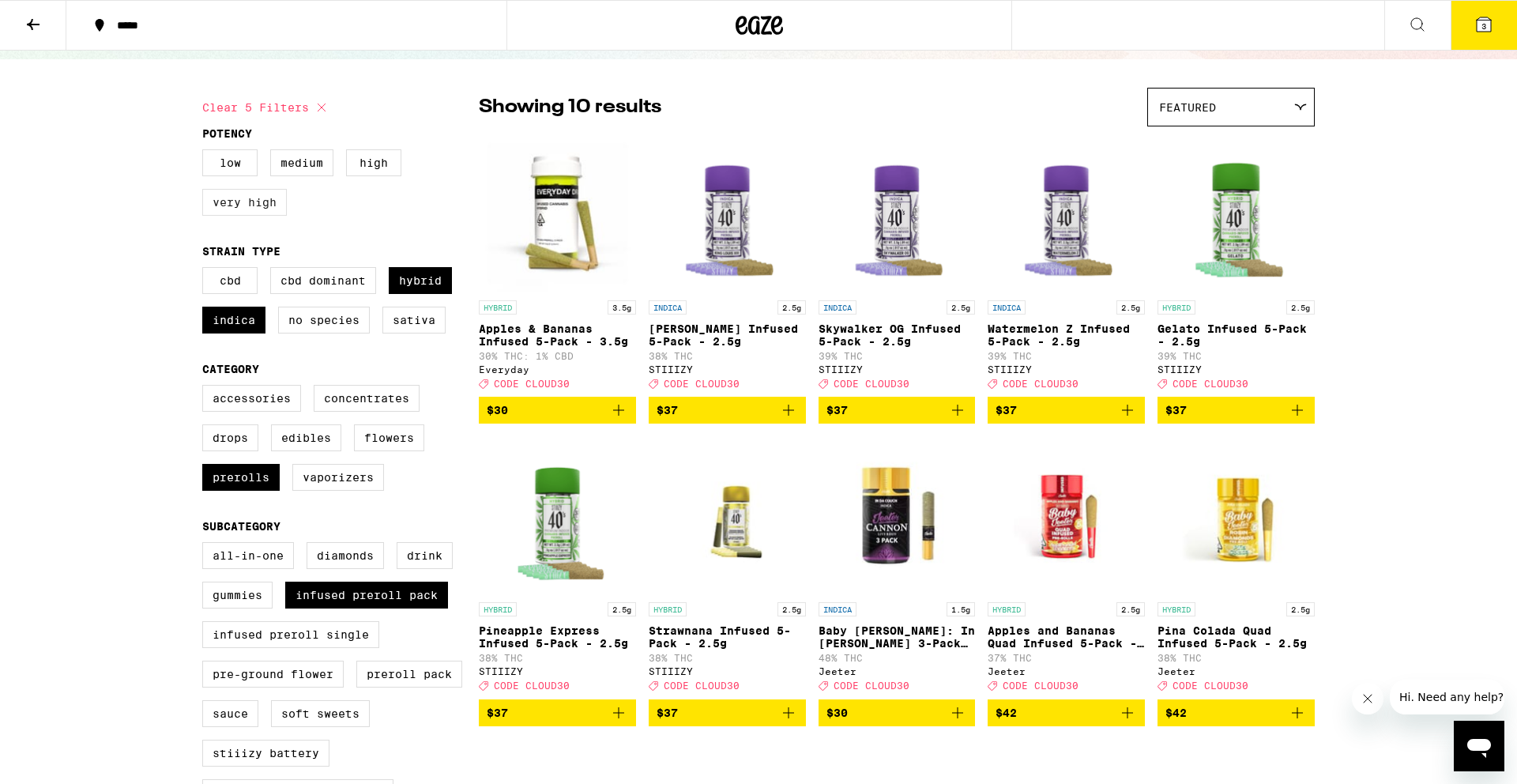
click at [246, 214] on label "Very High" at bounding box center [245, 202] width 85 height 27
click at [207, 152] on input "Very High" at bounding box center [206, 152] width 1 height 1
checkbox input "true"
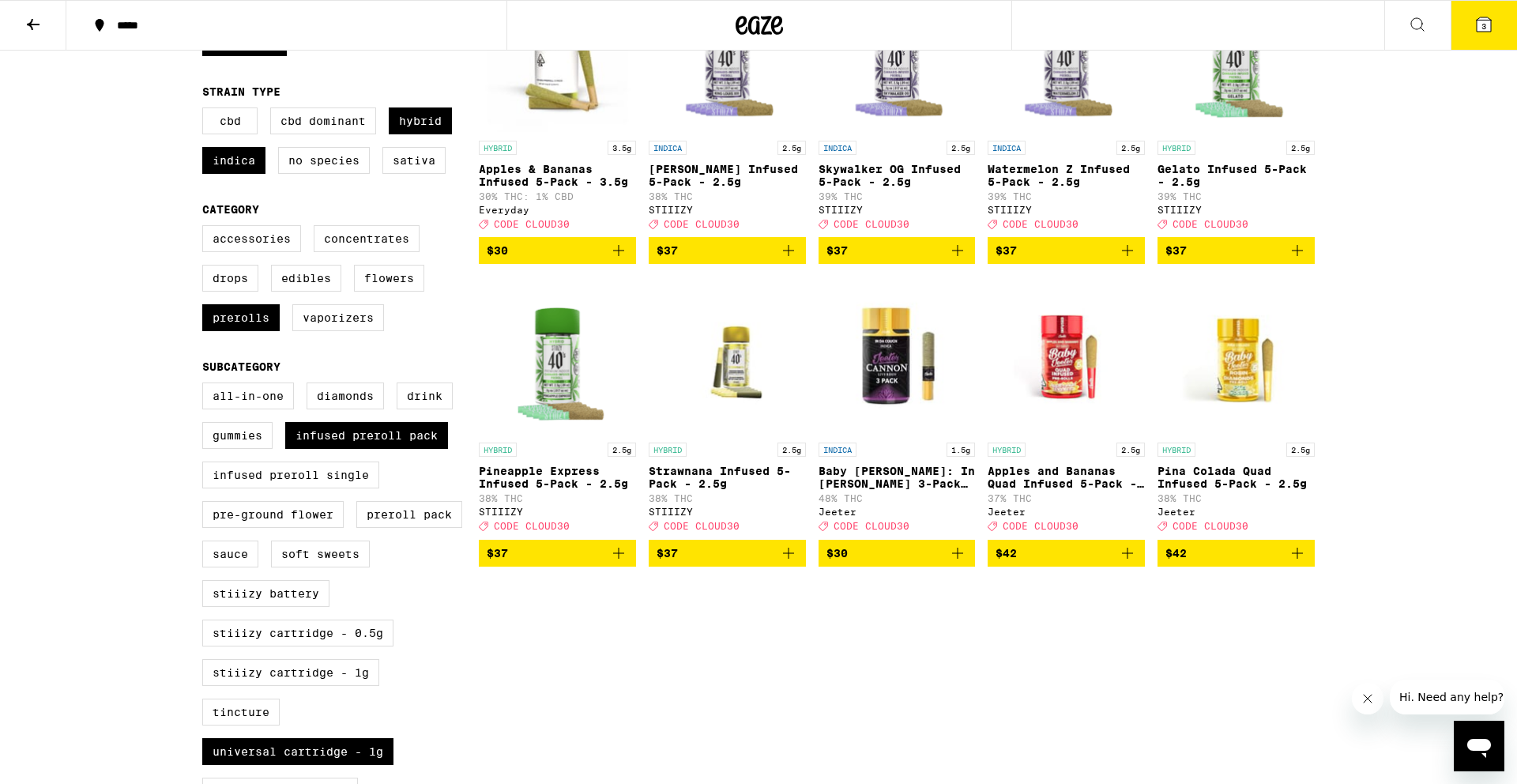
scroll to position [256, 0]
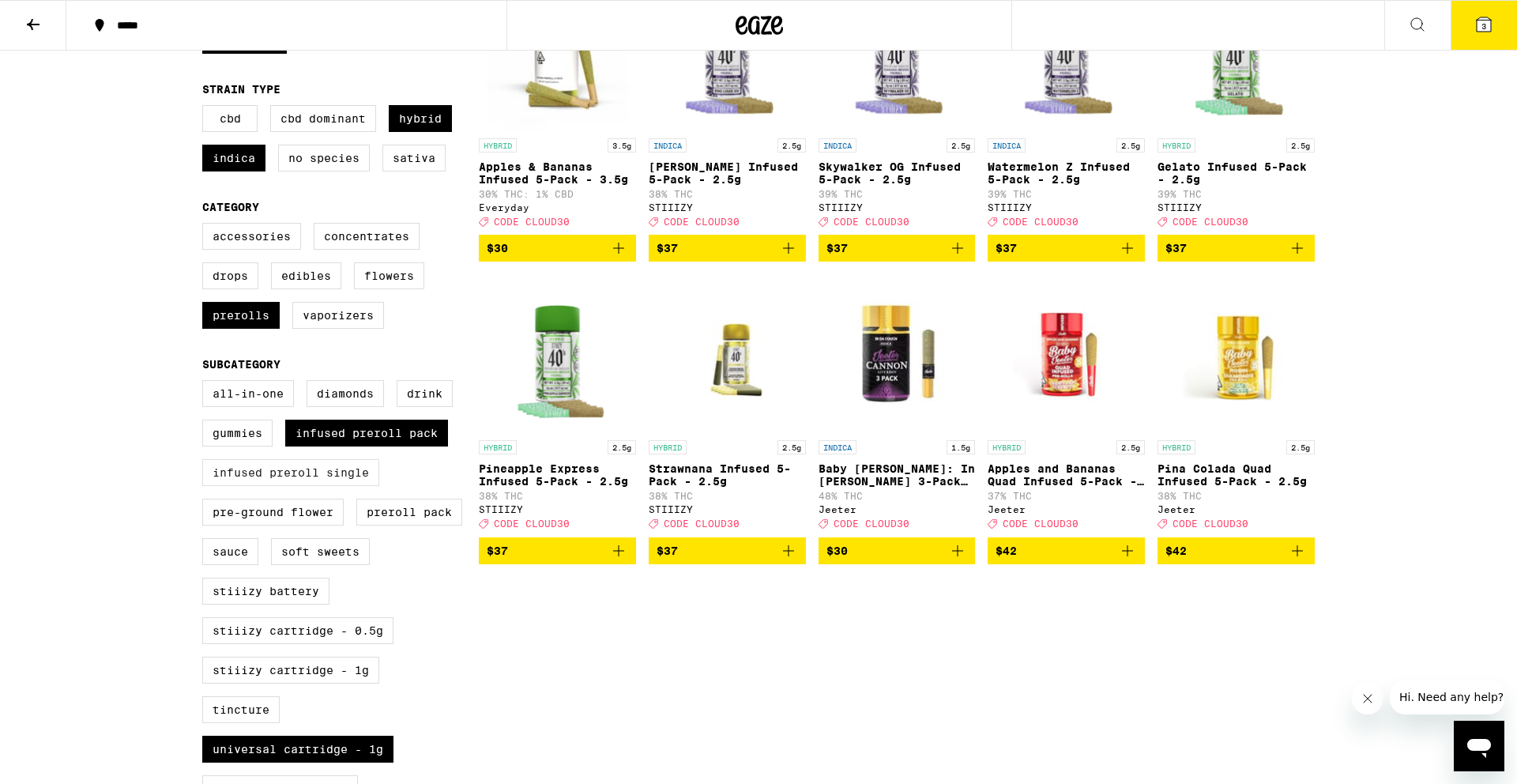
click at [317, 486] on label "Infused Preroll Single" at bounding box center [291, 472] width 177 height 27
click at [207, 383] on input "Infused Preroll Single" at bounding box center [206, 383] width 1 height 1
checkbox input "true"
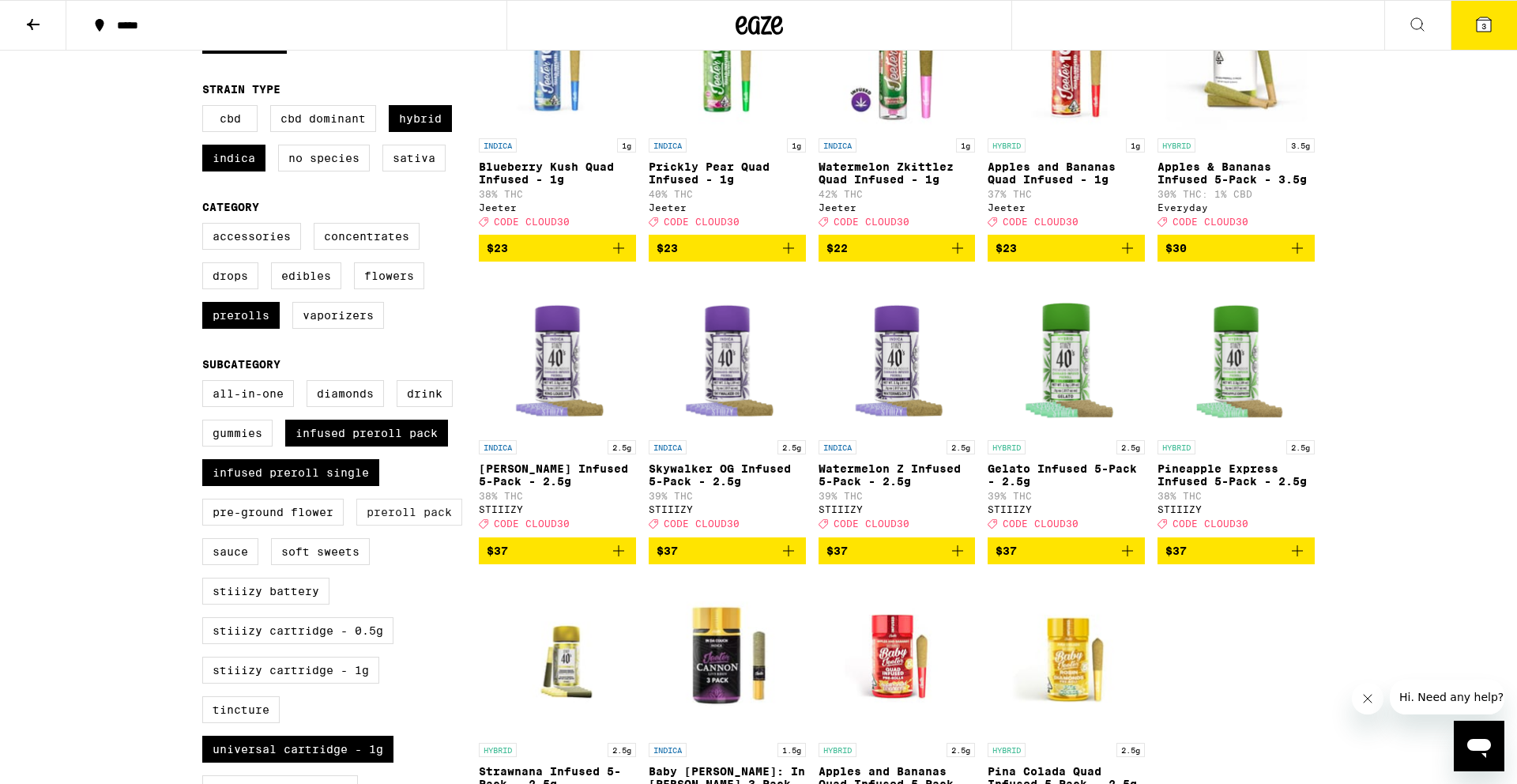
click at [424, 525] on label "Preroll Pack" at bounding box center [409, 512] width 106 height 27
click at [207, 383] on input "Preroll Pack" at bounding box center [206, 383] width 1 height 1
checkbox input "true"
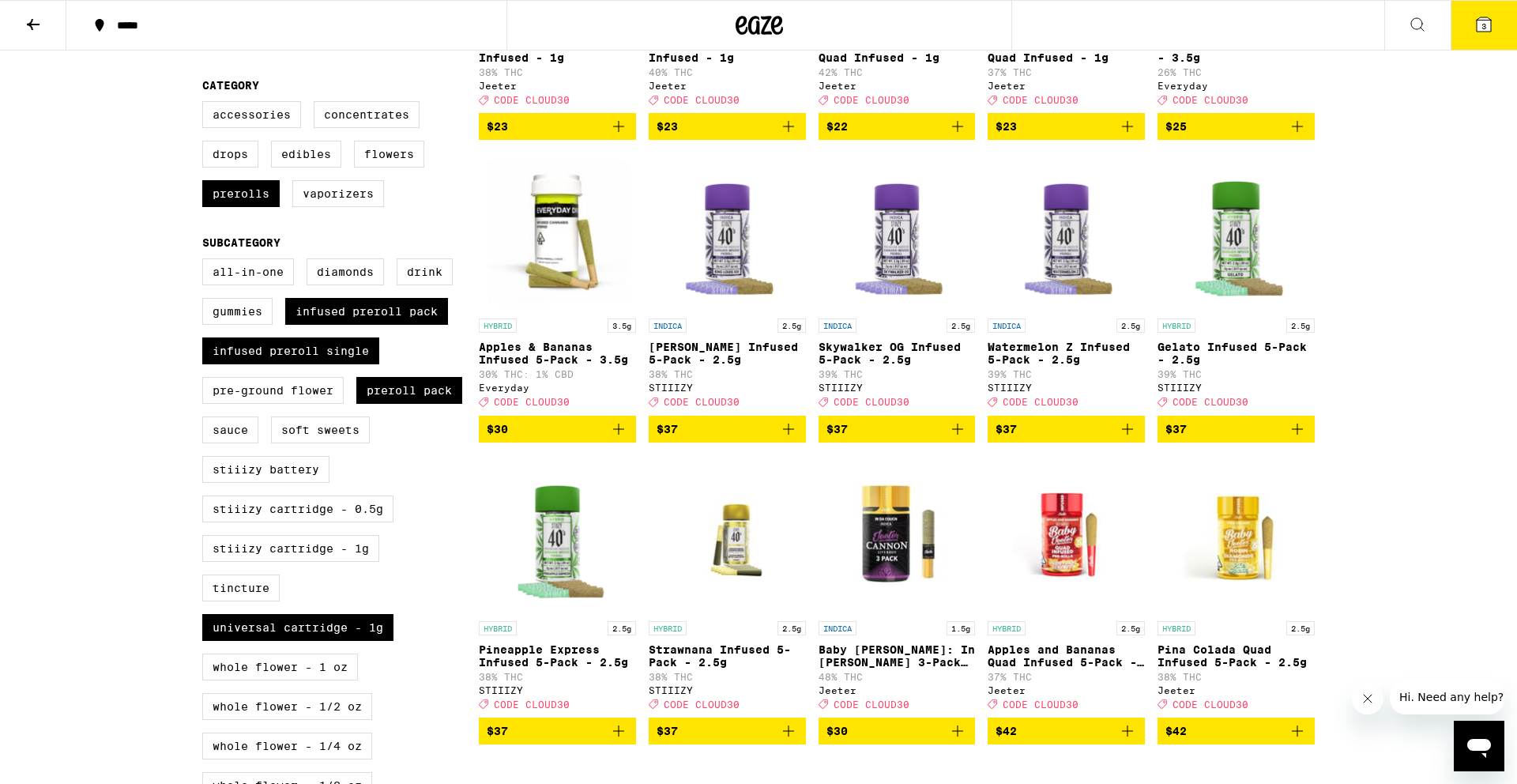
scroll to position [376, 0]
